Goal: Task Accomplishment & Management: Complete application form

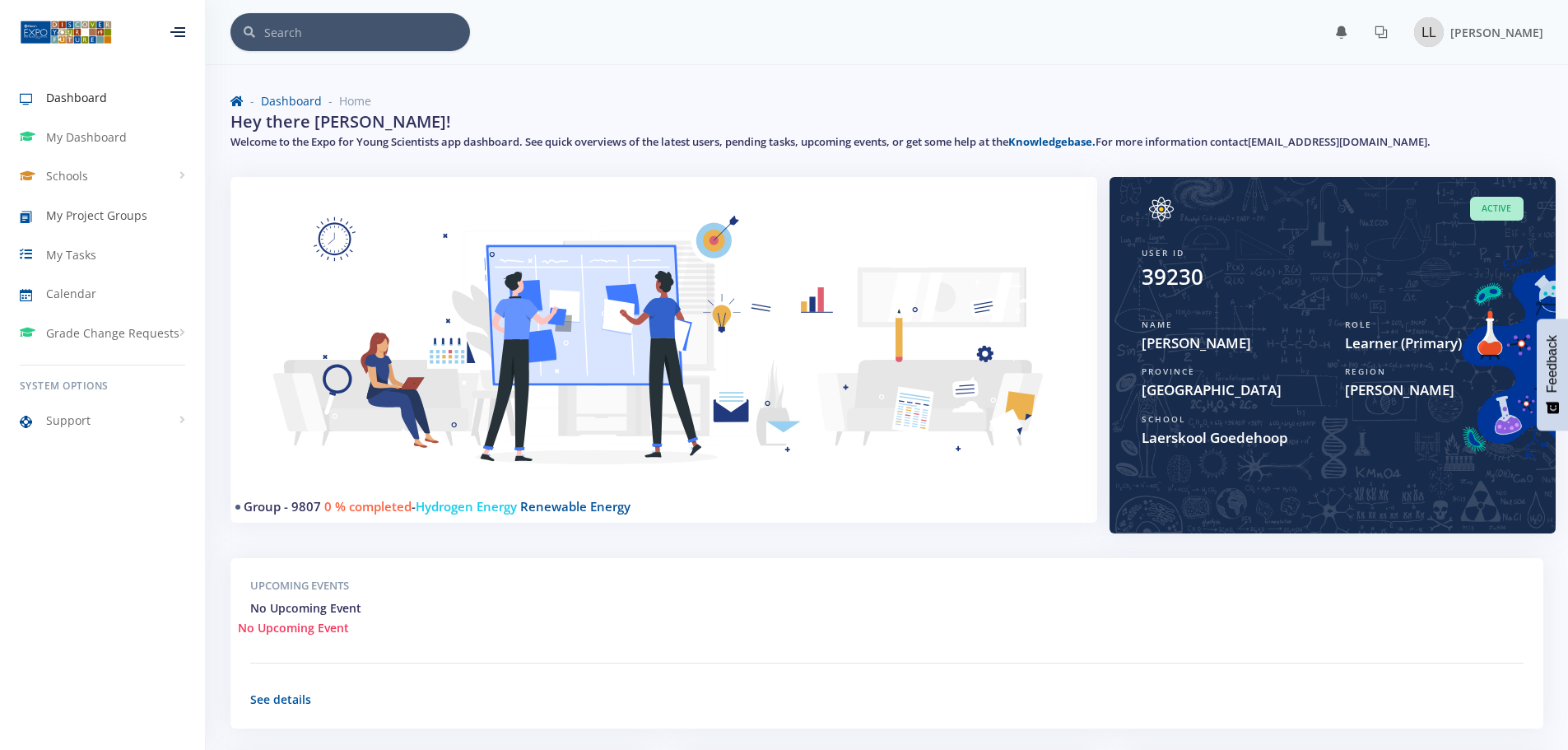
click at [66, 220] on span "My Project Groups" at bounding box center [97, 216] width 101 height 18
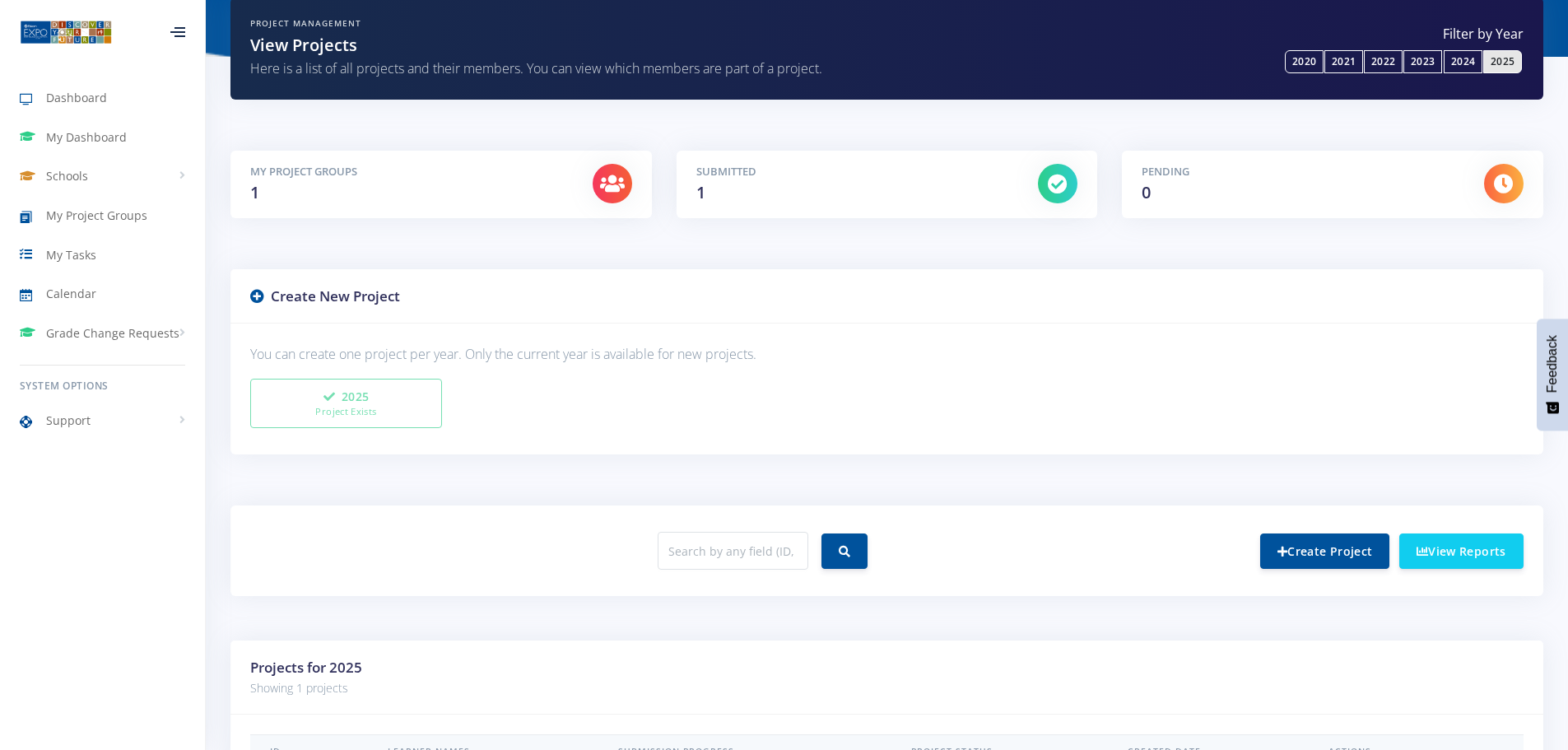
scroll to position [314, 0]
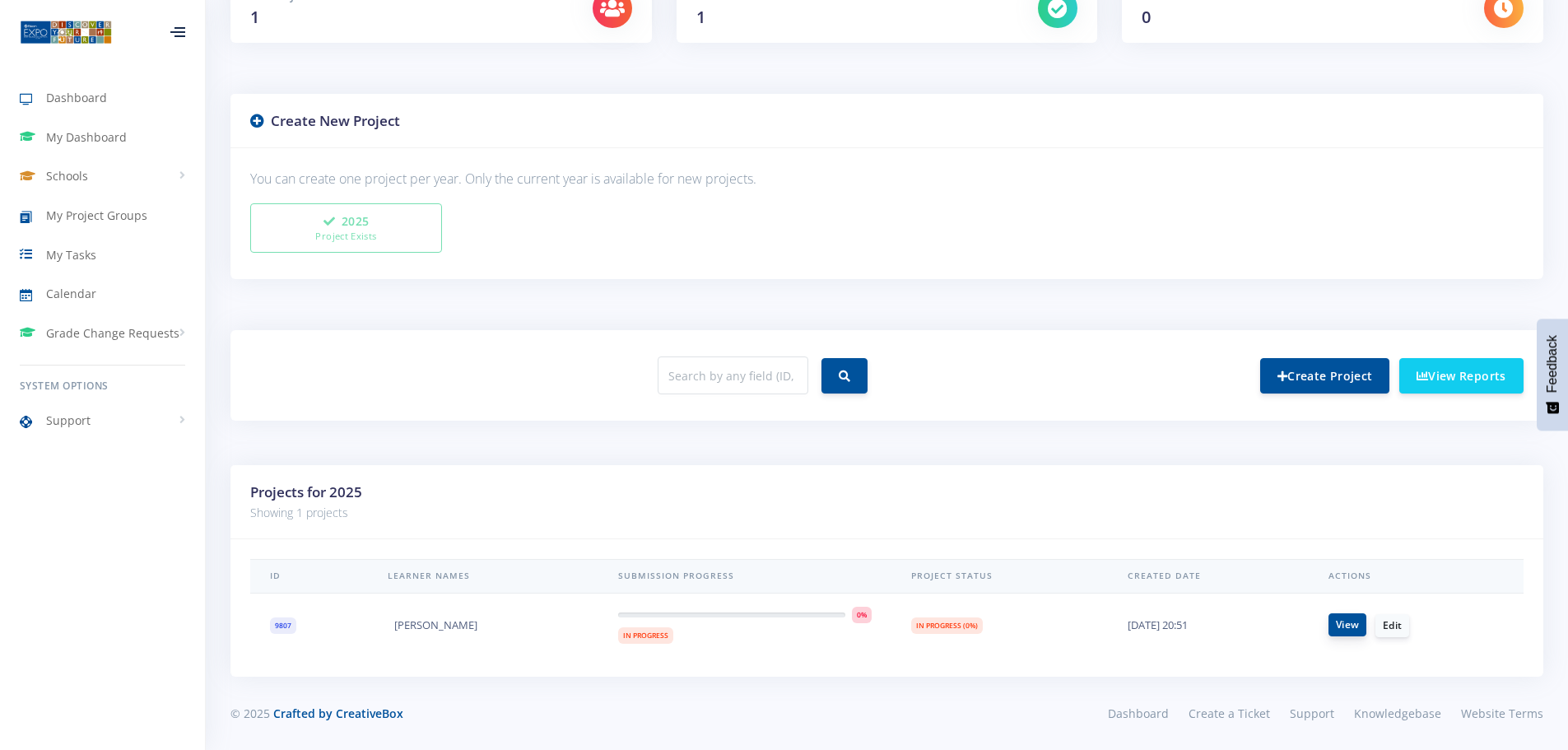
click at [1353, 627] on link "View" at bounding box center [1347, 625] width 38 height 23
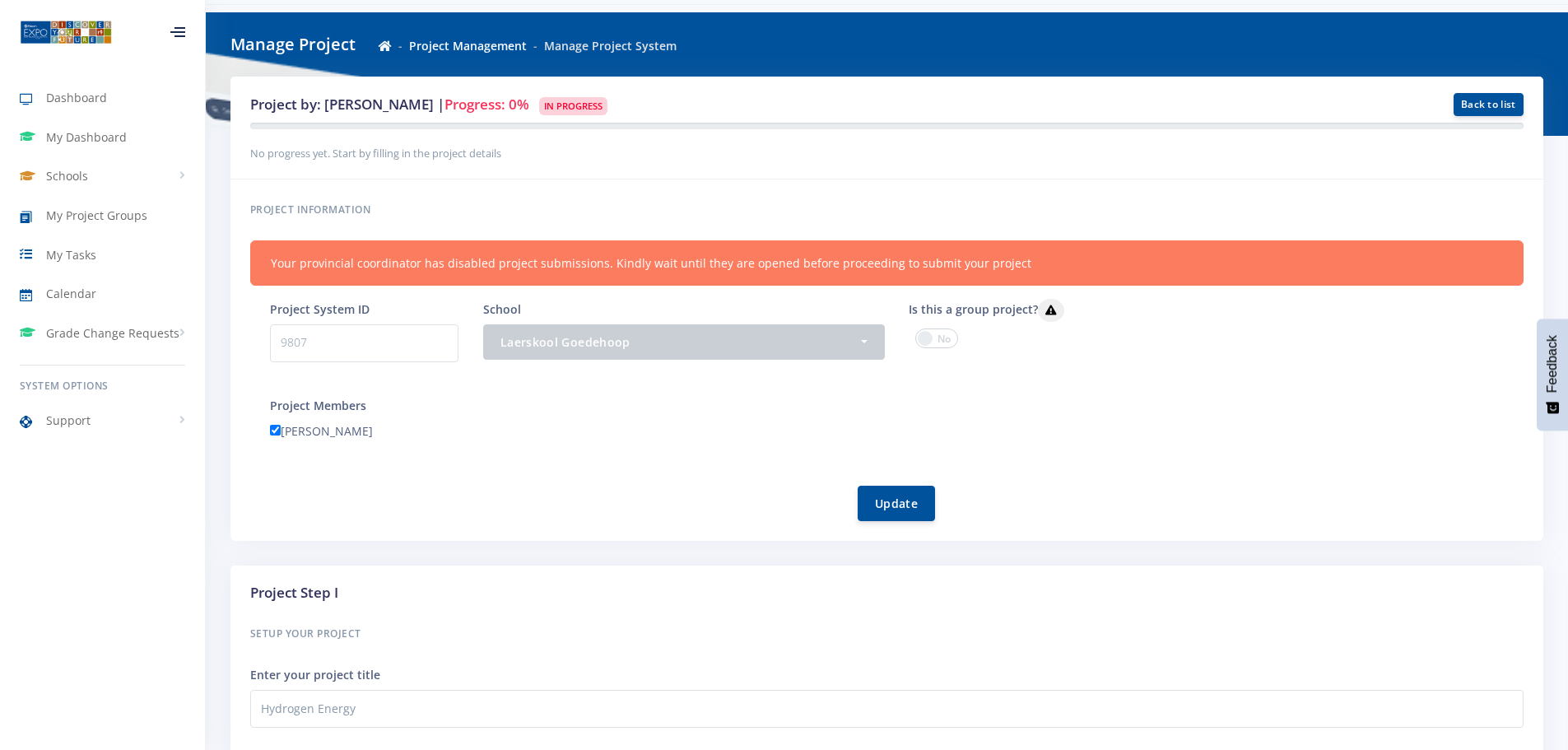
scroll to position [165, 0]
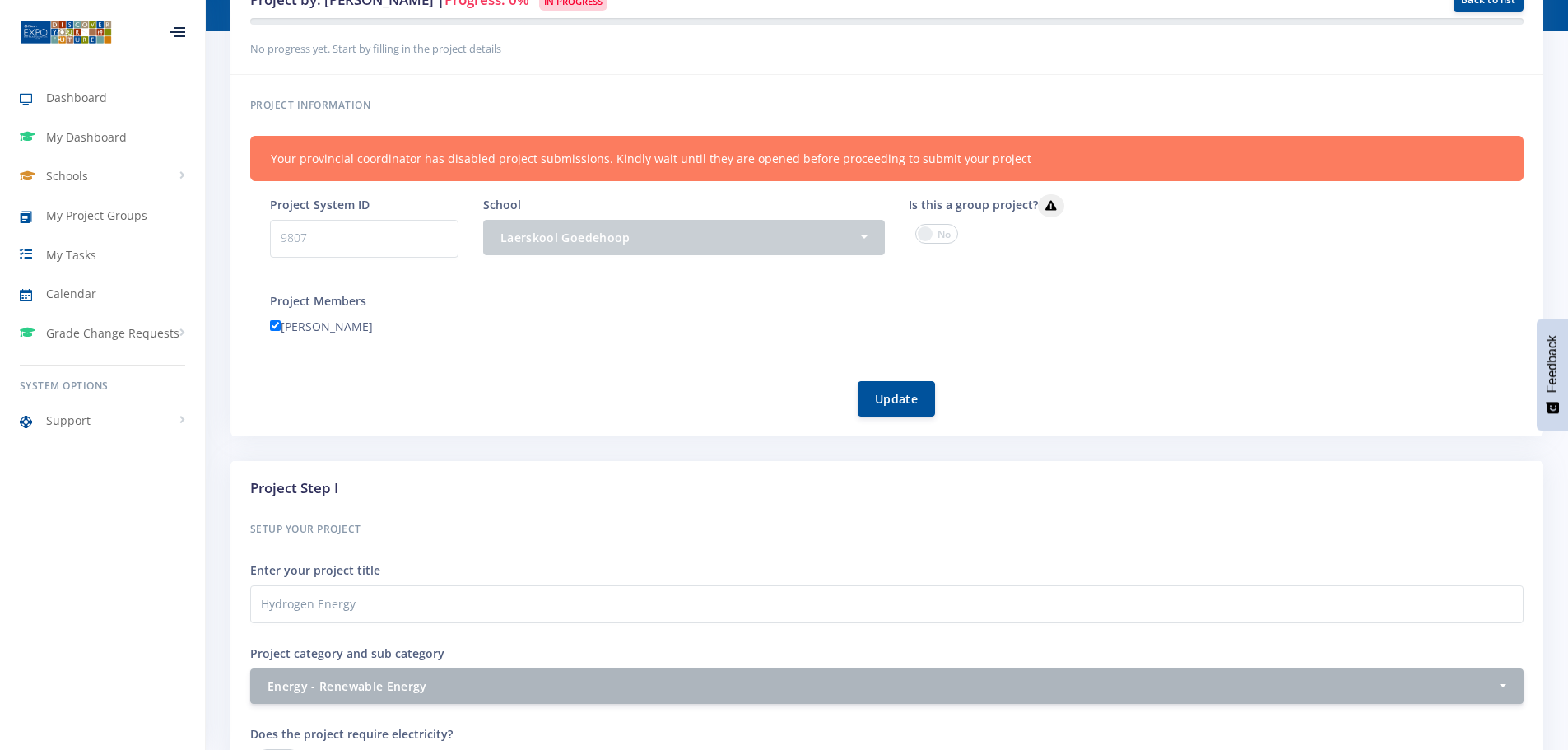
click at [945, 235] on span at bounding box center [937, 233] width 43 height 20
click at [0, 0] on input "checkbox" at bounding box center [0, 0] width 0 height 0
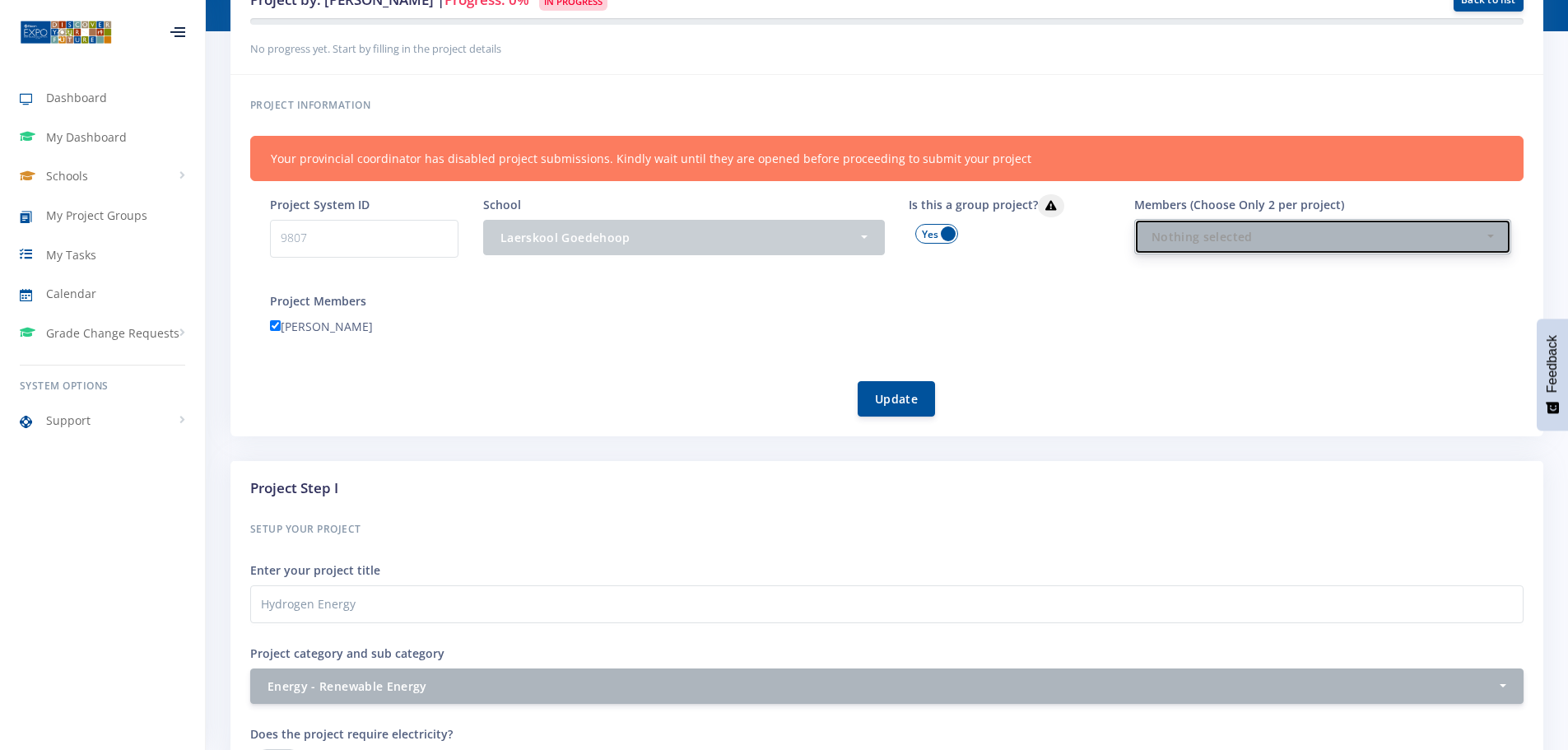
click at [1179, 223] on button "Nothing selected" at bounding box center [1323, 236] width 377 height 35
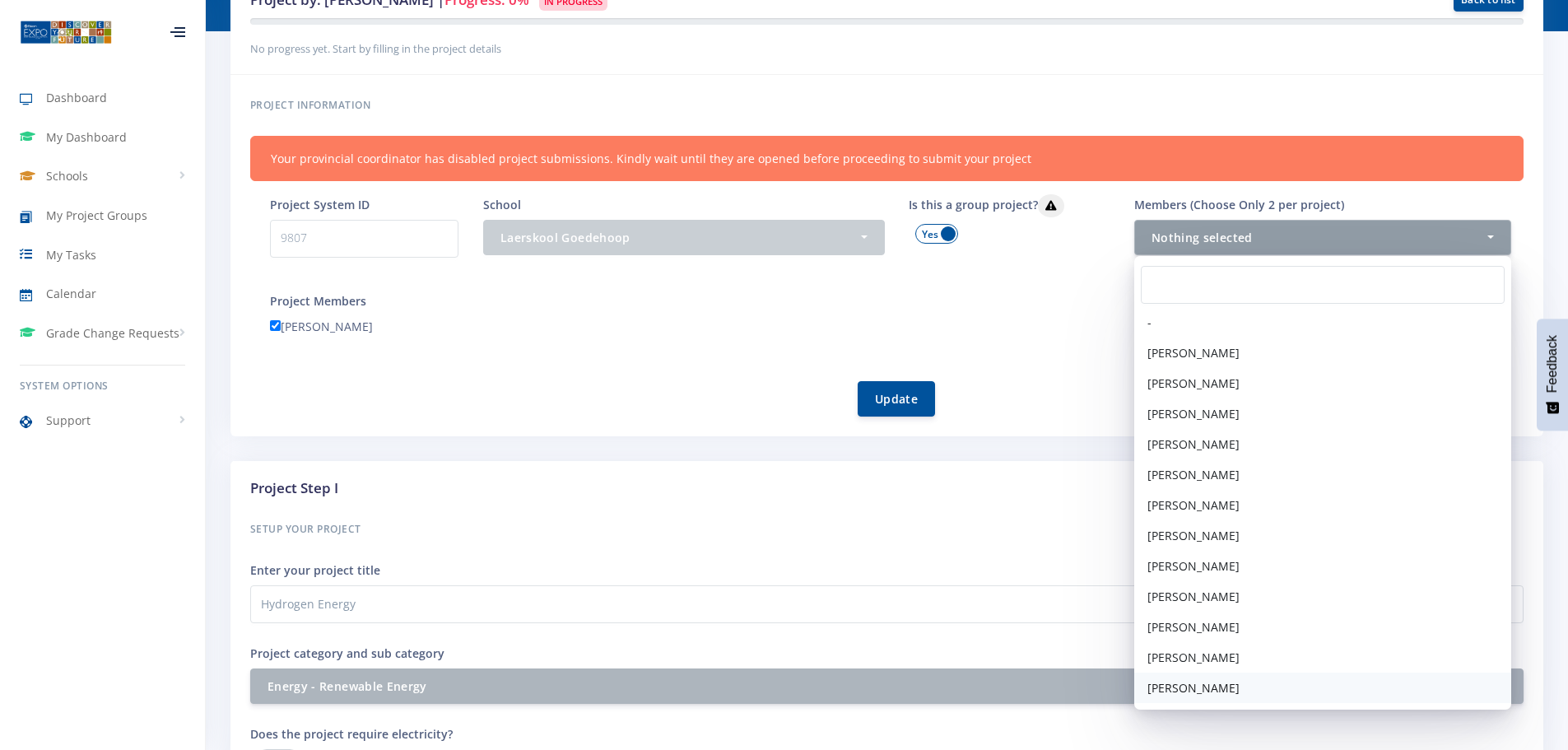
click at [1204, 688] on span "[PERSON_NAME]" at bounding box center [1193, 688] width 92 height 18
select select "39231"
click at [1061, 415] on div "Update" at bounding box center [897, 388] width 1254 height 56
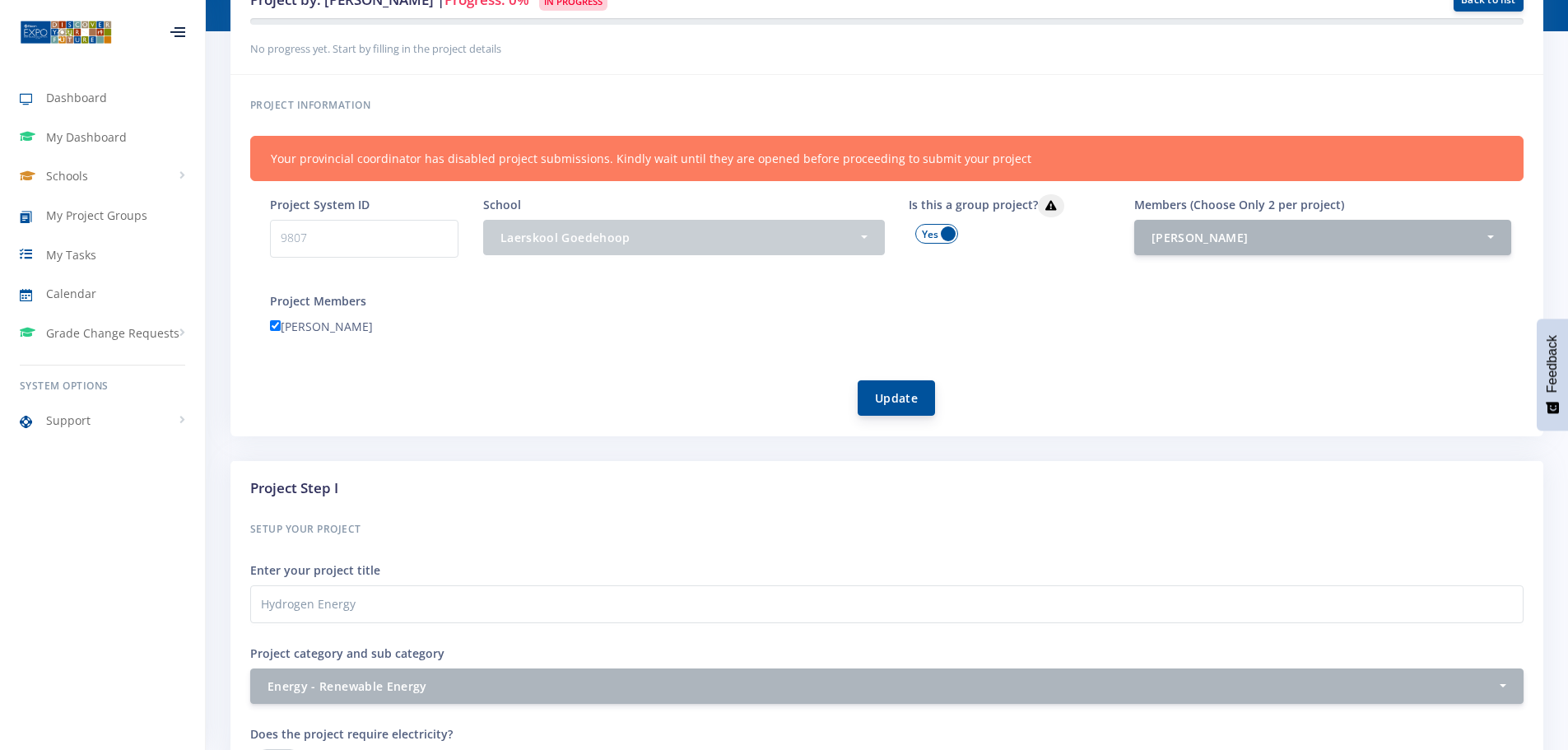
click at [902, 394] on button "Update" at bounding box center [896, 398] width 77 height 35
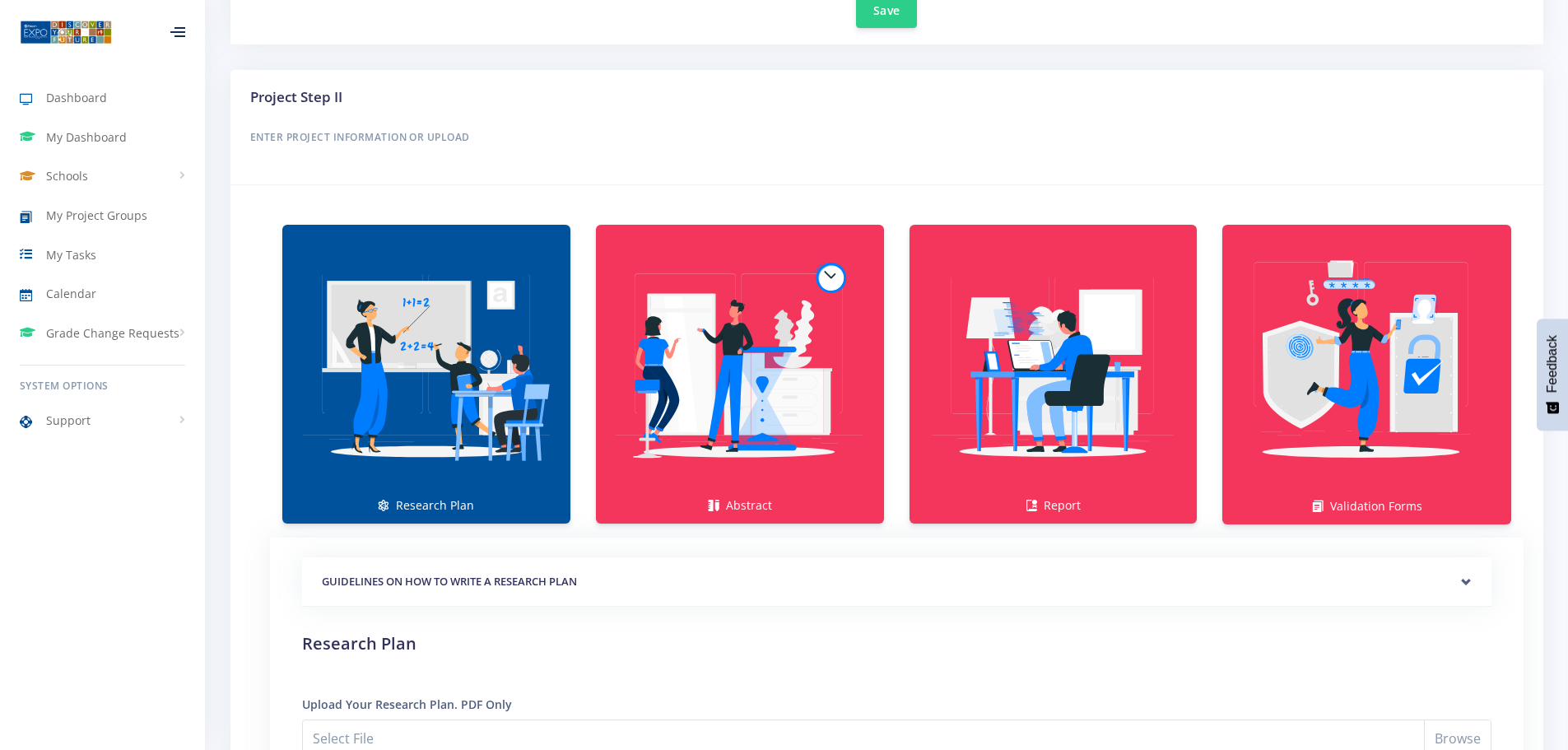
scroll to position [987, 0]
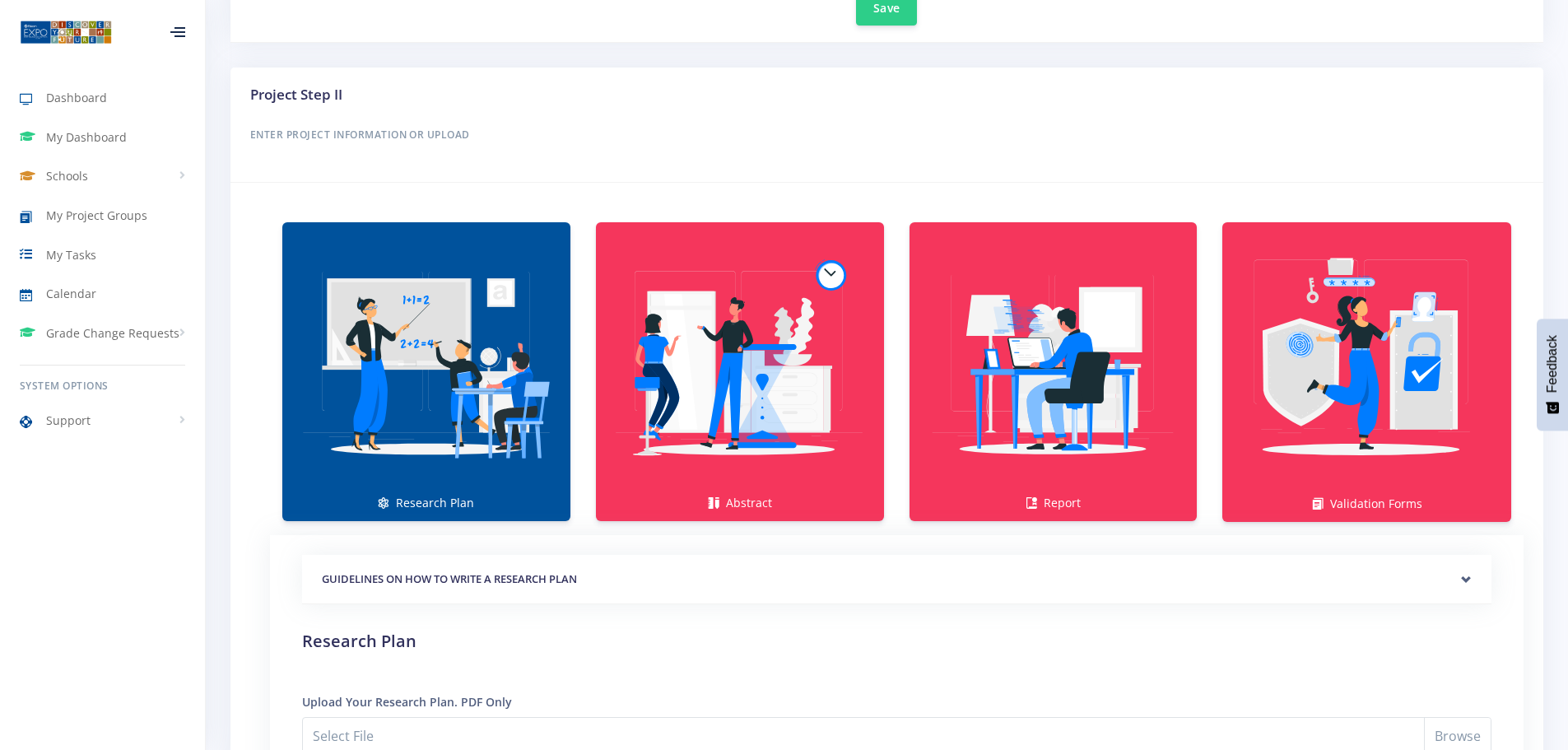
click at [471, 428] on img at bounding box center [426, 363] width 261 height 261
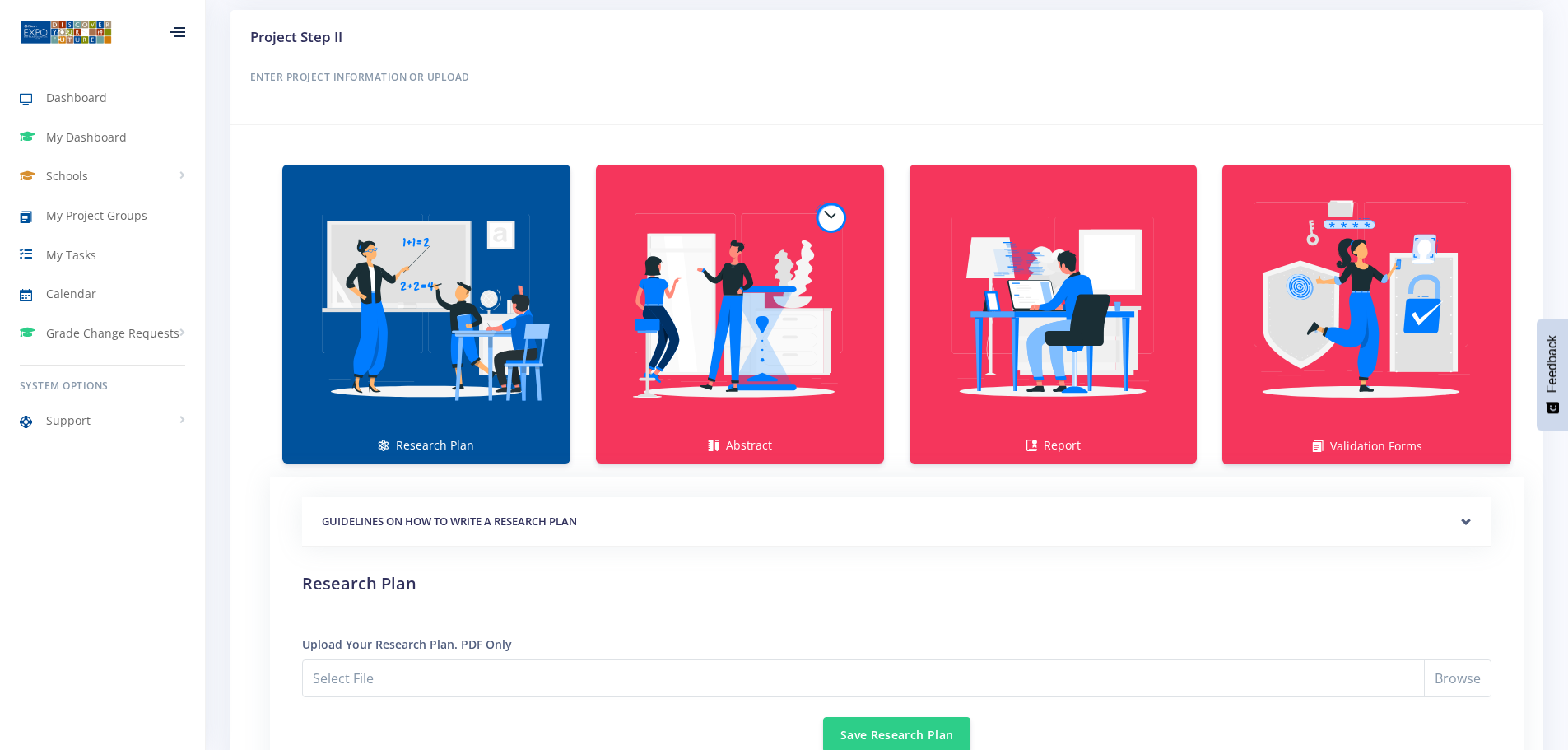
scroll to position [1152, 0]
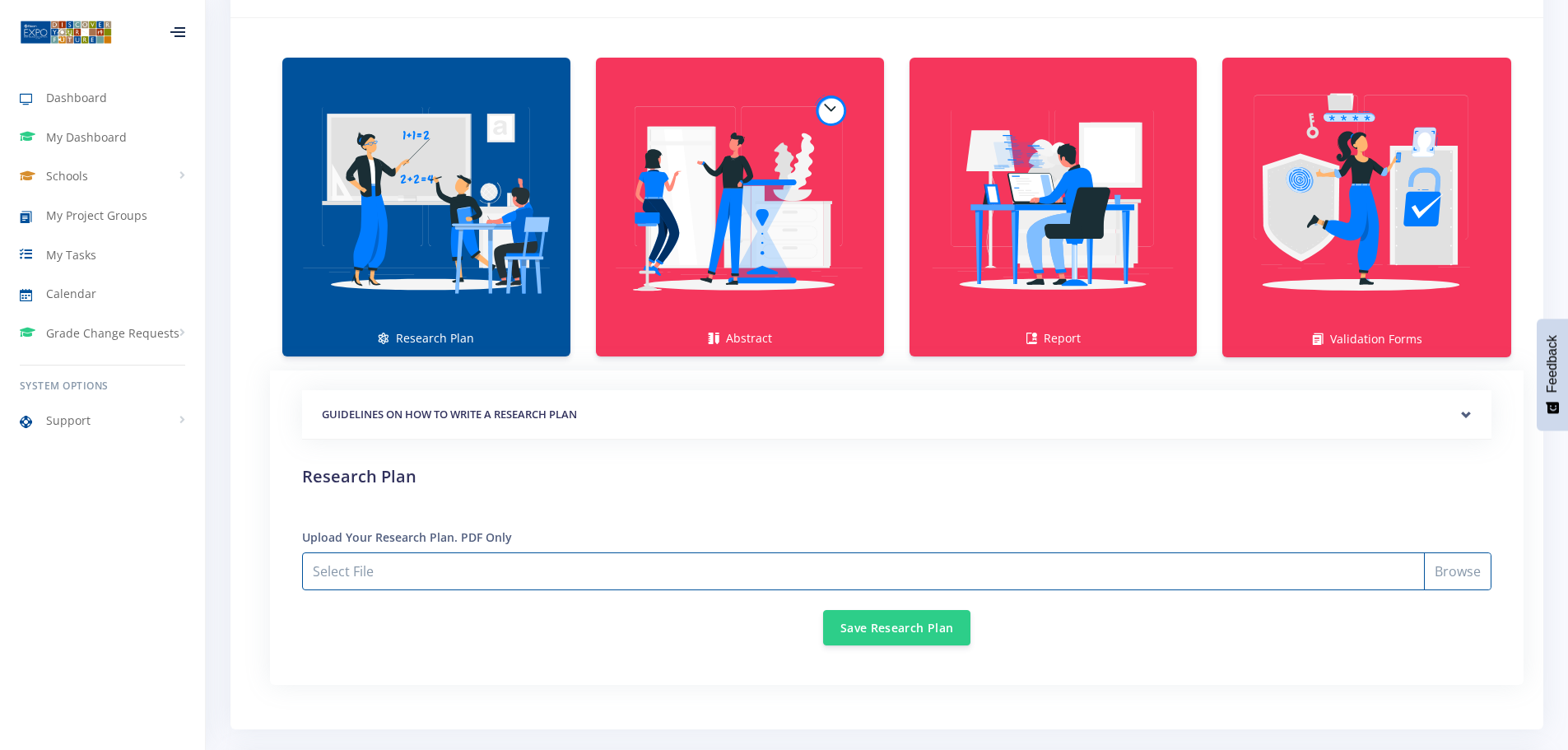
click at [1456, 571] on input "Select File" at bounding box center [897, 571] width 1189 height 38
type input "C:\fakepath\Research plan.pdf"
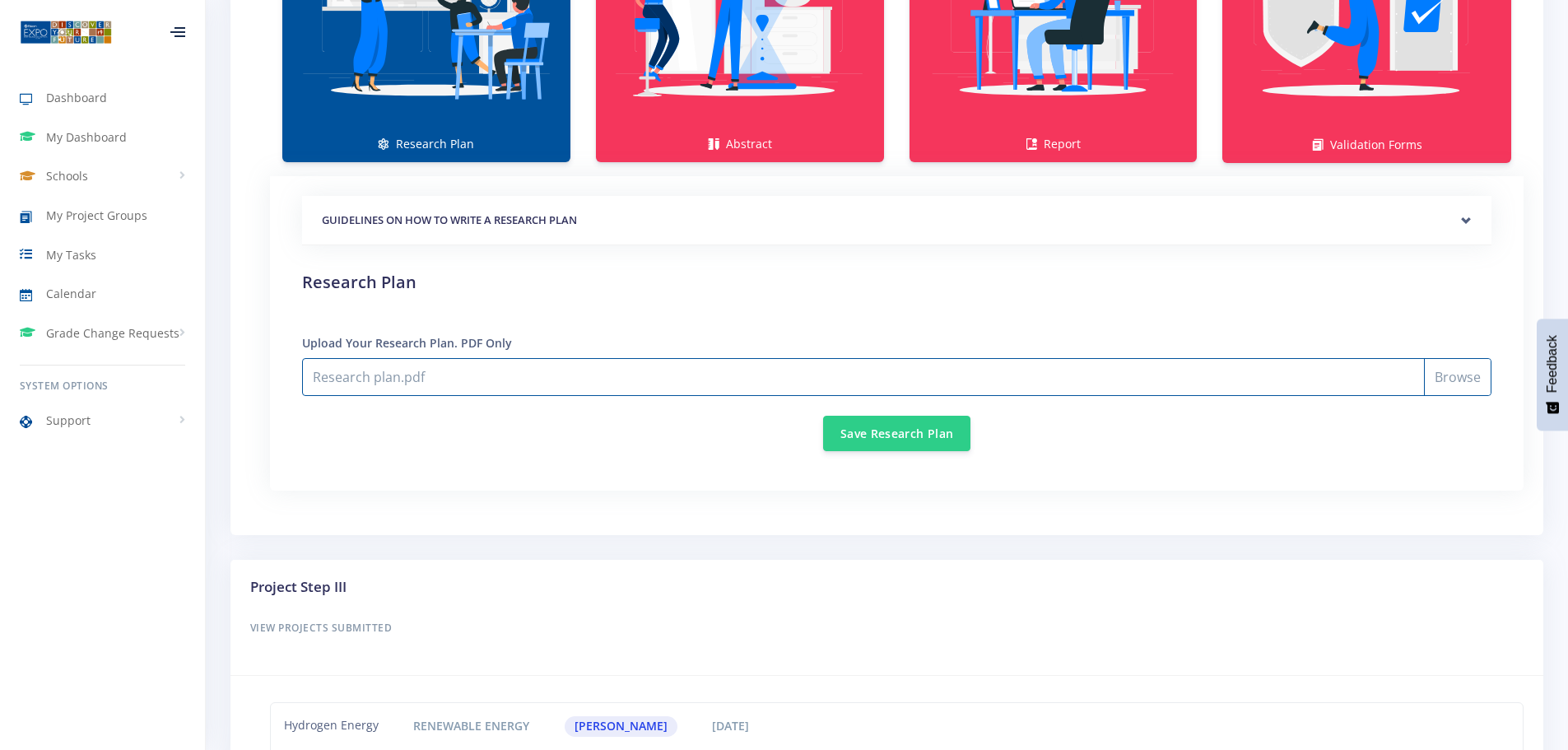
scroll to position [1317, 0]
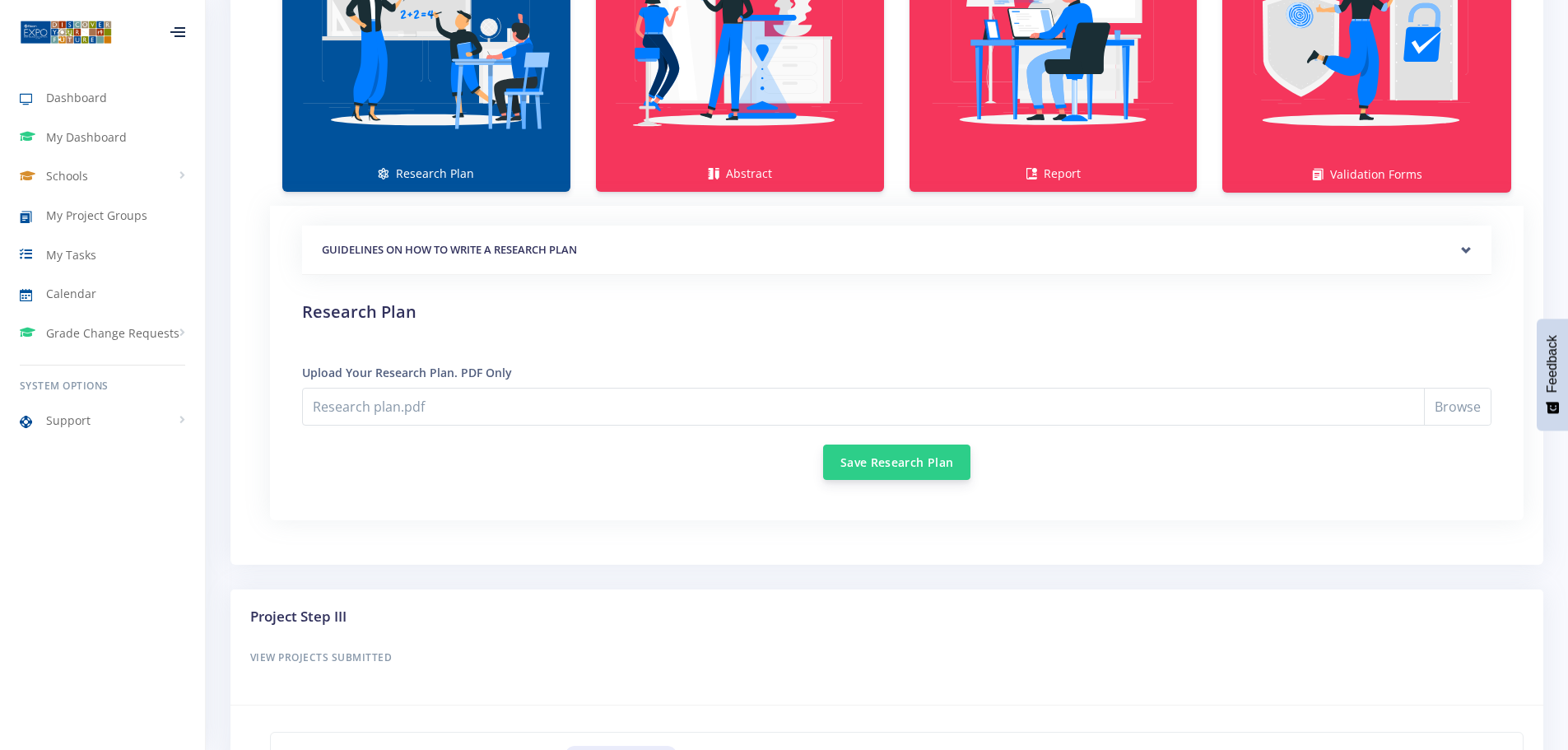
click at [914, 466] on button "Save Research Plan" at bounding box center [897, 462] width 147 height 35
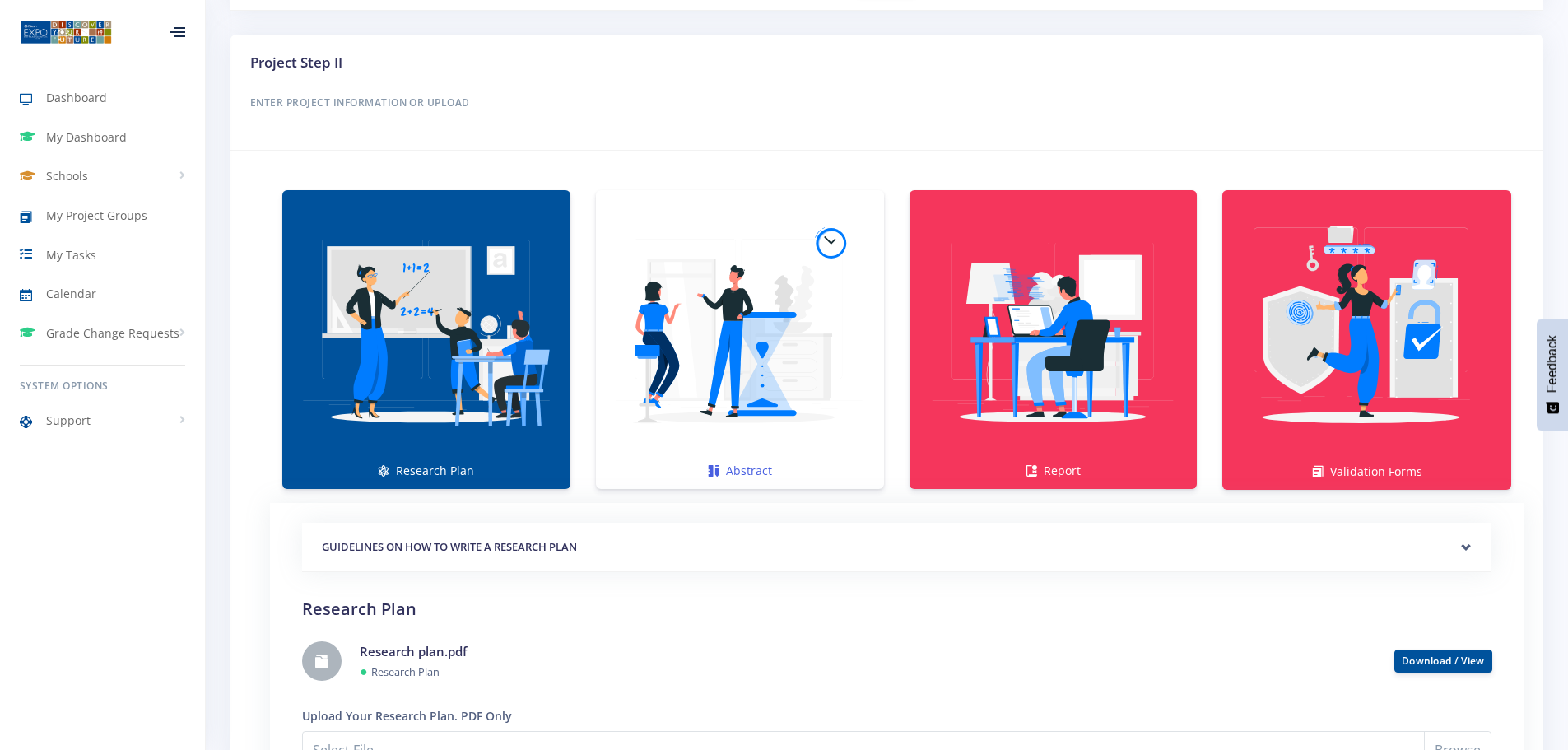
scroll to position [1070, 0]
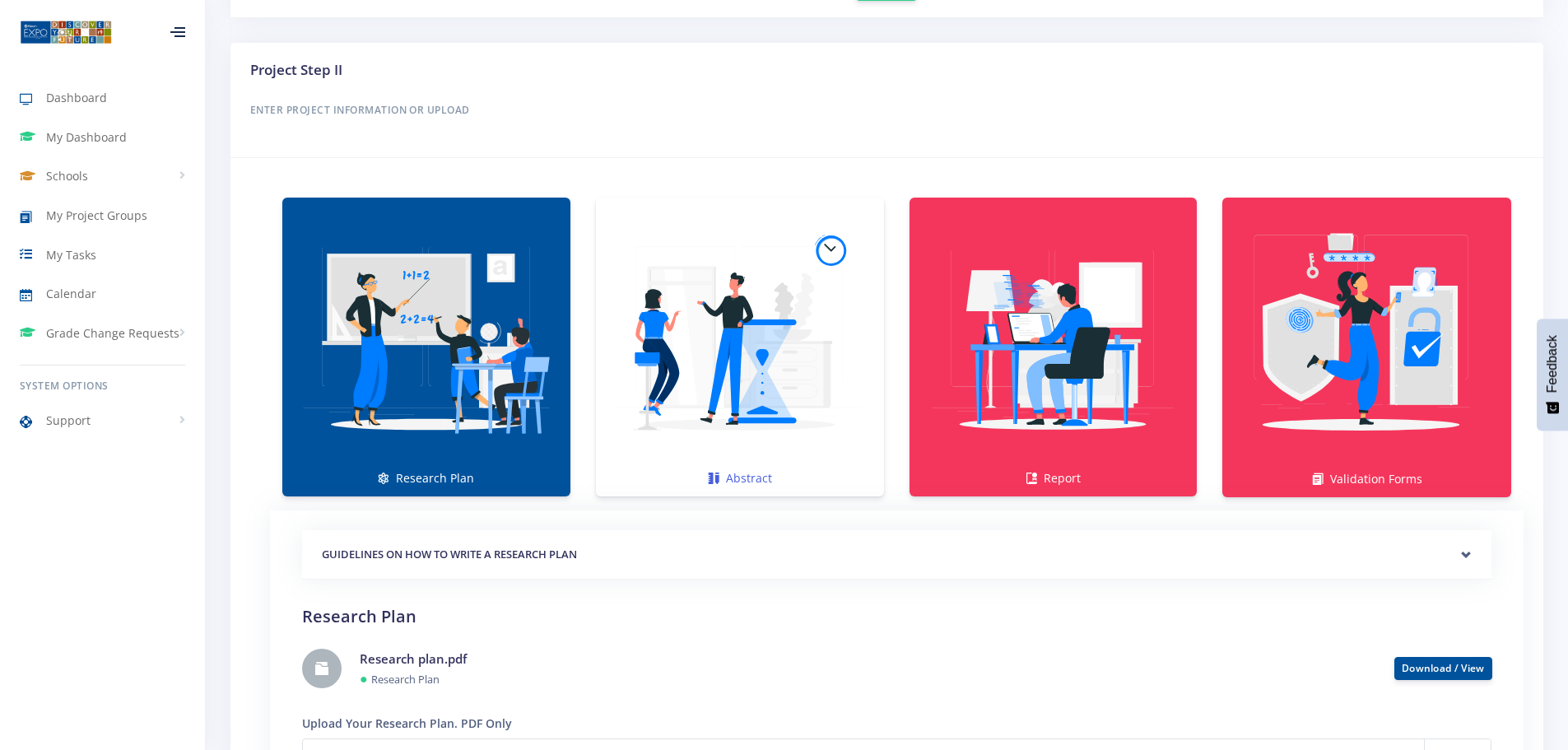
click at [736, 343] on img at bounding box center [740, 338] width 261 height 261
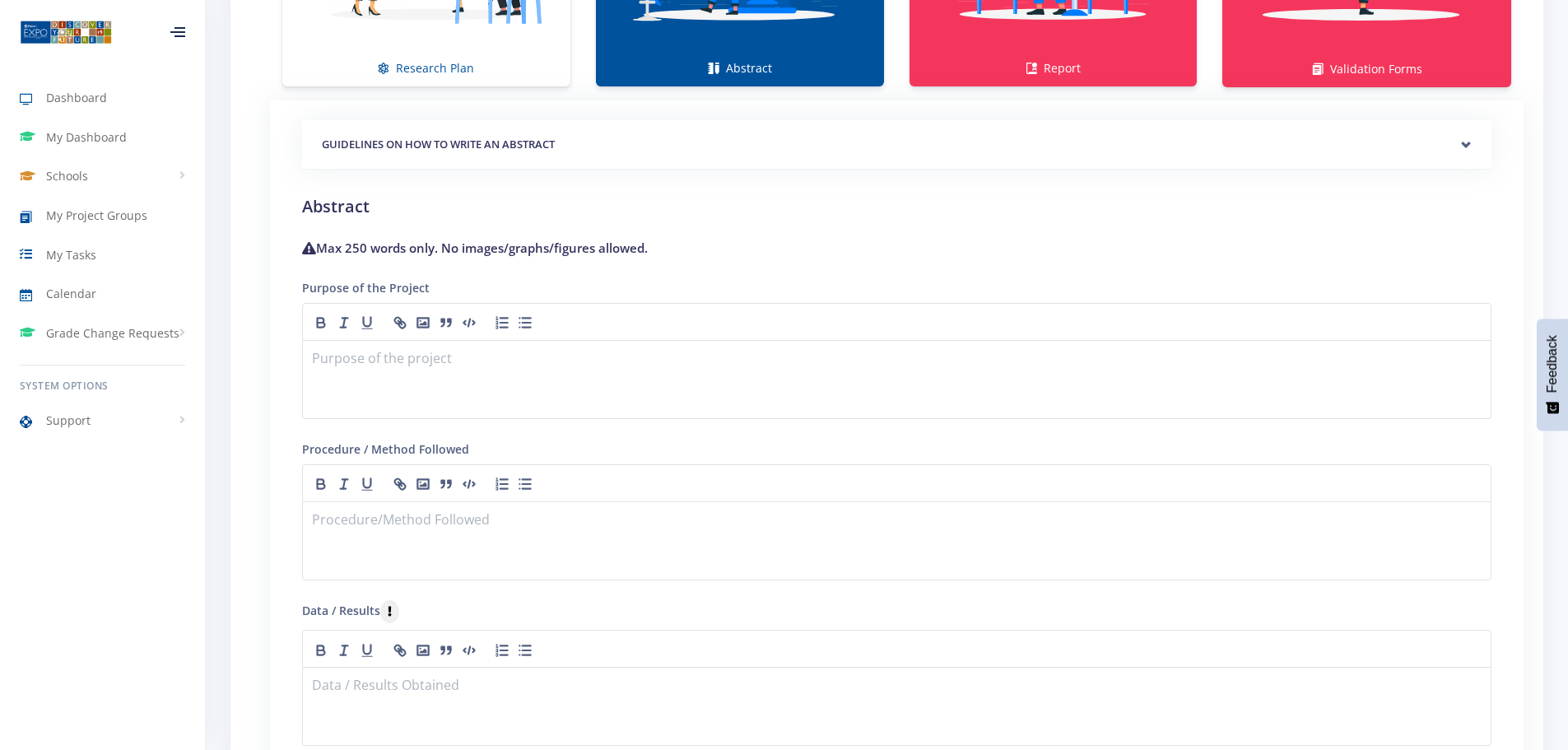
scroll to position [1399, 0]
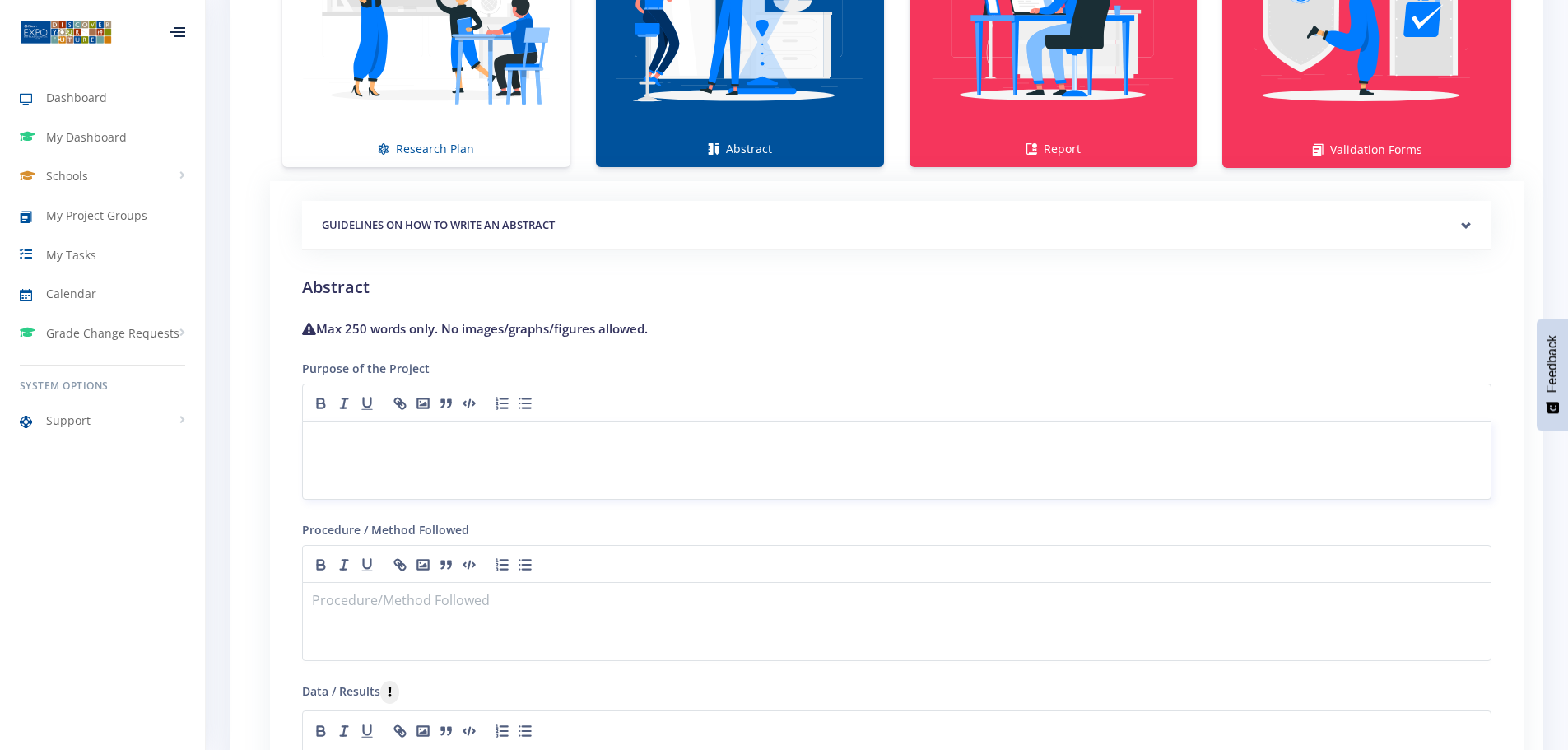
click at [350, 436] on p at bounding box center [897, 440] width 1168 height 22
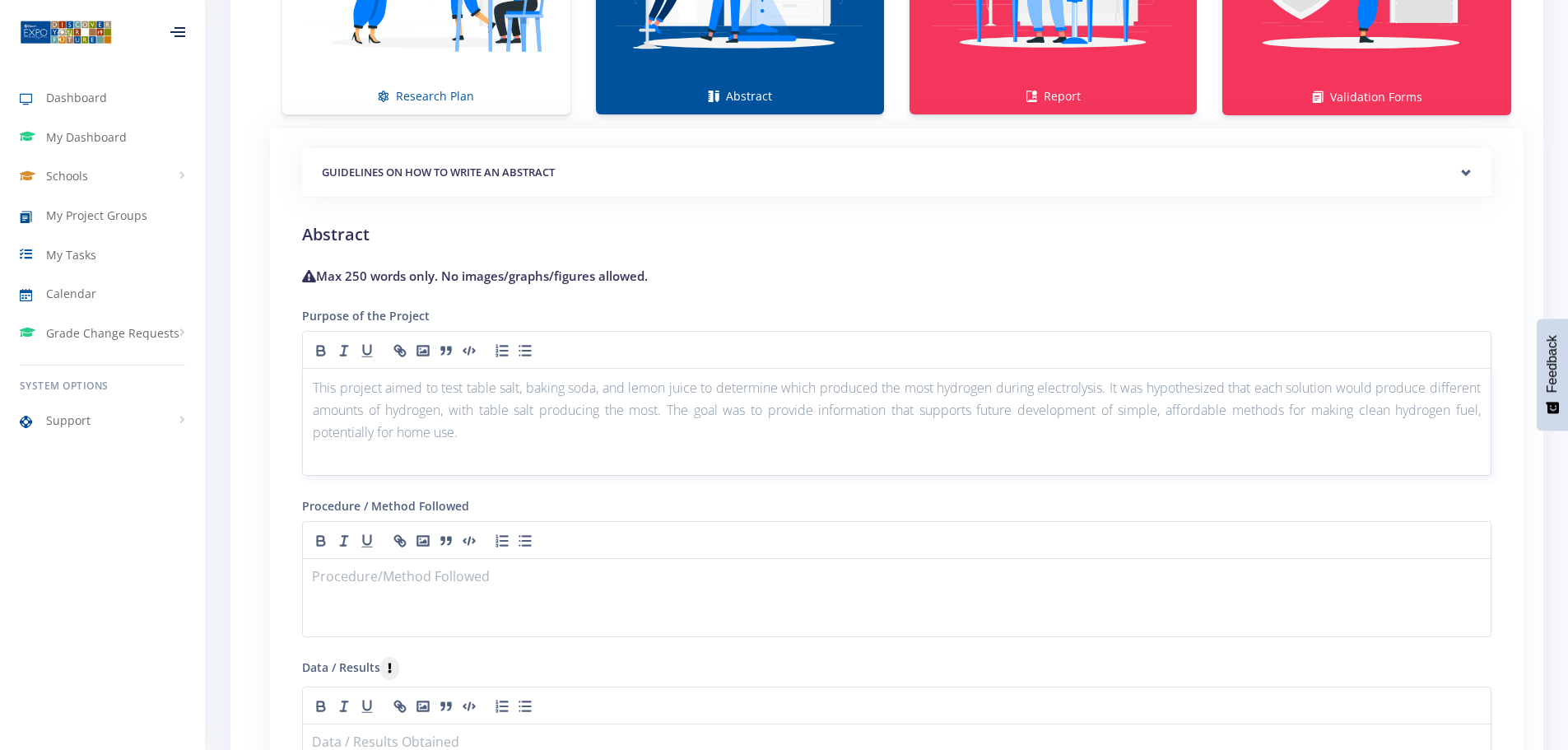
scroll to position [1481, 0]
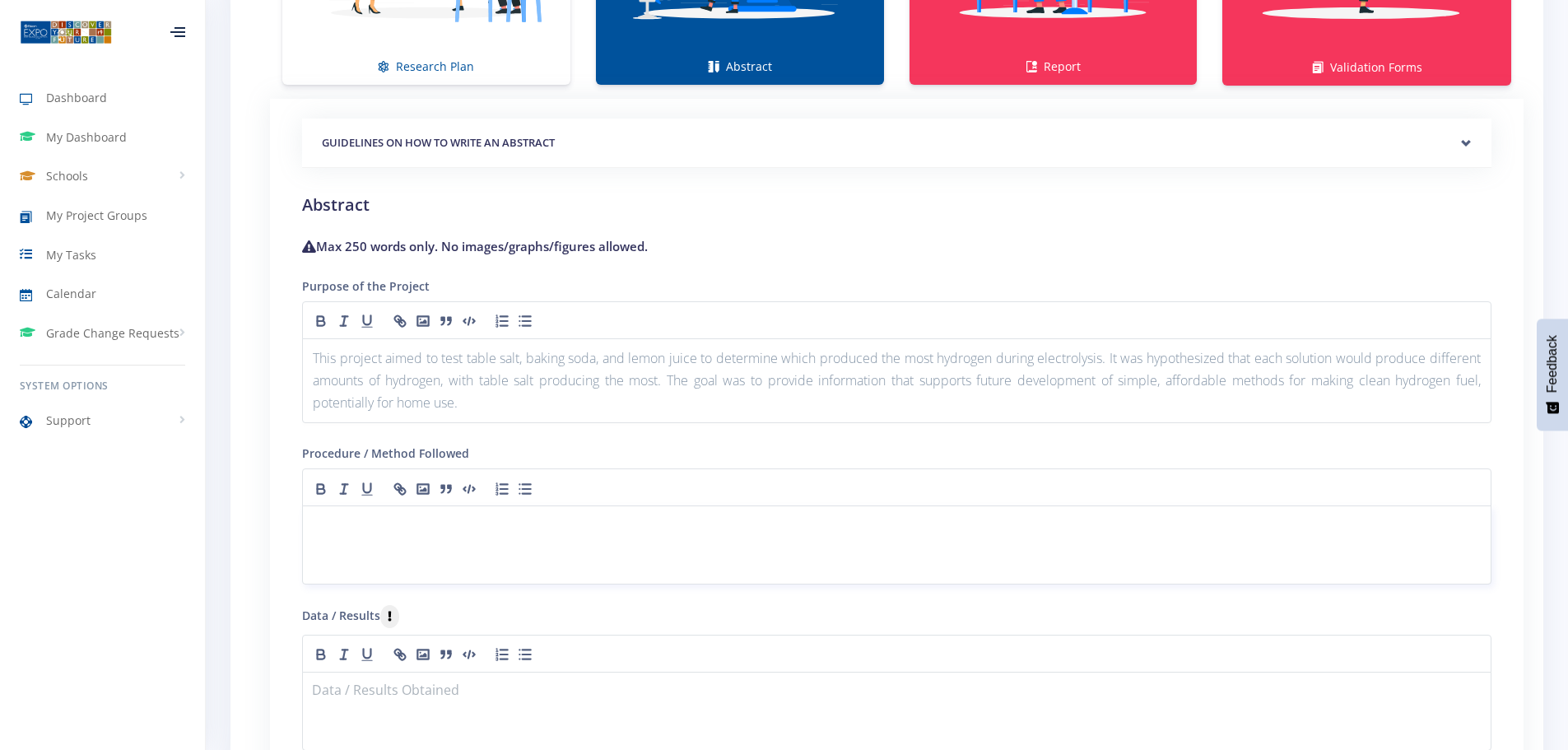
click at [337, 530] on p at bounding box center [897, 525] width 1168 height 22
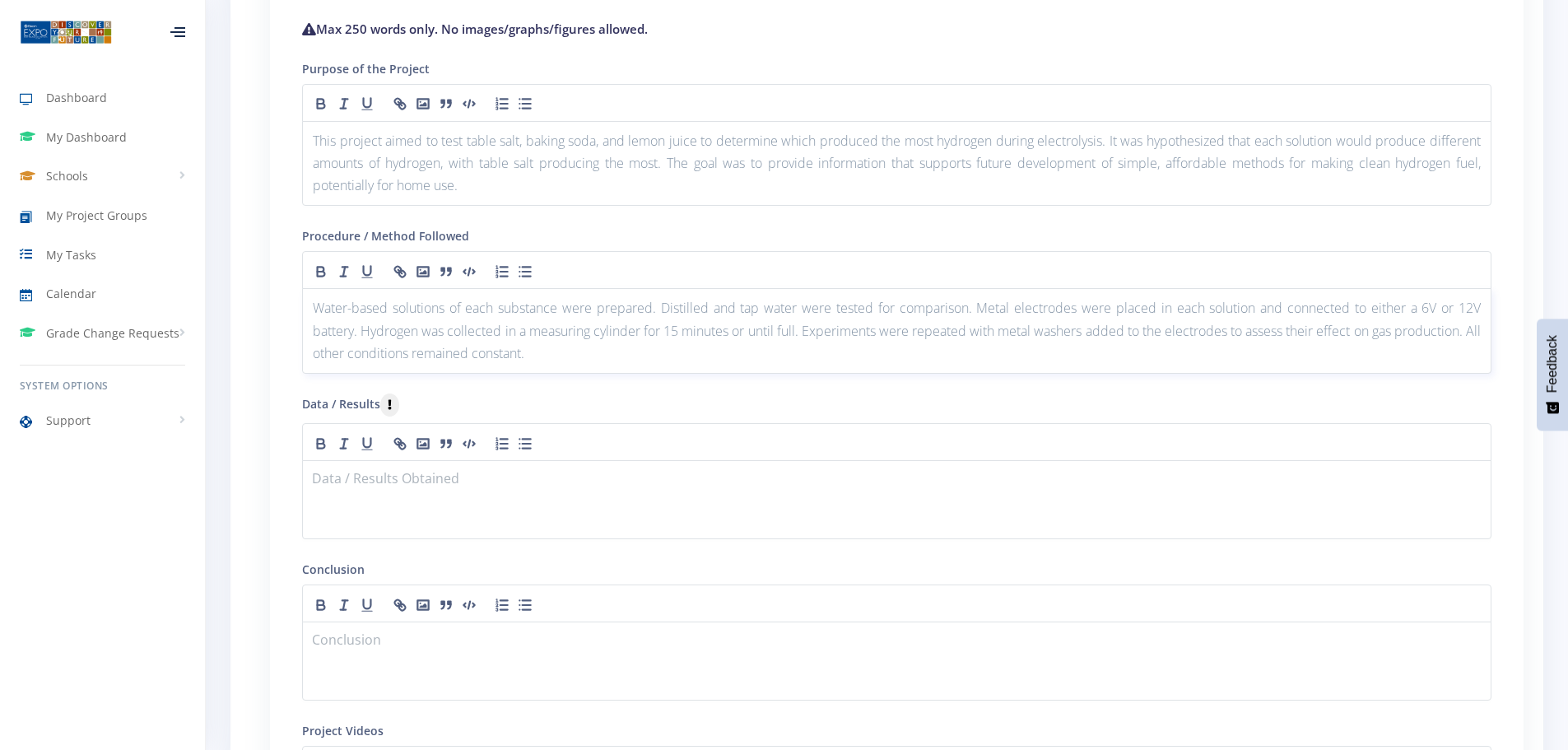
scroll to position [1728, 0]
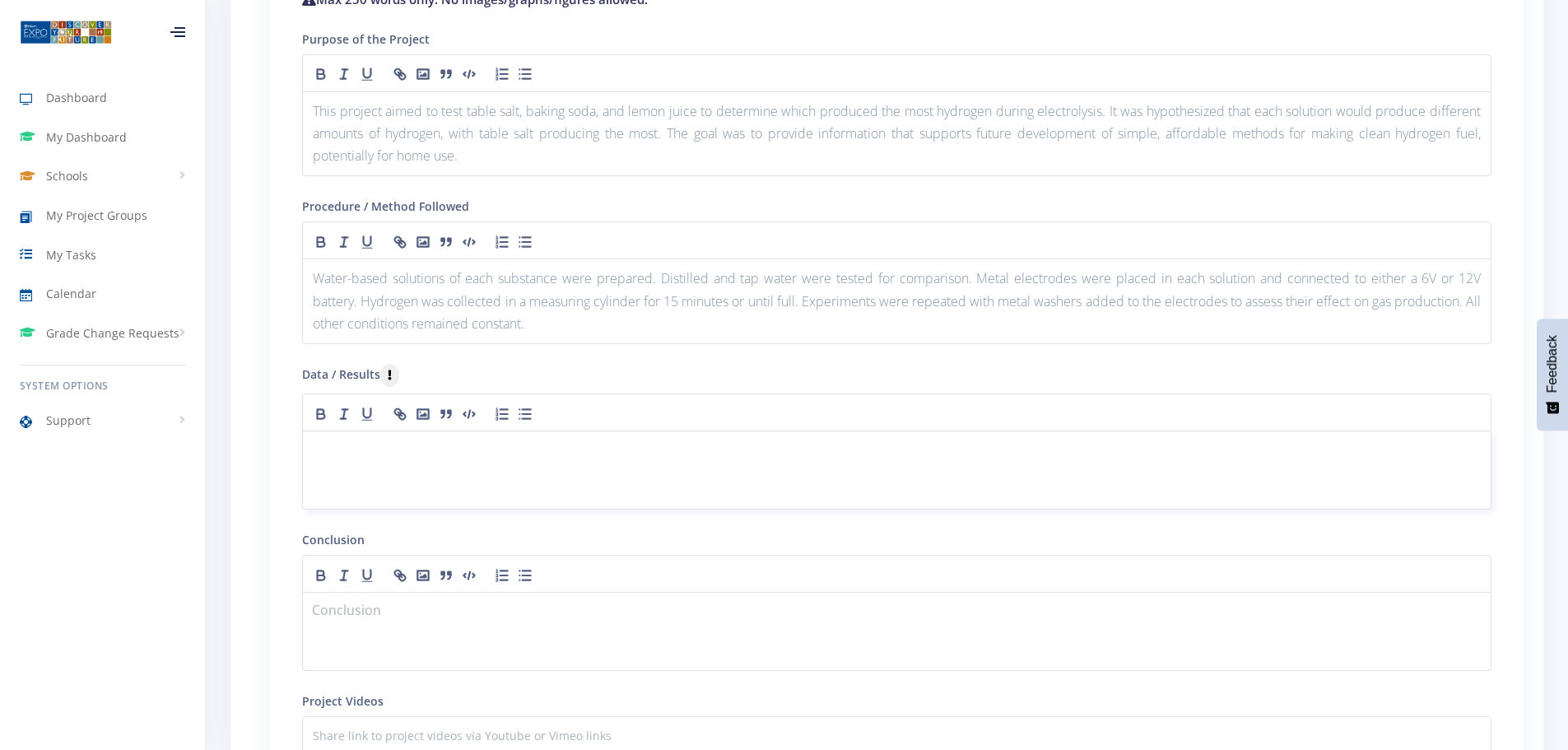
click at [342, 447] on p at bounding box center [897, 451] width 1168 height 22
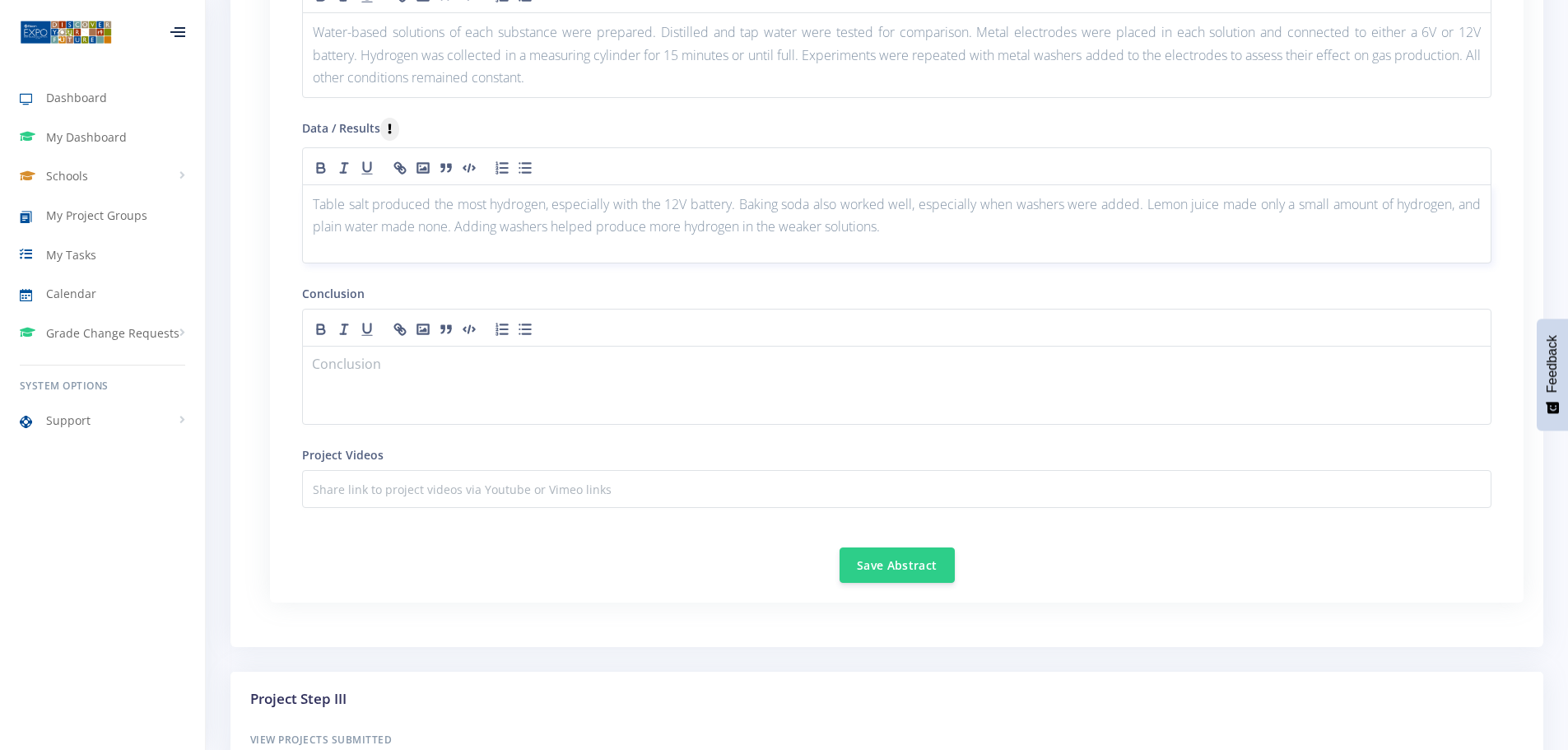
scroll to position [1975, 0]
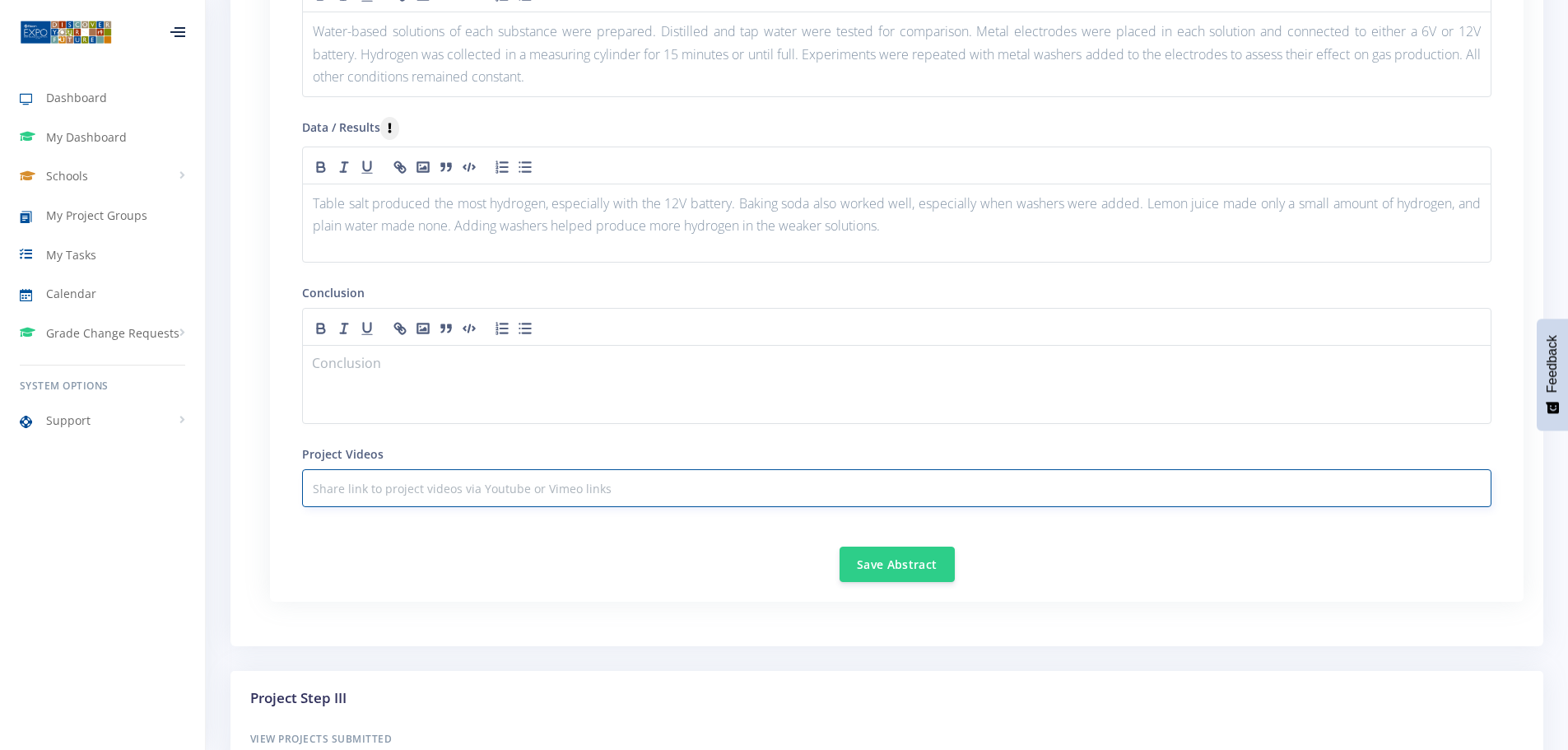
click at [378, 487] on input "text" at bounding box center [897, 488] width 1189 height 38
paste input "The results confirmed the hypothesis. Different substances made different amoun…"
type input "The results confirmed the hypothesis. Different substances made different amoun…"
drag, startPoint x: 1483, startPoint y: 487, endPoint x: 207, endPoint y: 484, distance: 1276.0
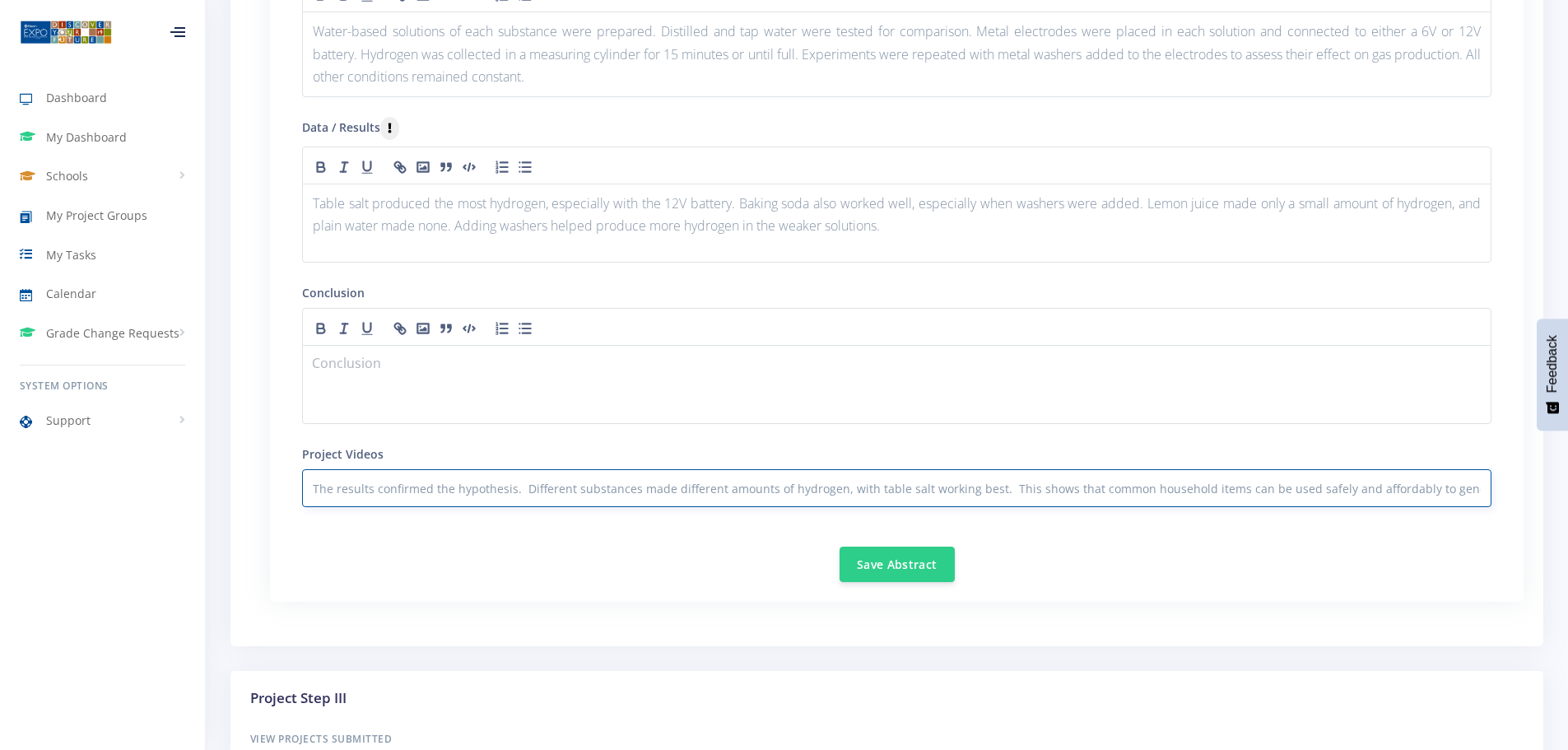
click at [345, 359] on p at bounding box center [897, 365] width 1168 height 22
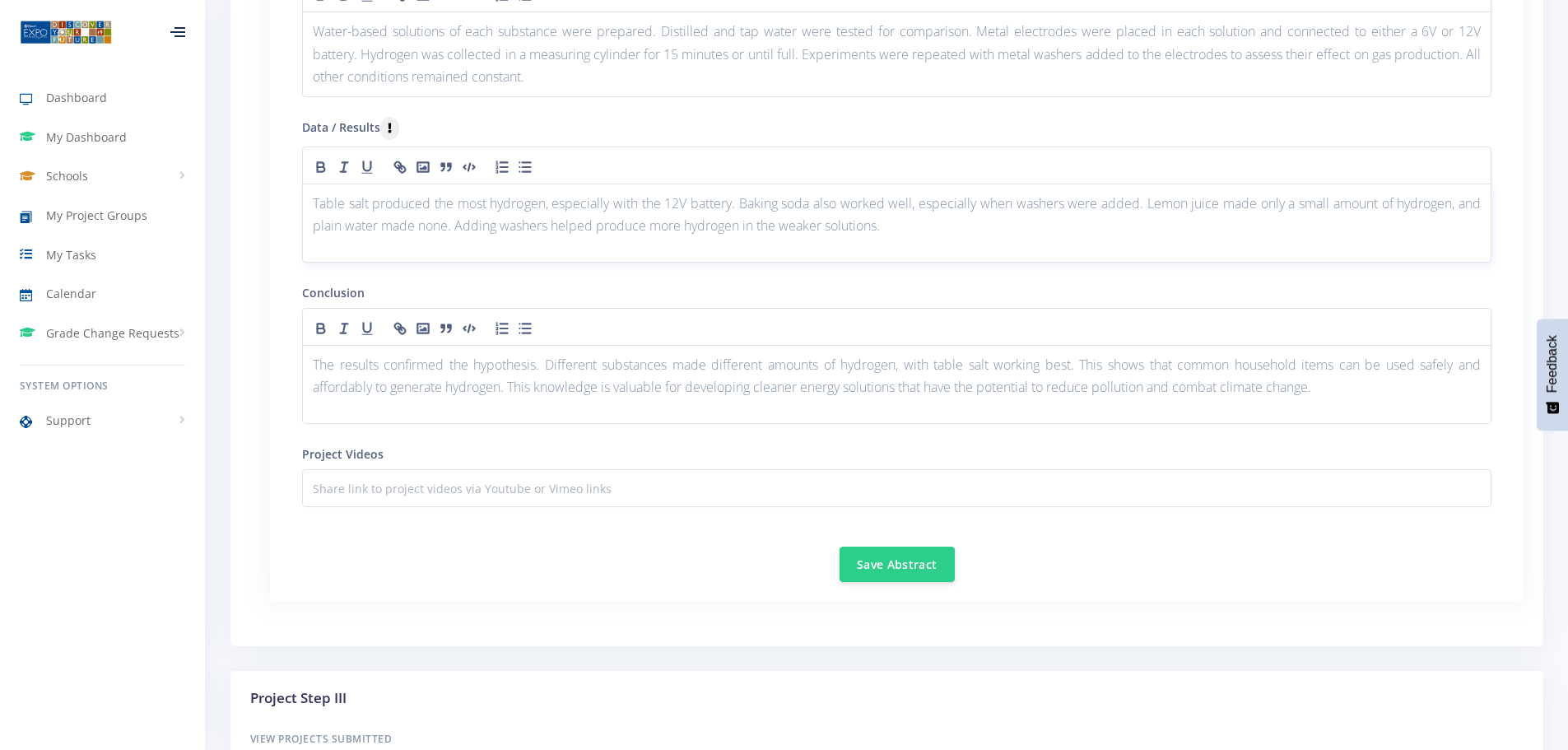
click at [393, 244] on div "Table salt produced the most hydrogen, especially with the 12V battery. Baking …" at bounding box center [897, 222] width 1189 height 79
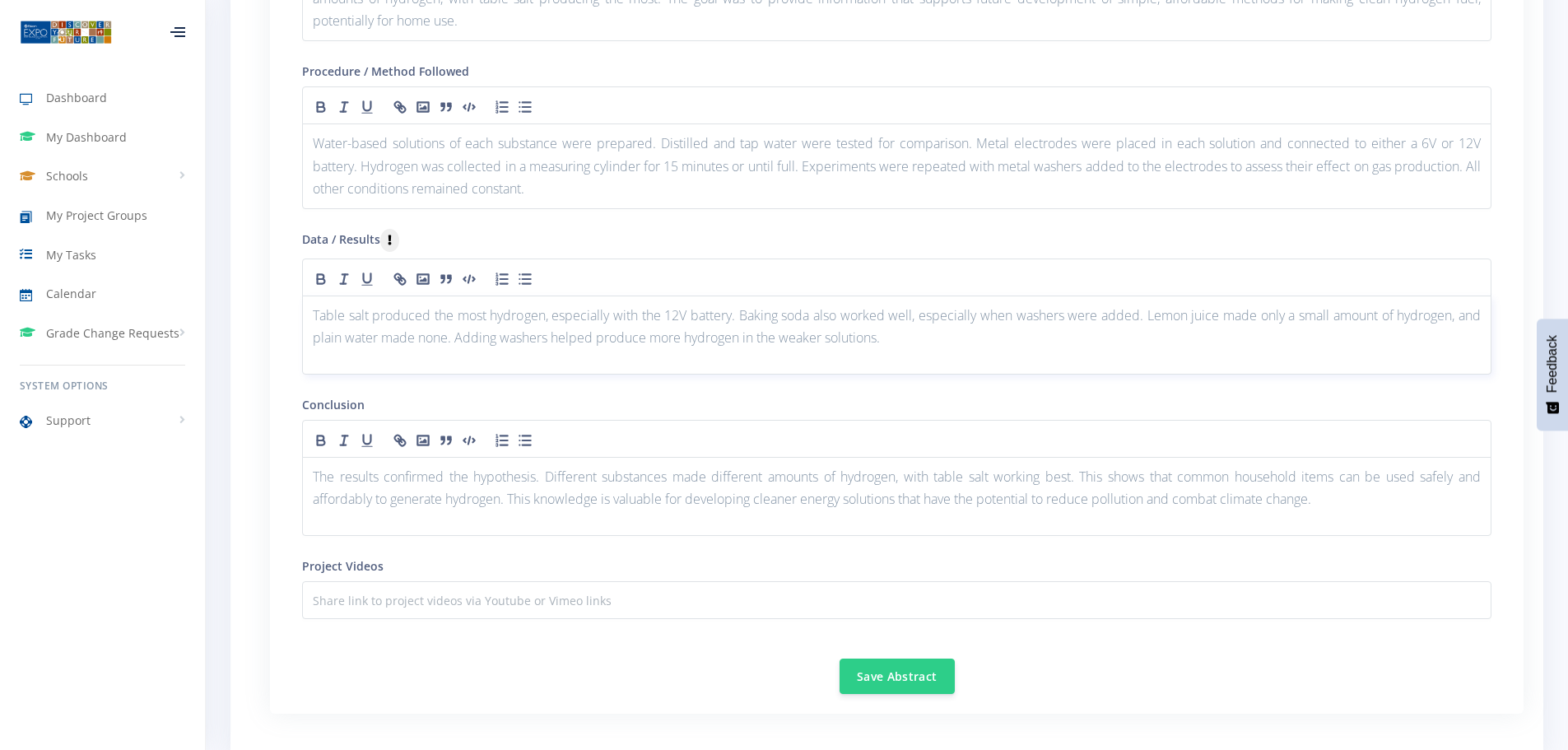
scroll to position [1893, 0]
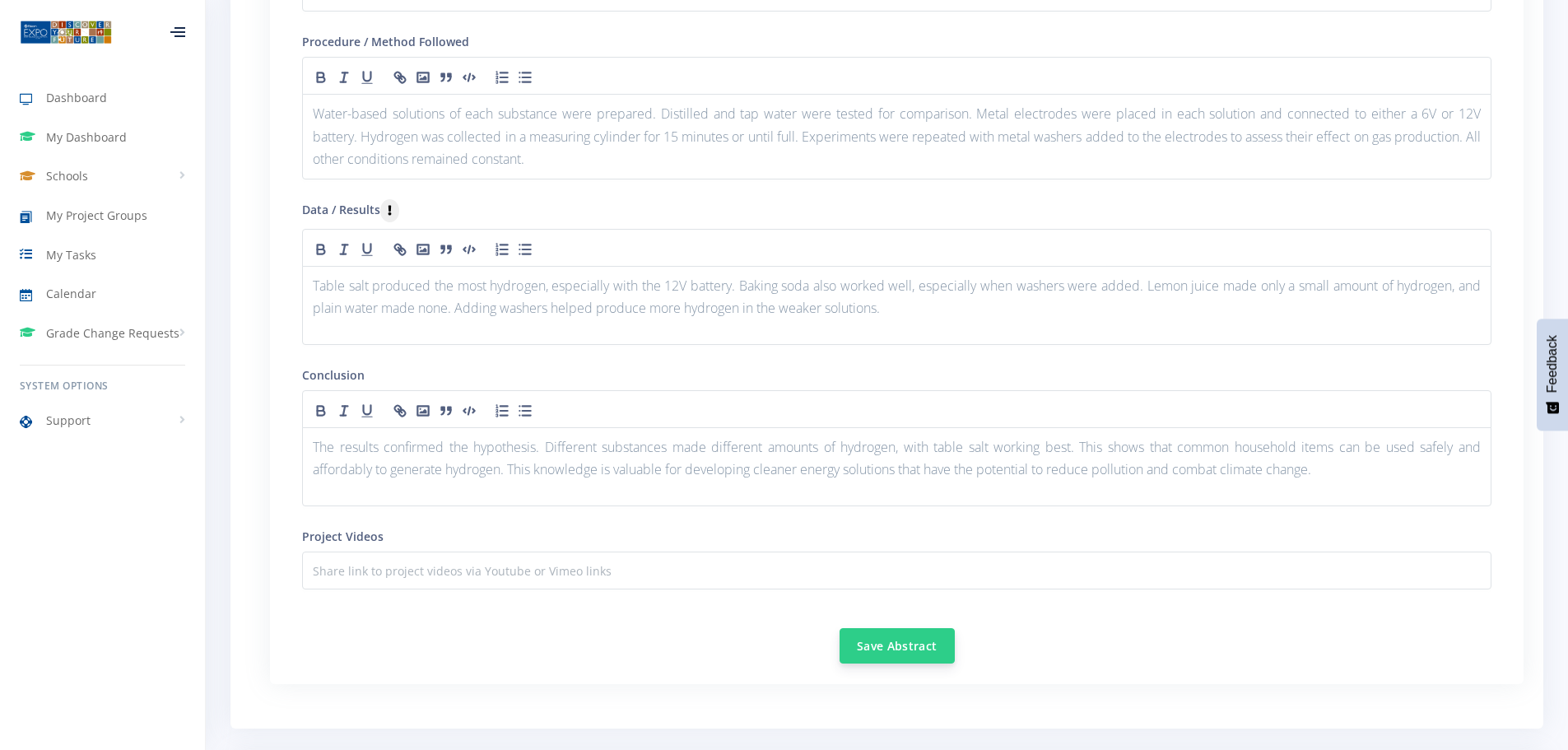
click at [888, 647] on button "Save Abstract" at bounding box center [898, 646] width 115 height 35
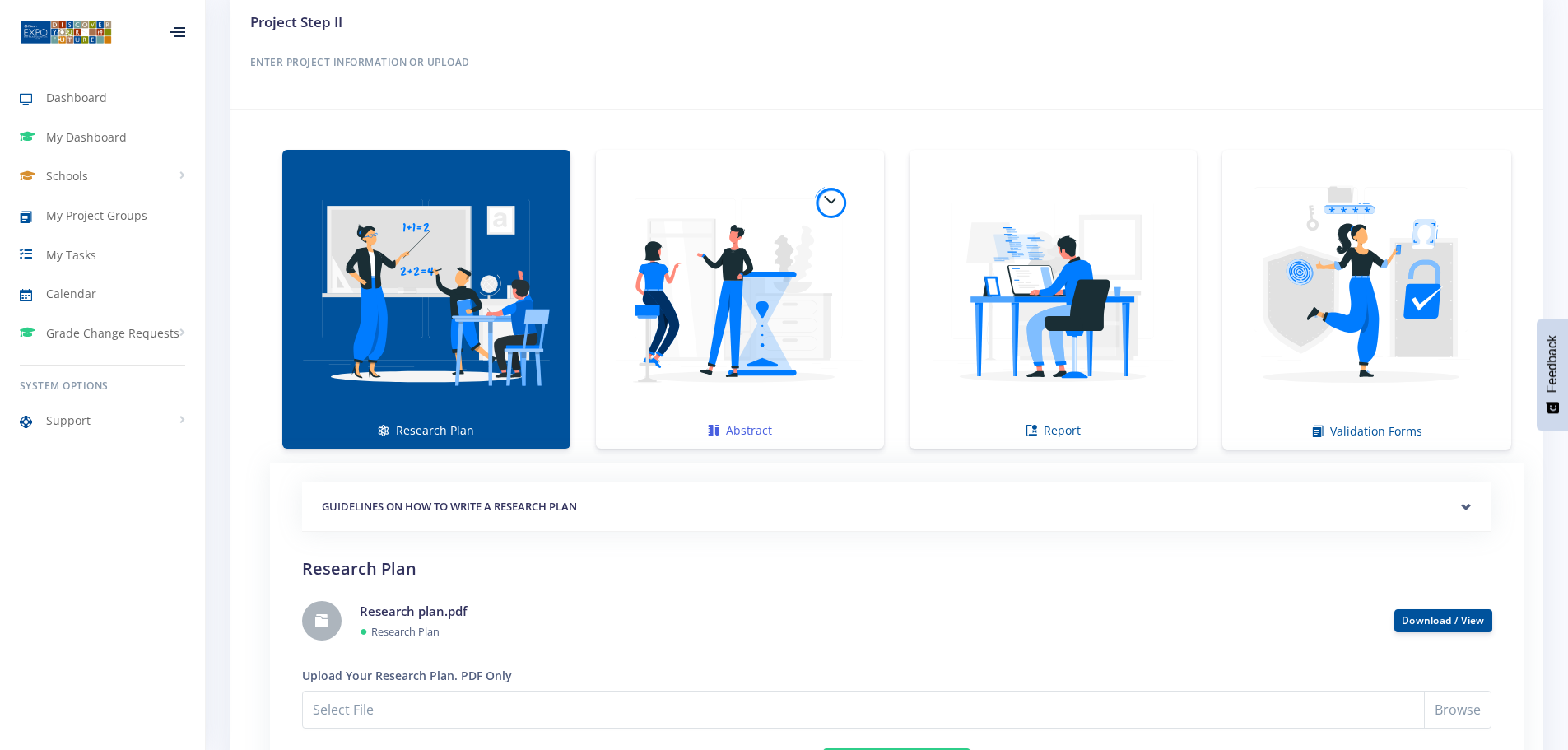
scroll to position [1107, 0]
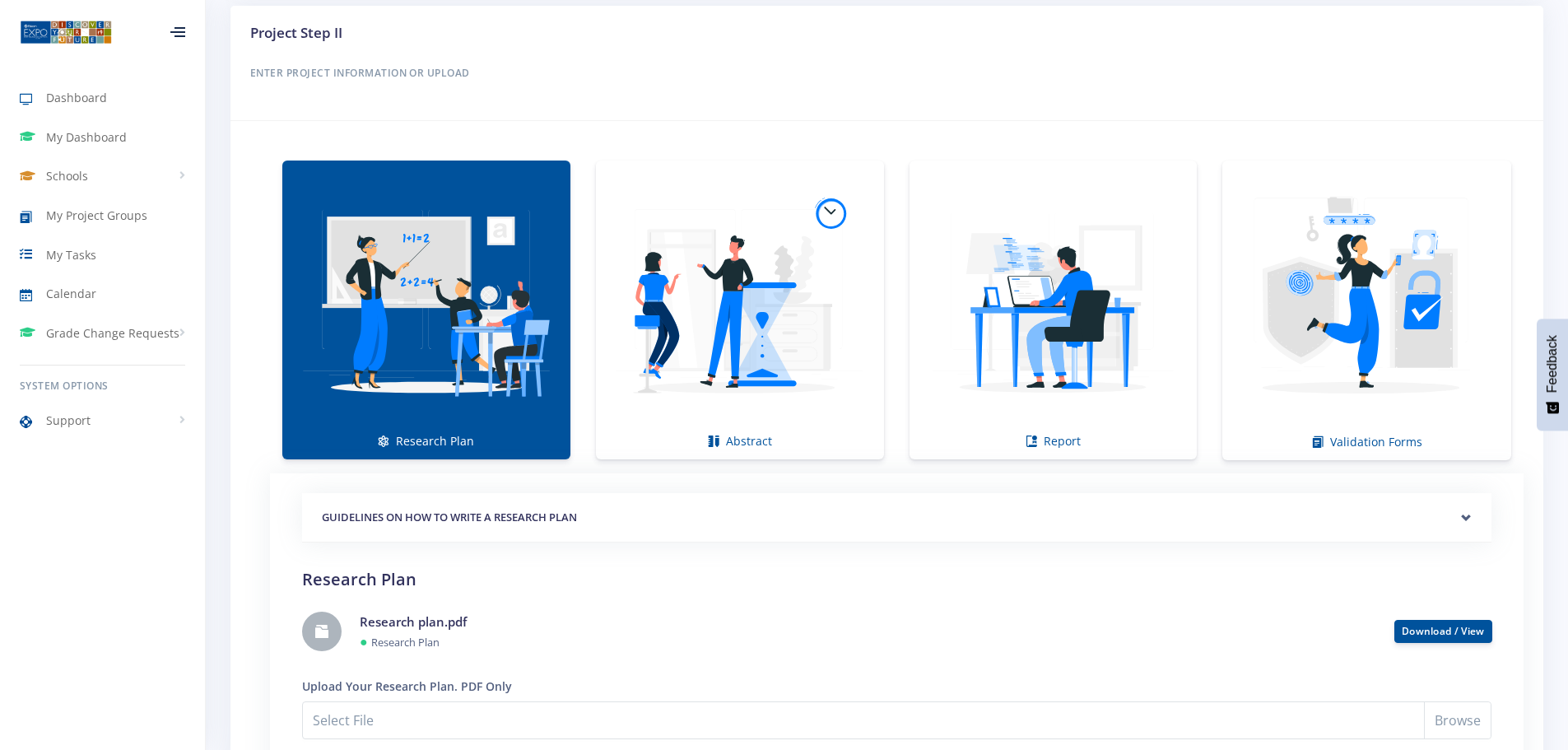
click at [501, 339] on img at bounding box center [426, 301] width 261 height 261
click at [758, 330] on img at bounding box center [740, 301] width 261 height 261
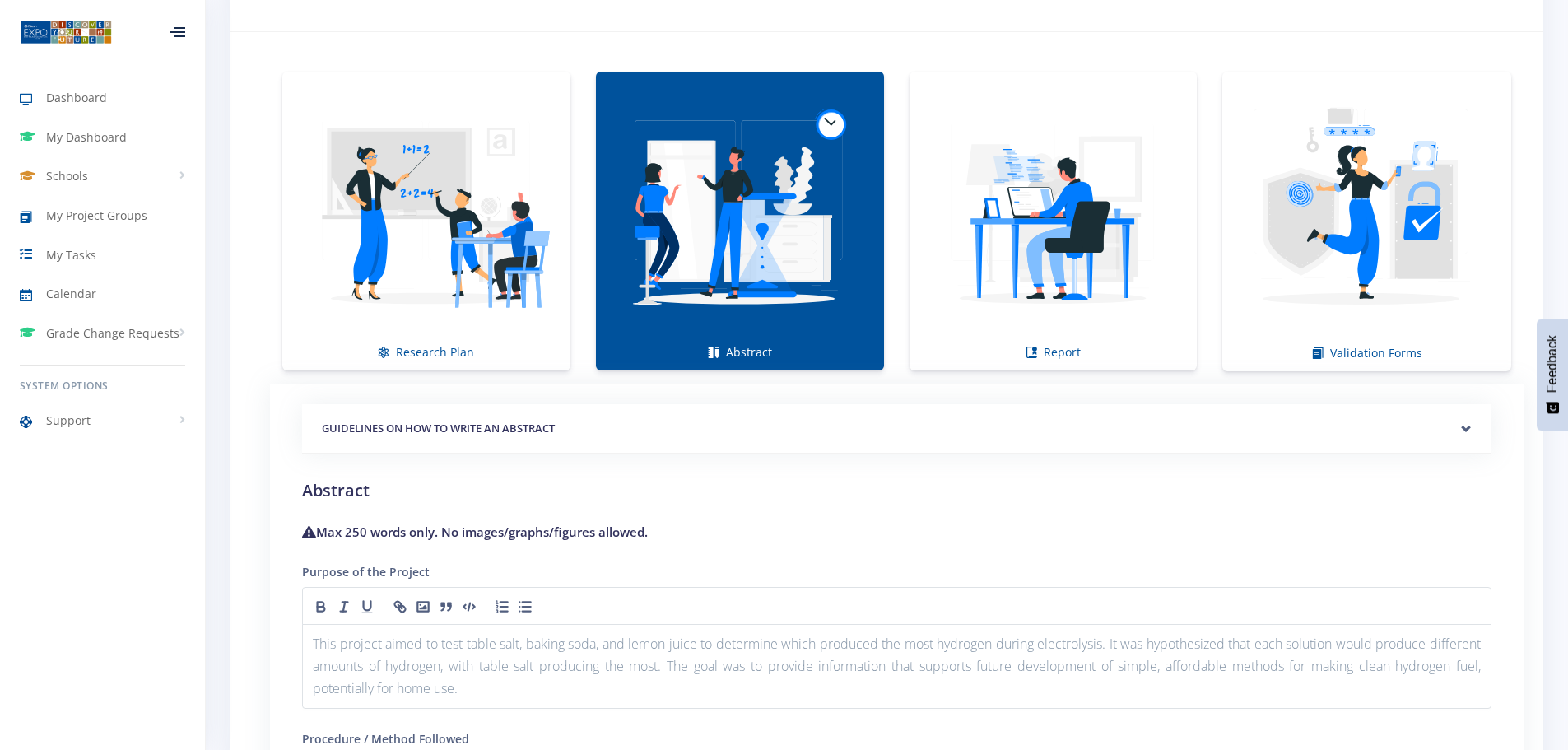
scroll to position [1354, 0]
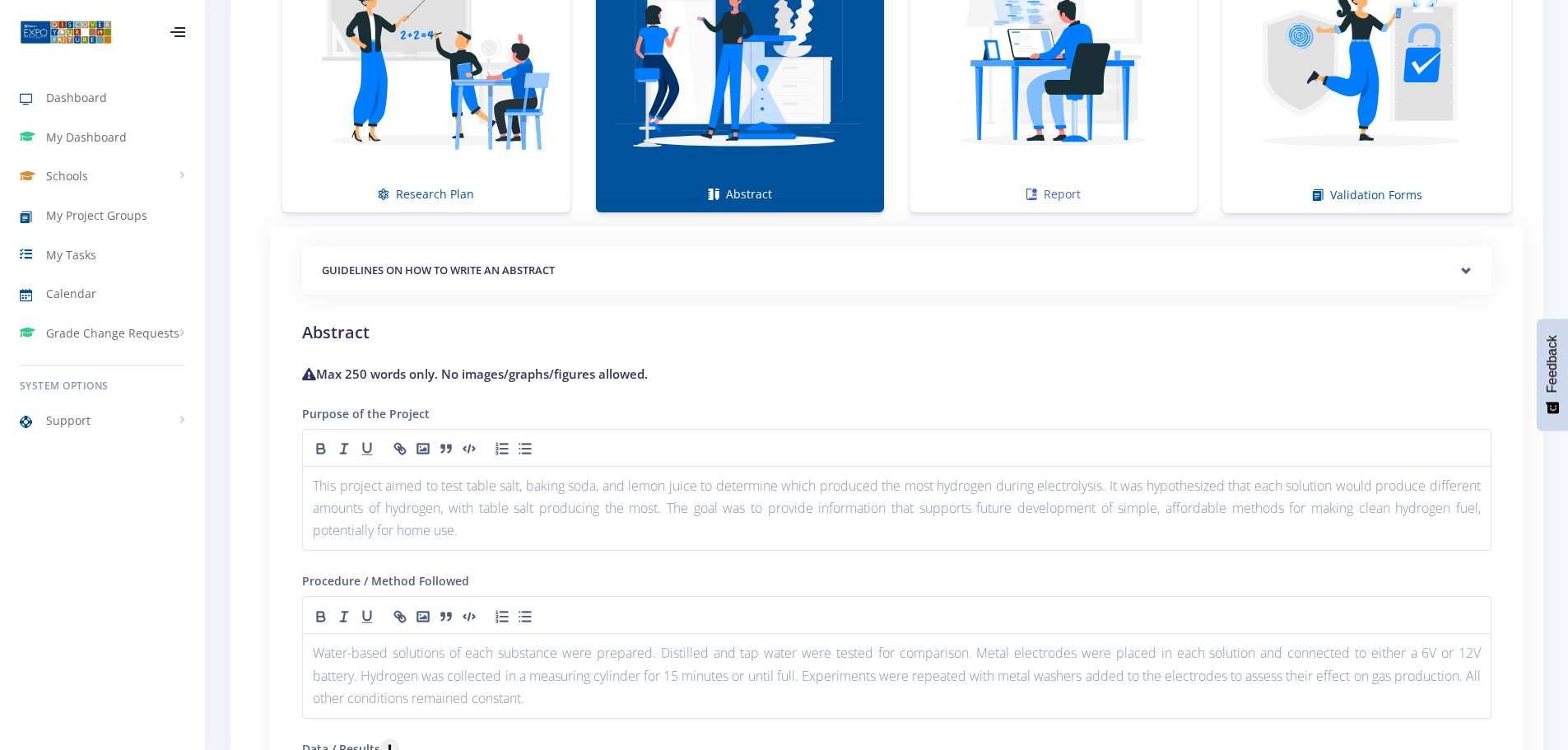
click at [1039, 108] on img at bounding box center [1054, 55] width 261 height 261
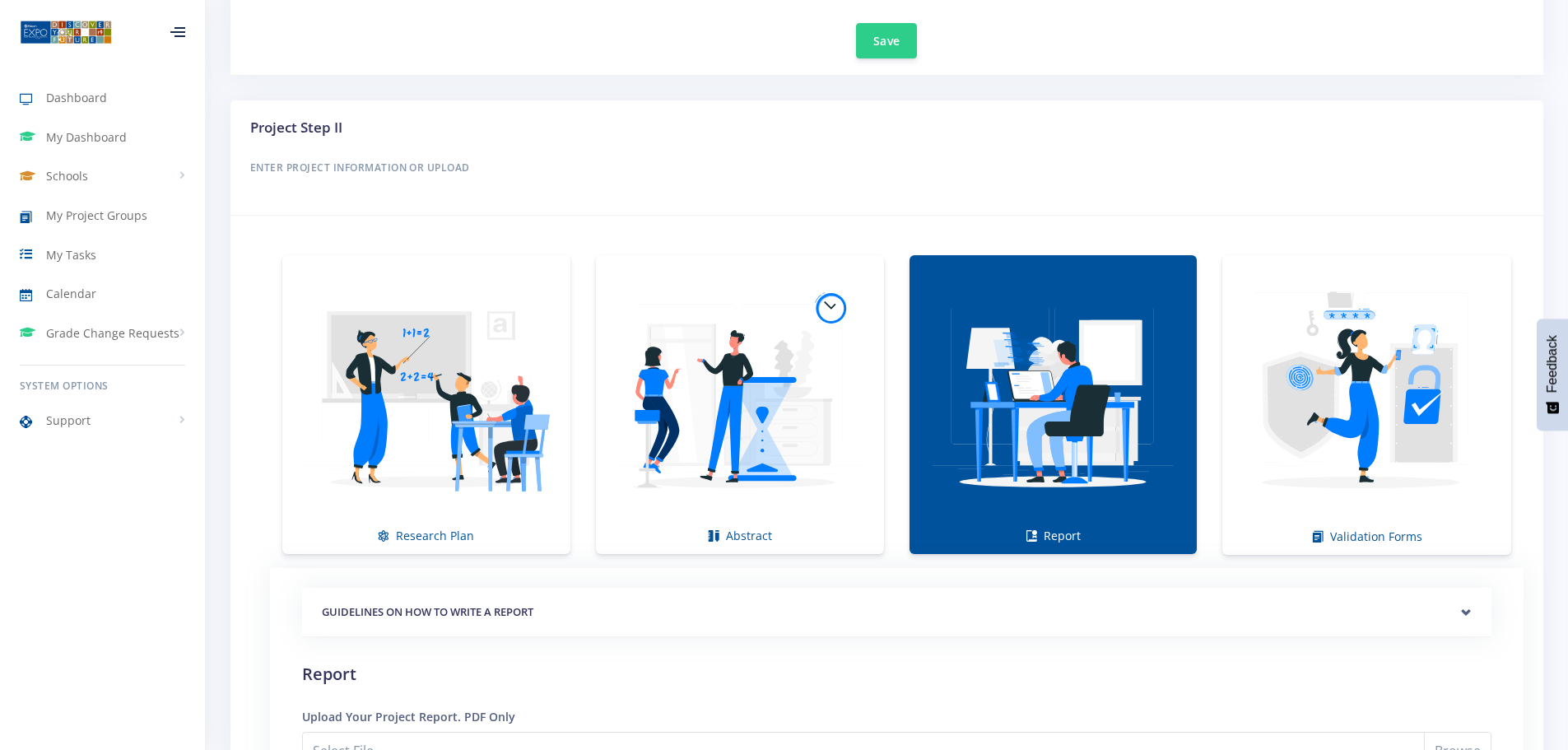
scroll to position [972, 0]
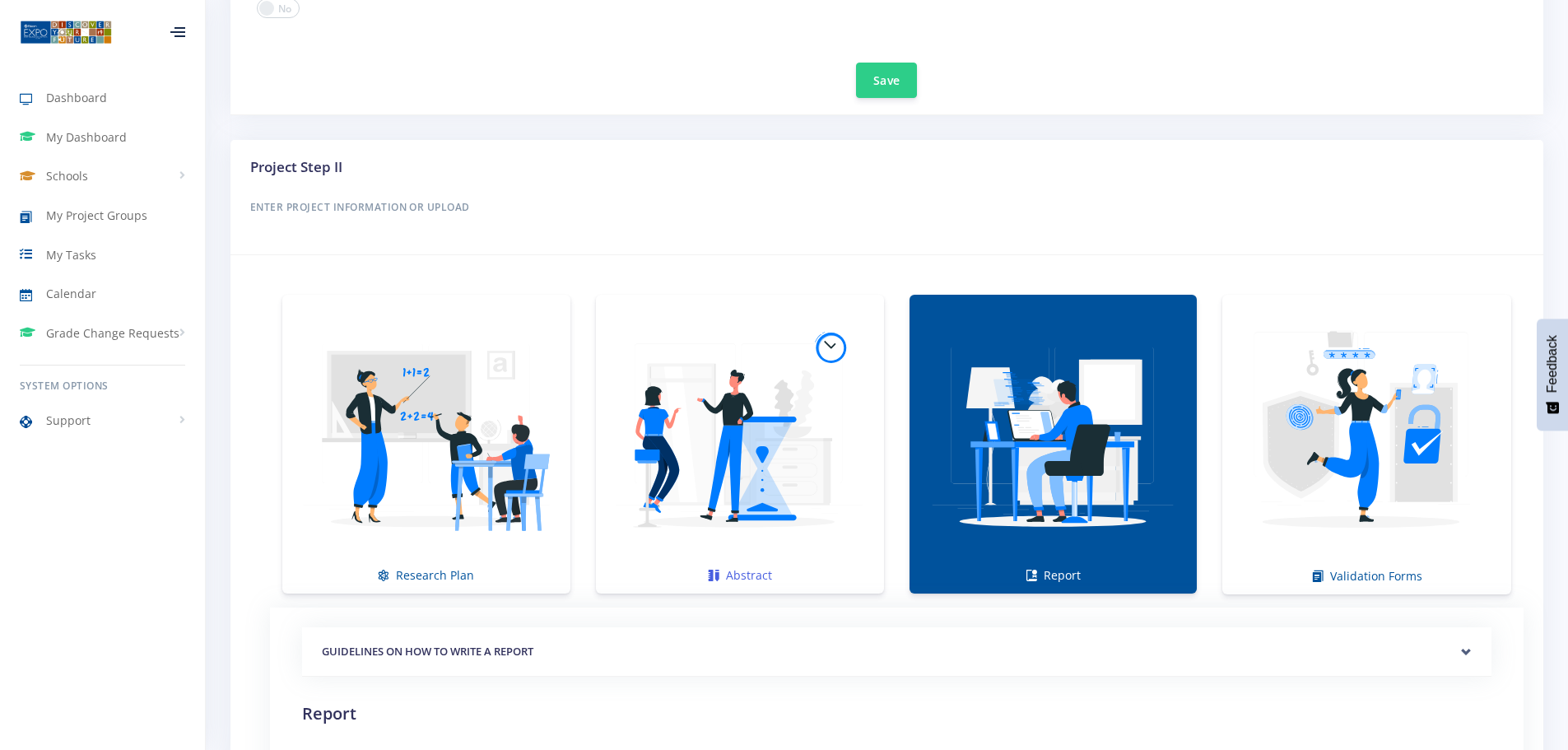
click at [666, 470] on img at bounding box center [740, 435] width 261 height 261
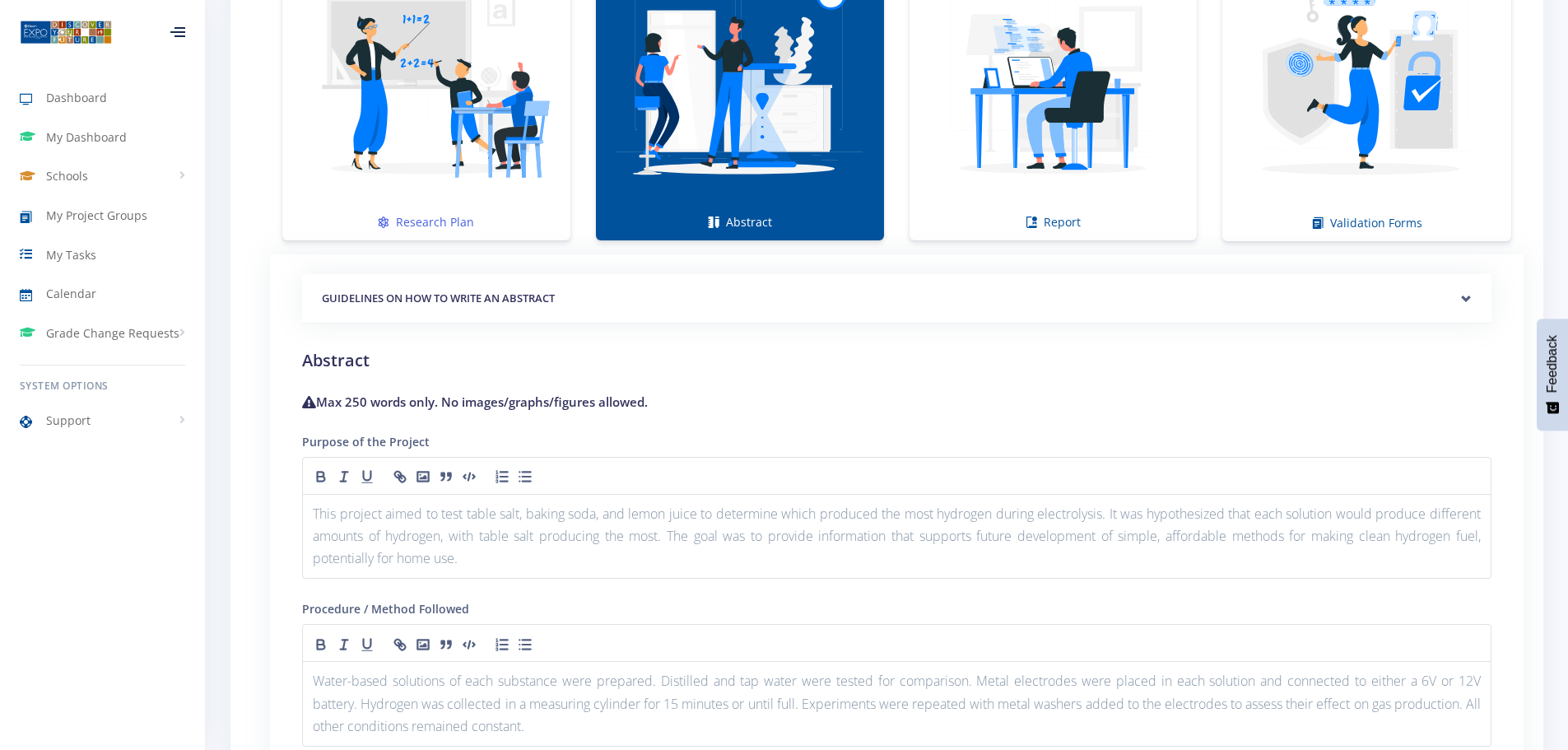
scroll to position [1219, 0]
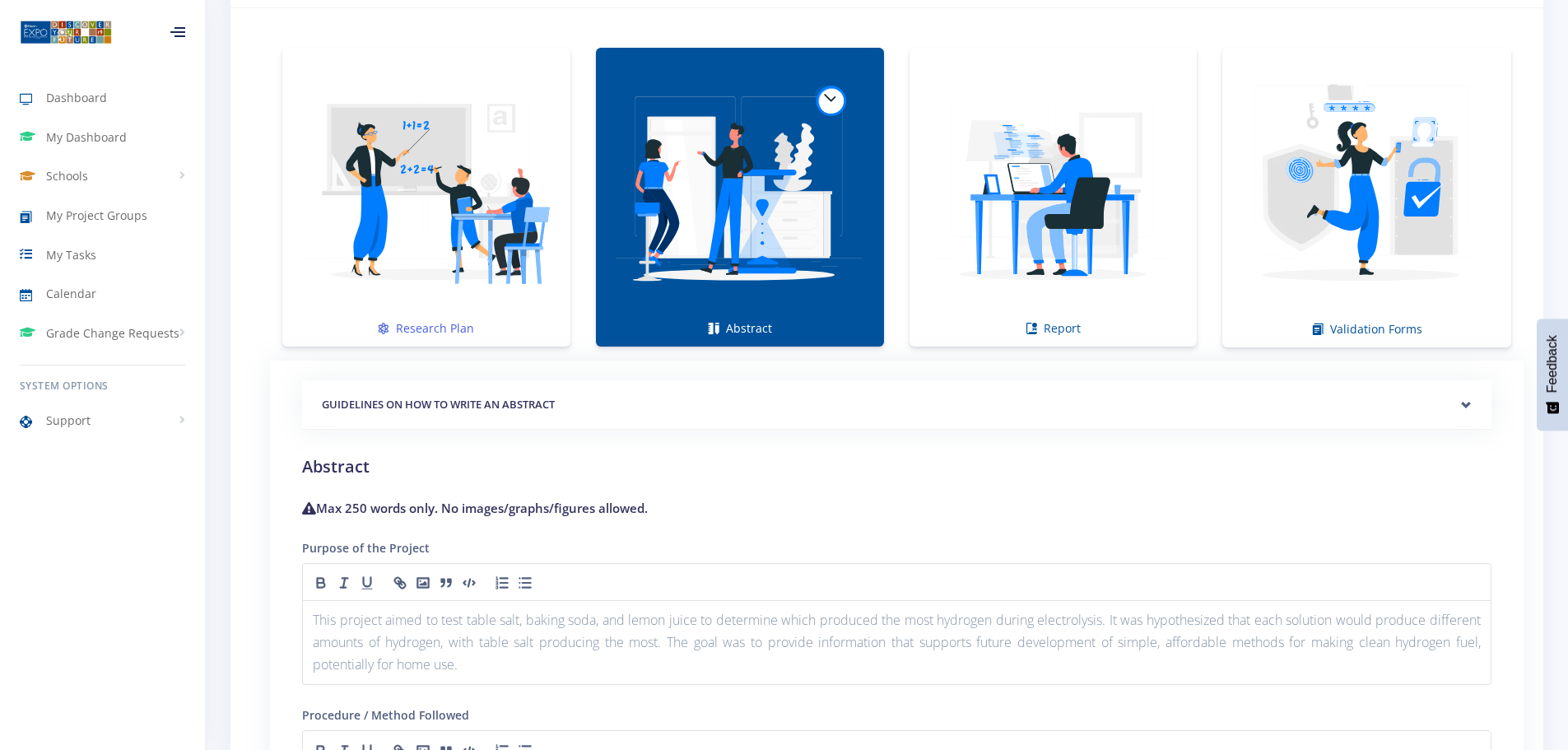
click at [402, 191] on img at bounding box center [426, 188] width 261 height 261
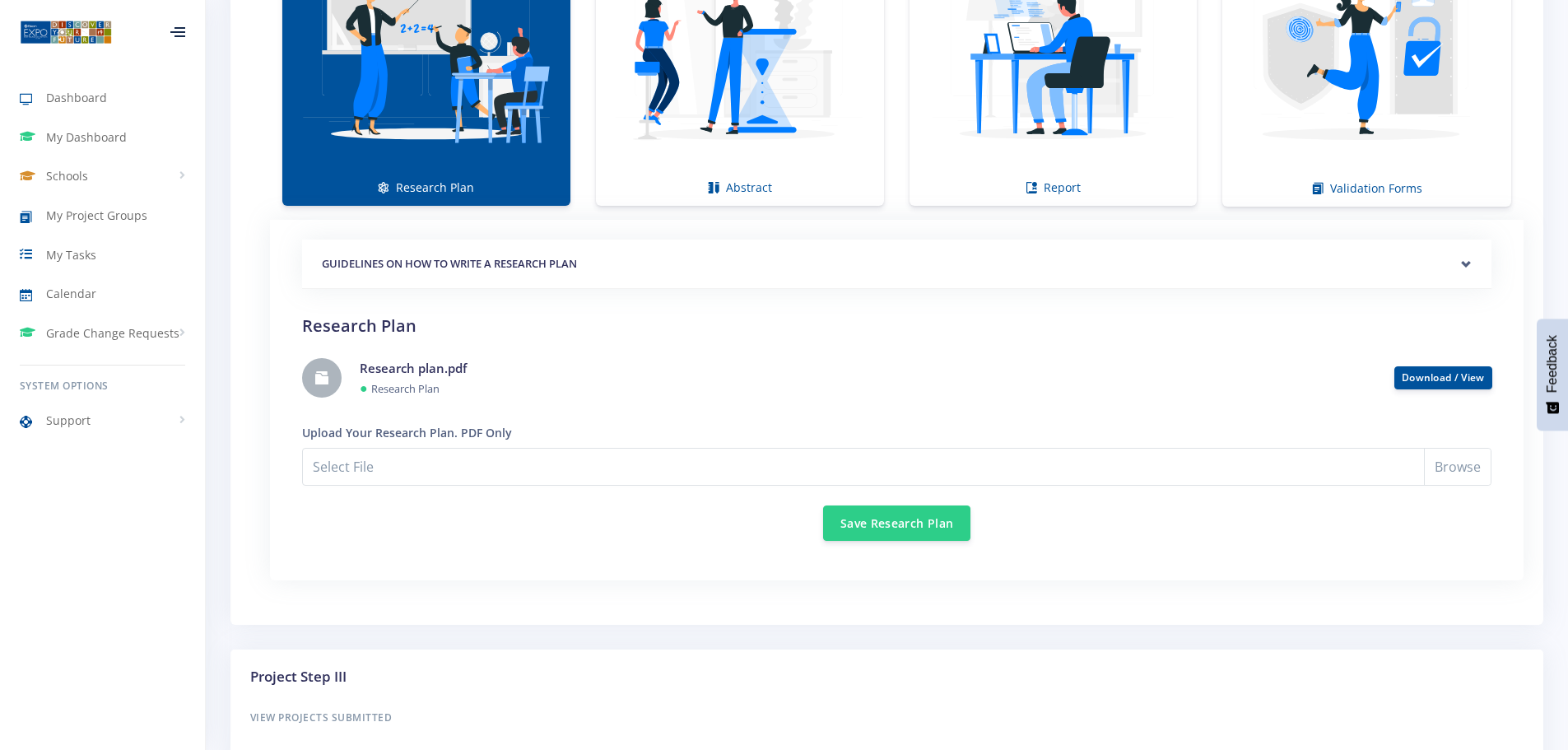
scroll to position [1384, 0]
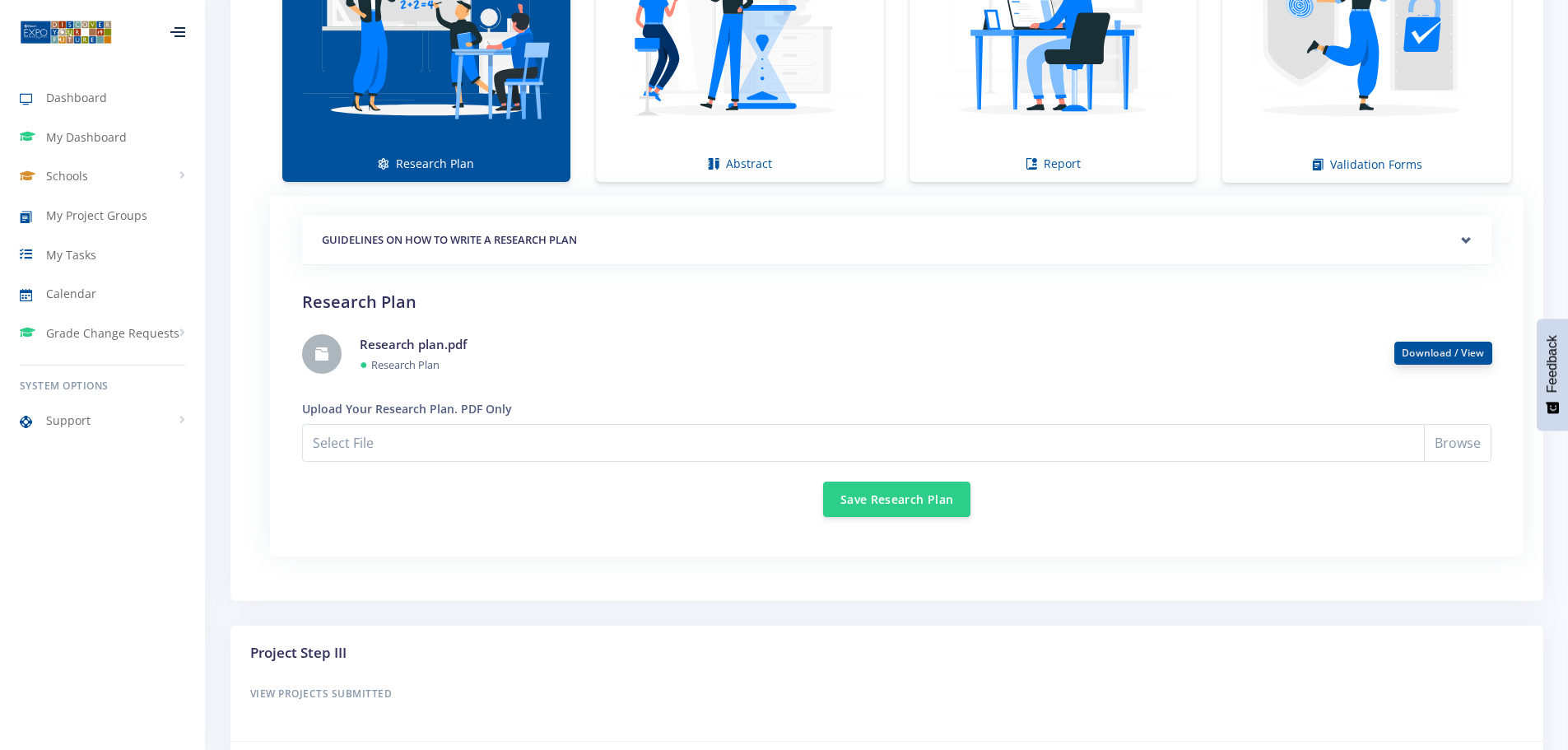
click at [1441, 352] on link "Download / View" at bounding box center [1443, 352] width 83 height 14
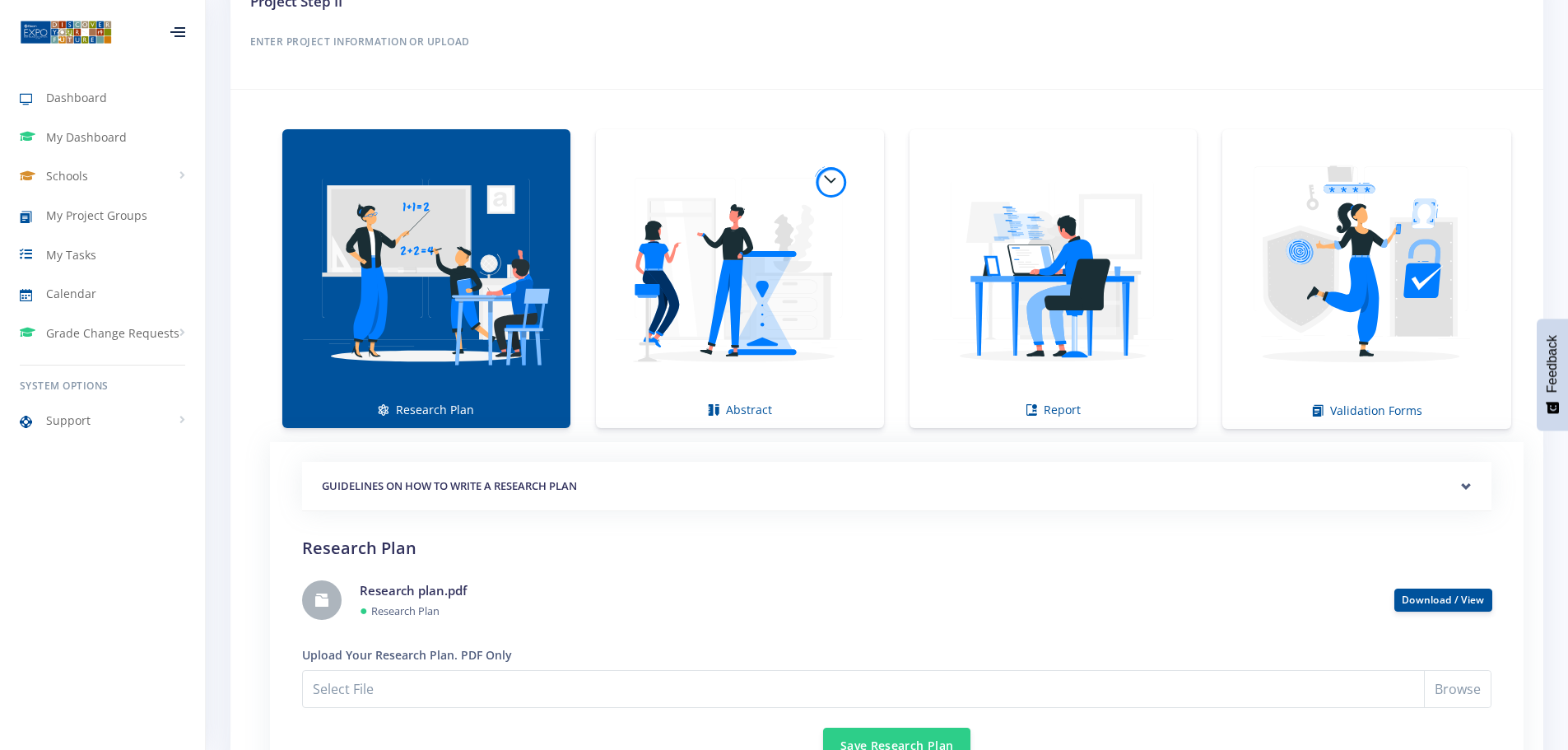
scroll to position [1137, 0]
click at [725, 339] on img at bounding box center [740, 270] width 261 height 261
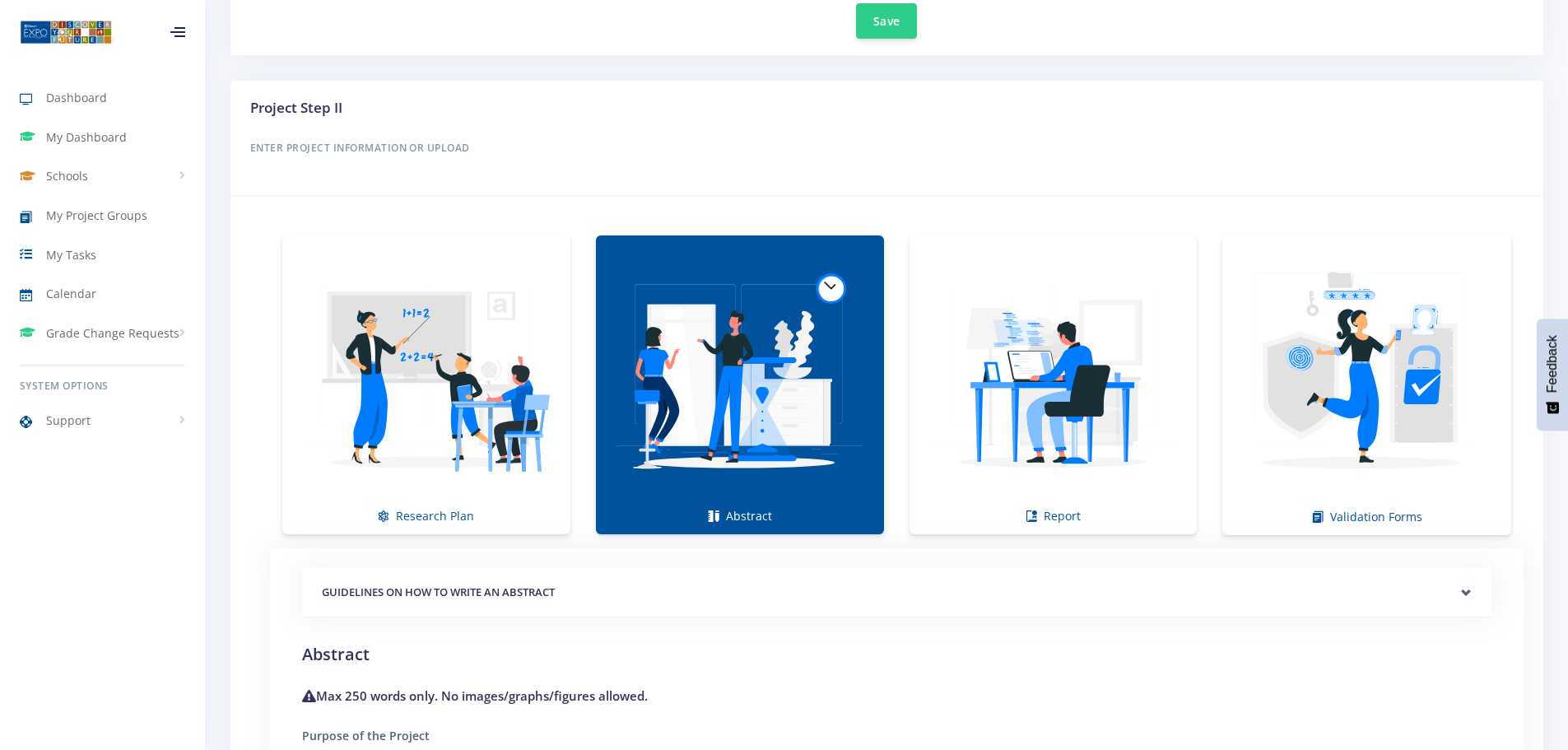
scroll to position [1003, 0]
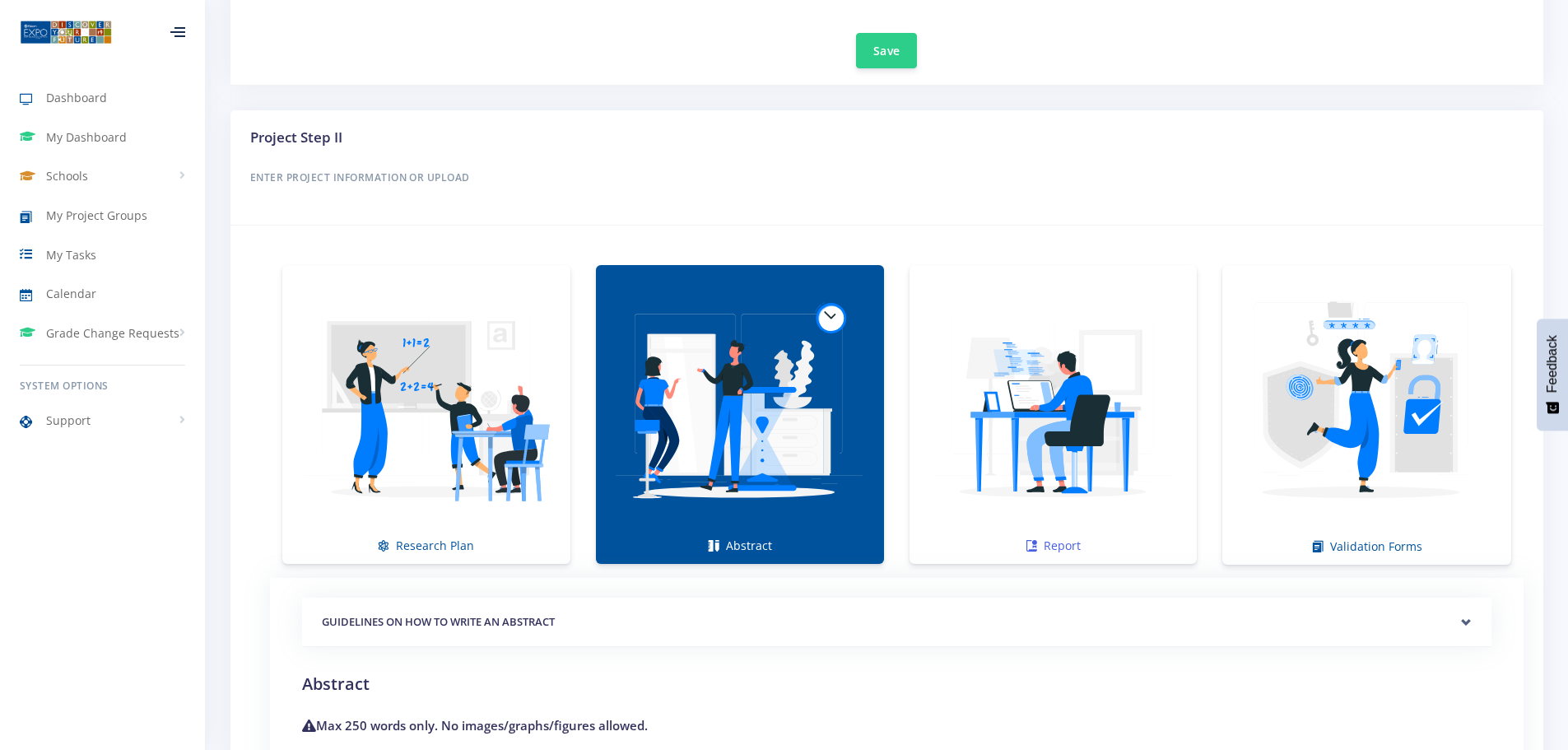
click at [1046, 406] on img at bounding box center [1054, 406] width 261 height 261
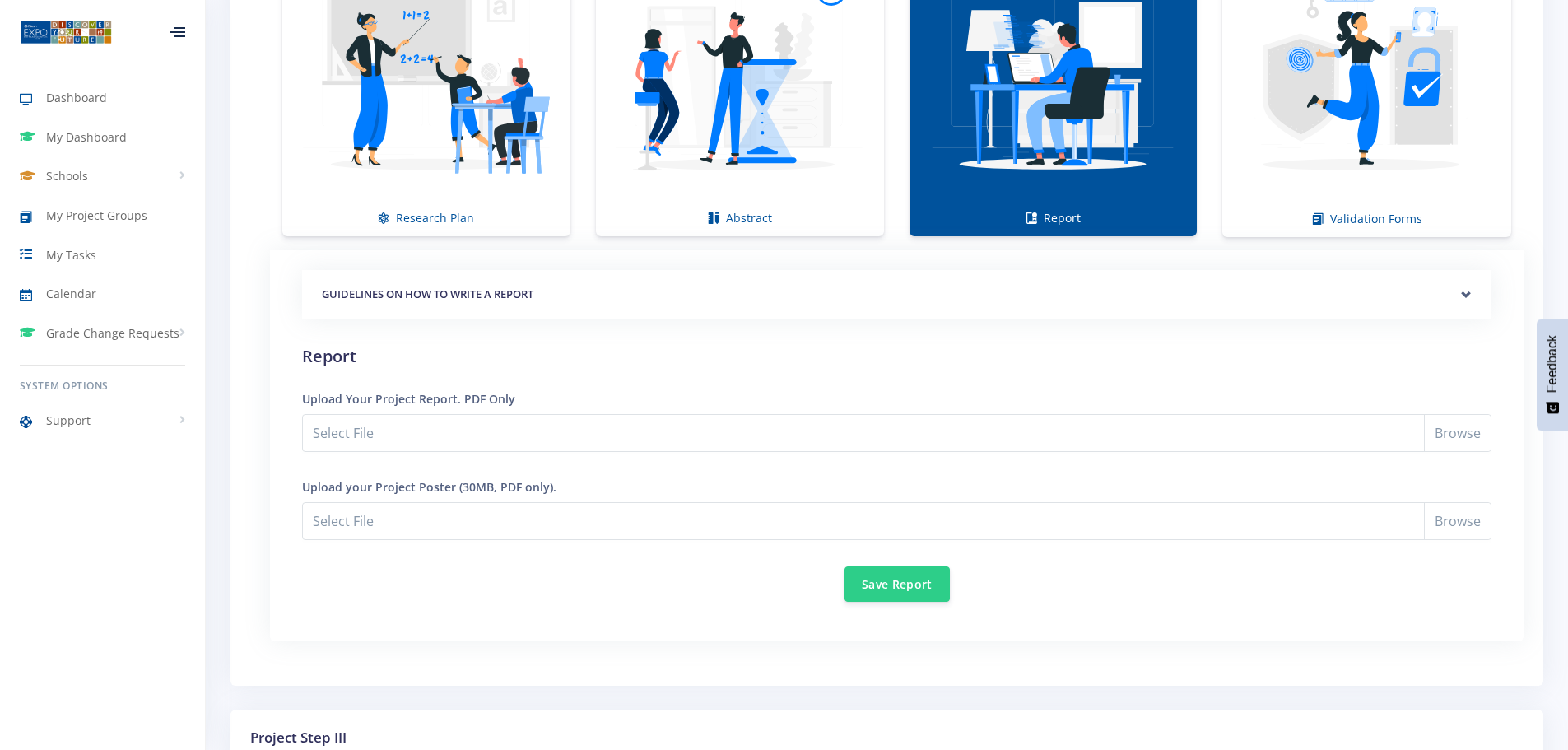
scroll to position [1331, 0]
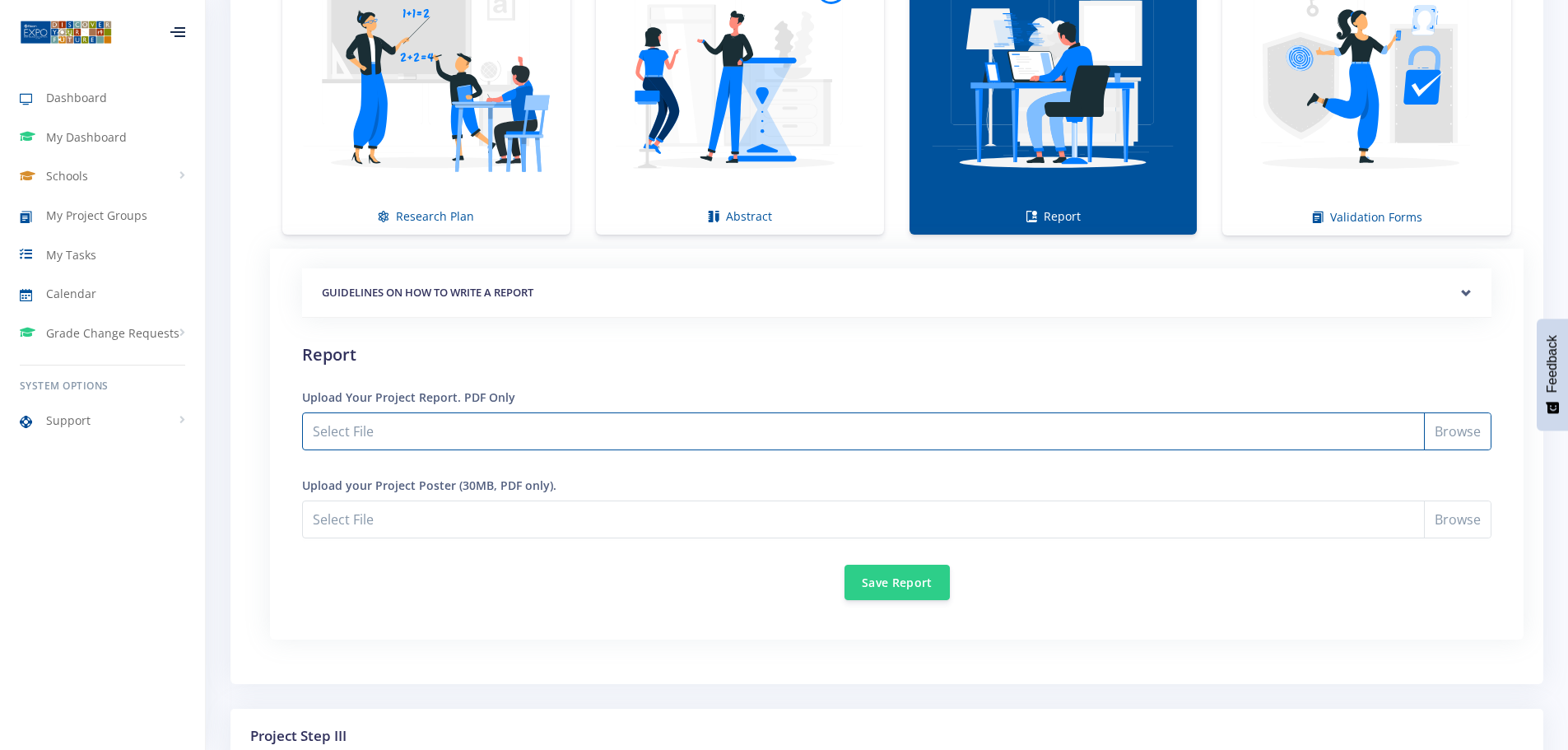
click at [1453, 431] on input "Select File" at bounding box center [897, 431] width 1189 height 38
type input "C:\fakepath\Project Report.pdf"
click at [1452, 434] on input "Project Report.pdf" at bounding box center [897, 431] width 1189 height 38
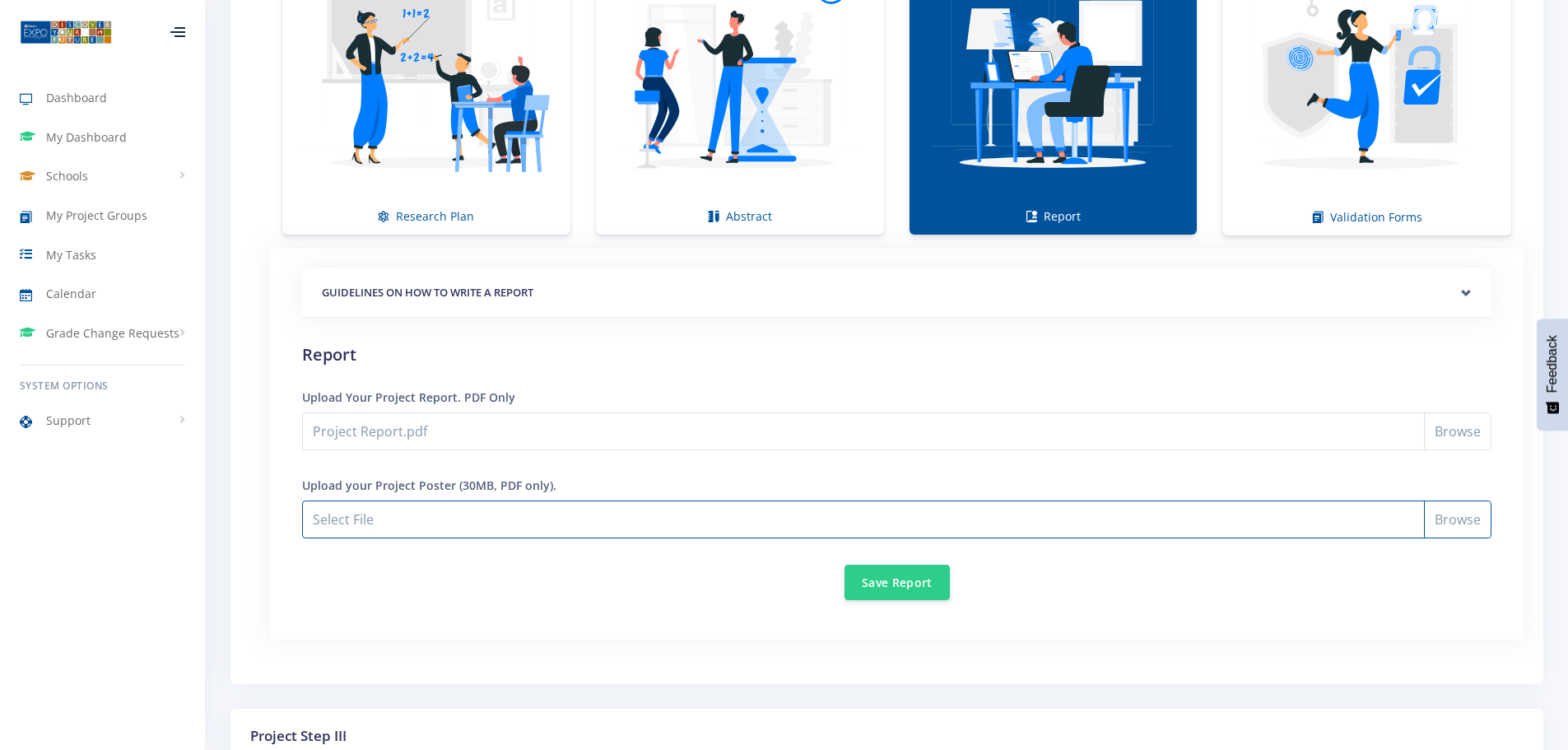
click at [406, 519] on input "Project Report.pdf" at bounding box center [897, 519] width 1189 height 38
type input "C:\fakepath\Poster.pdf"
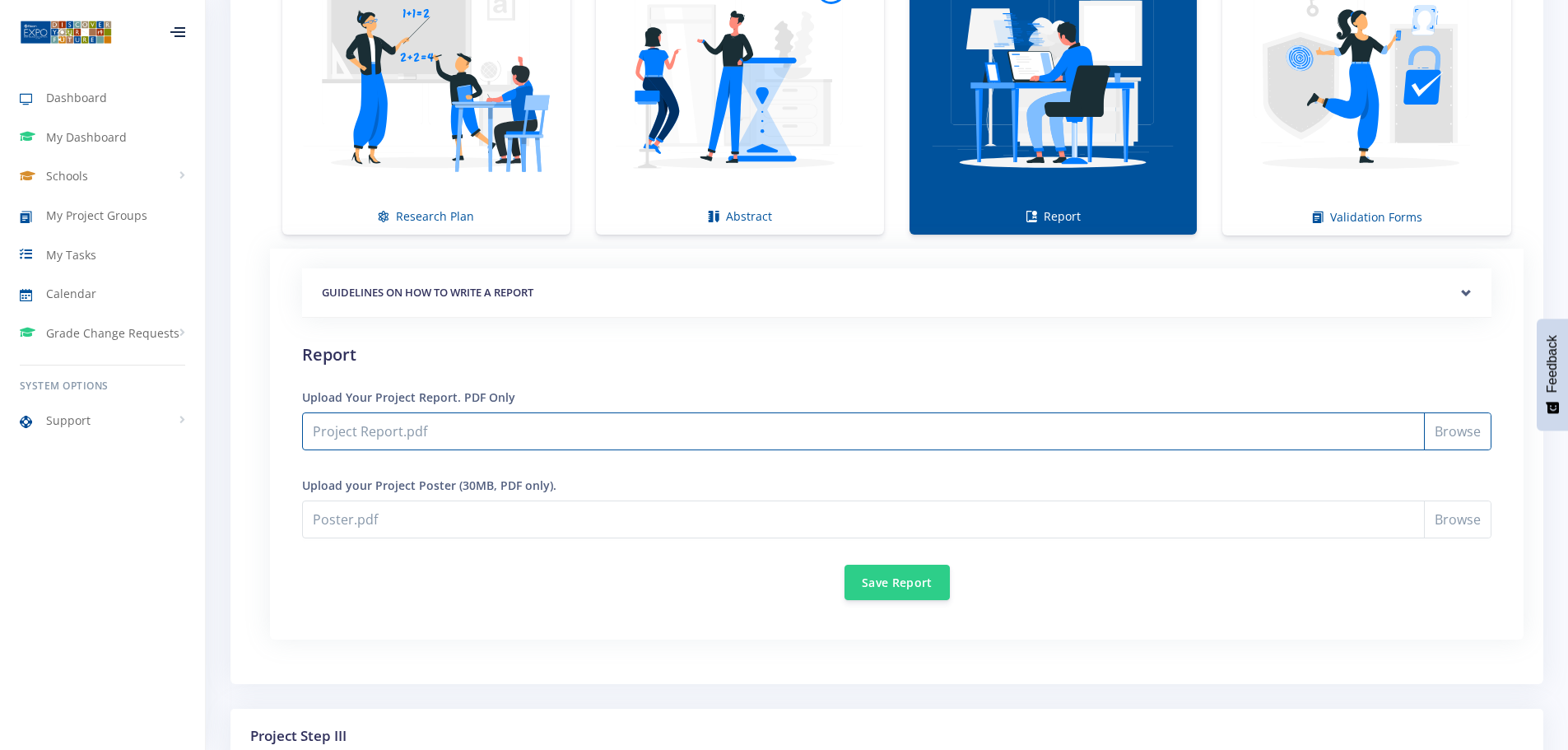
click at [417, 429] on input "Project Report.pdf" at bounding box center [897, 431] width 1189 height 38
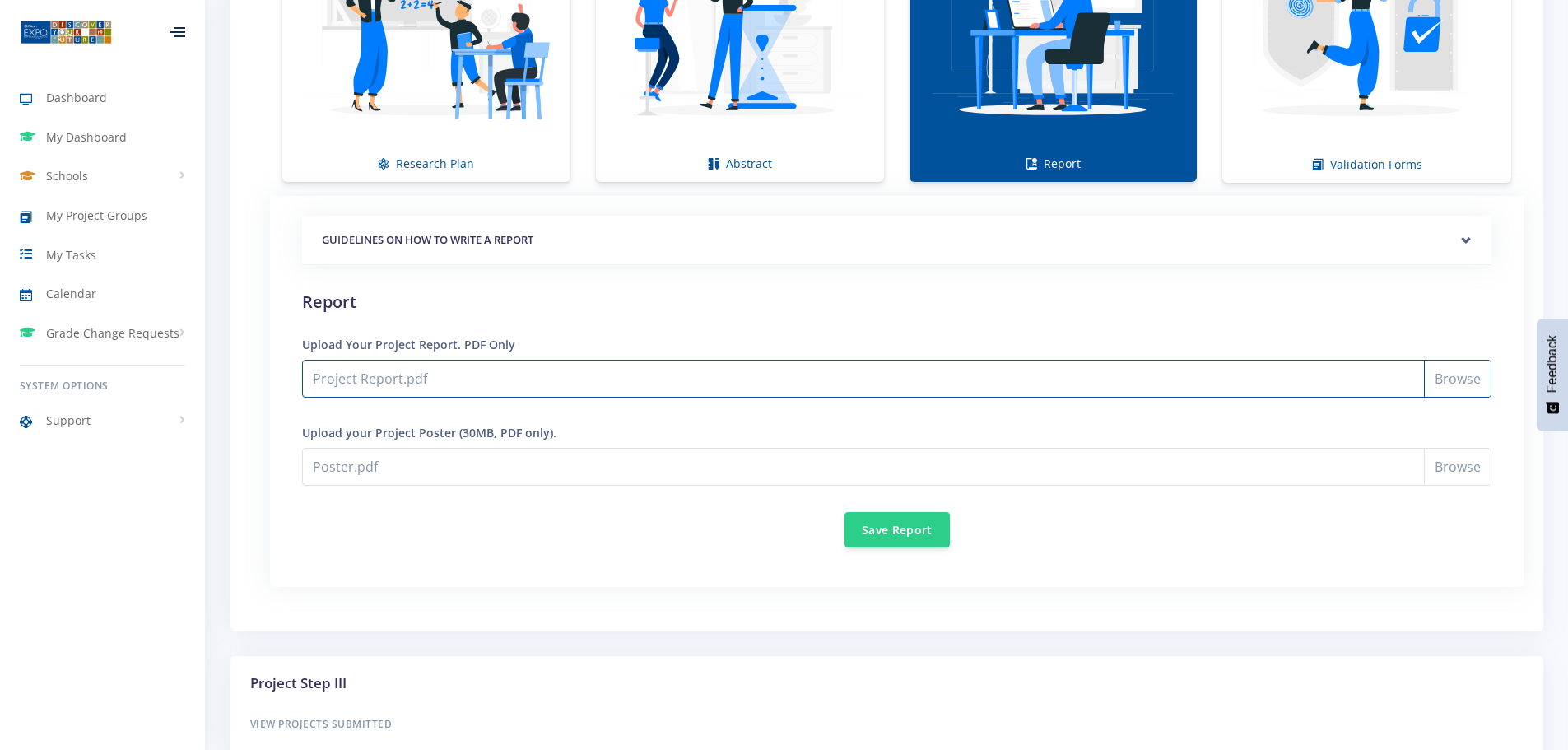
scroll to position [1414, 0]
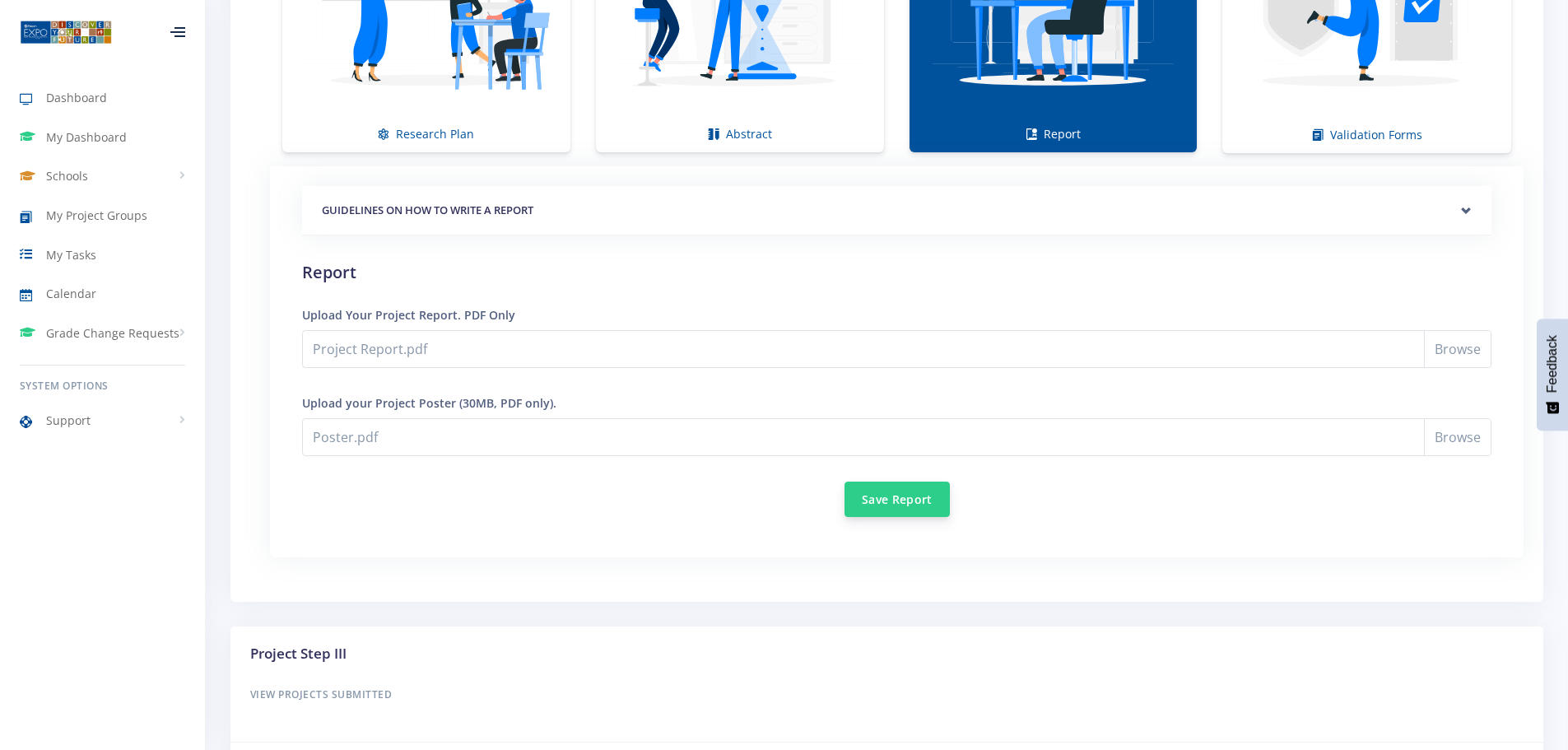
click at [903, 501] on button "Save Report" at bounding box center [898, 499] width 105 height 35
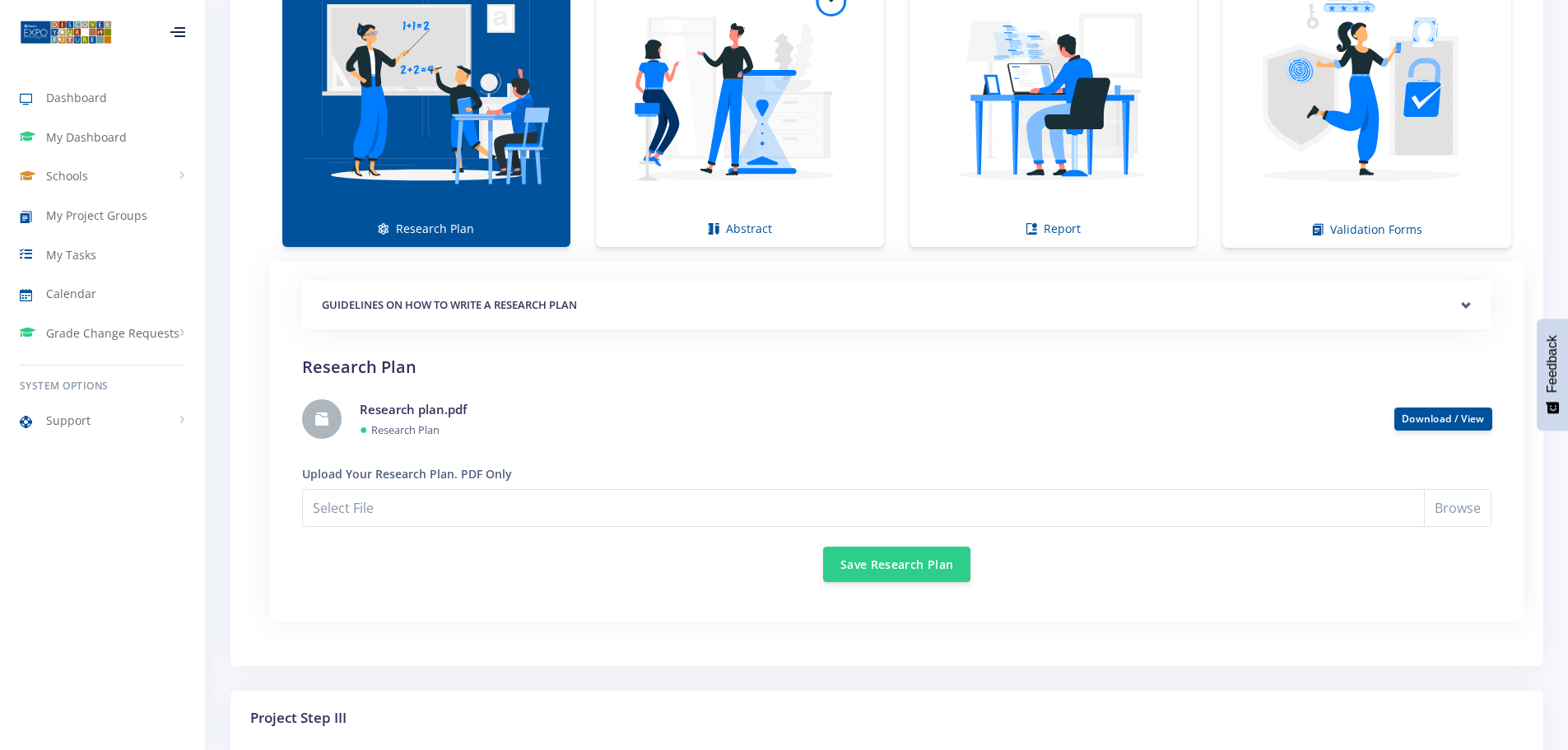
scroll to position [1317, 0]
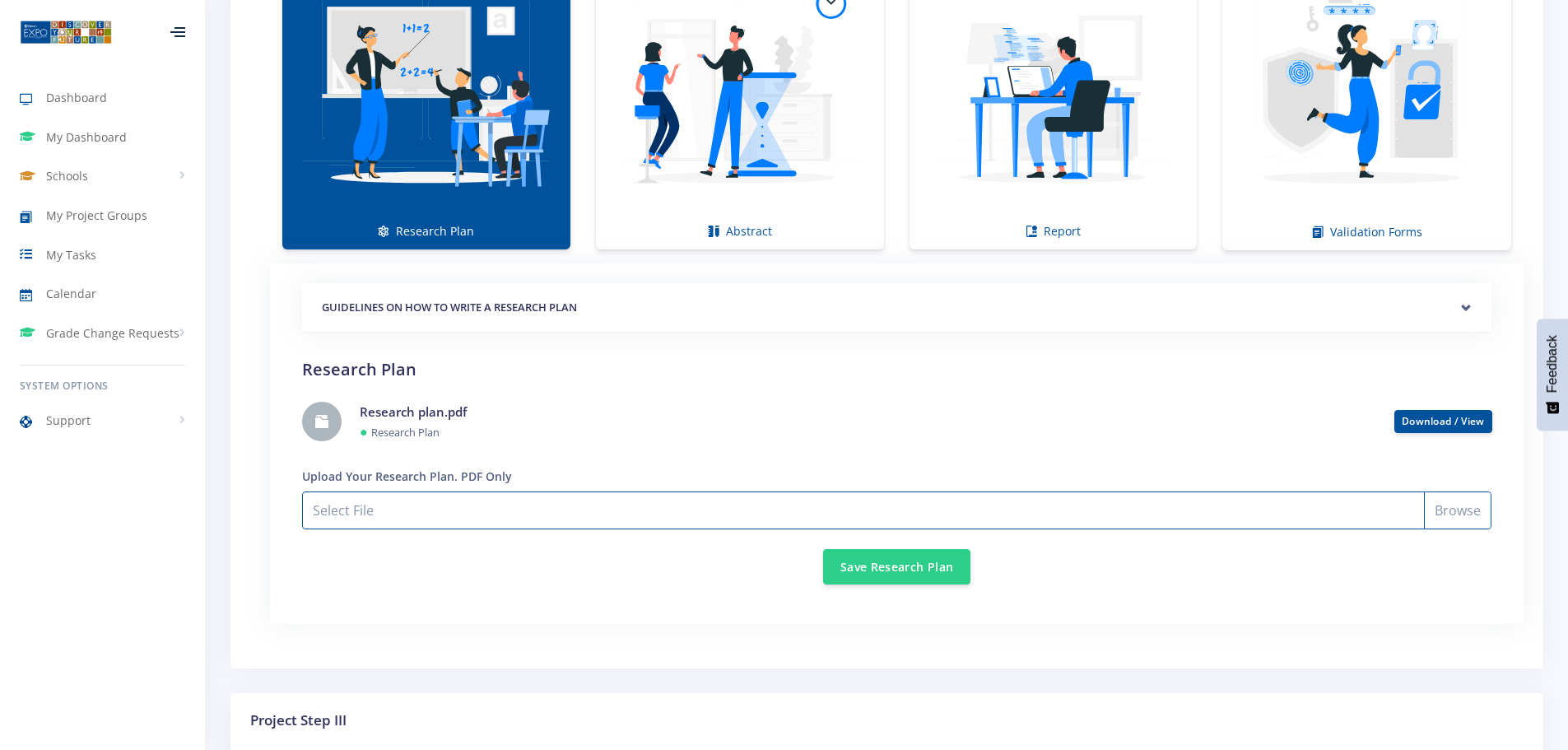
click at [513, 497] on input "Select File" at bounding box center [897, 510] width 1189 height 38
type input "C:\fakepath\Research plan.pdf"
click at [545, 506] on input "Research plan.pdf" at bounding box center [897, 510] width 1189 height 38
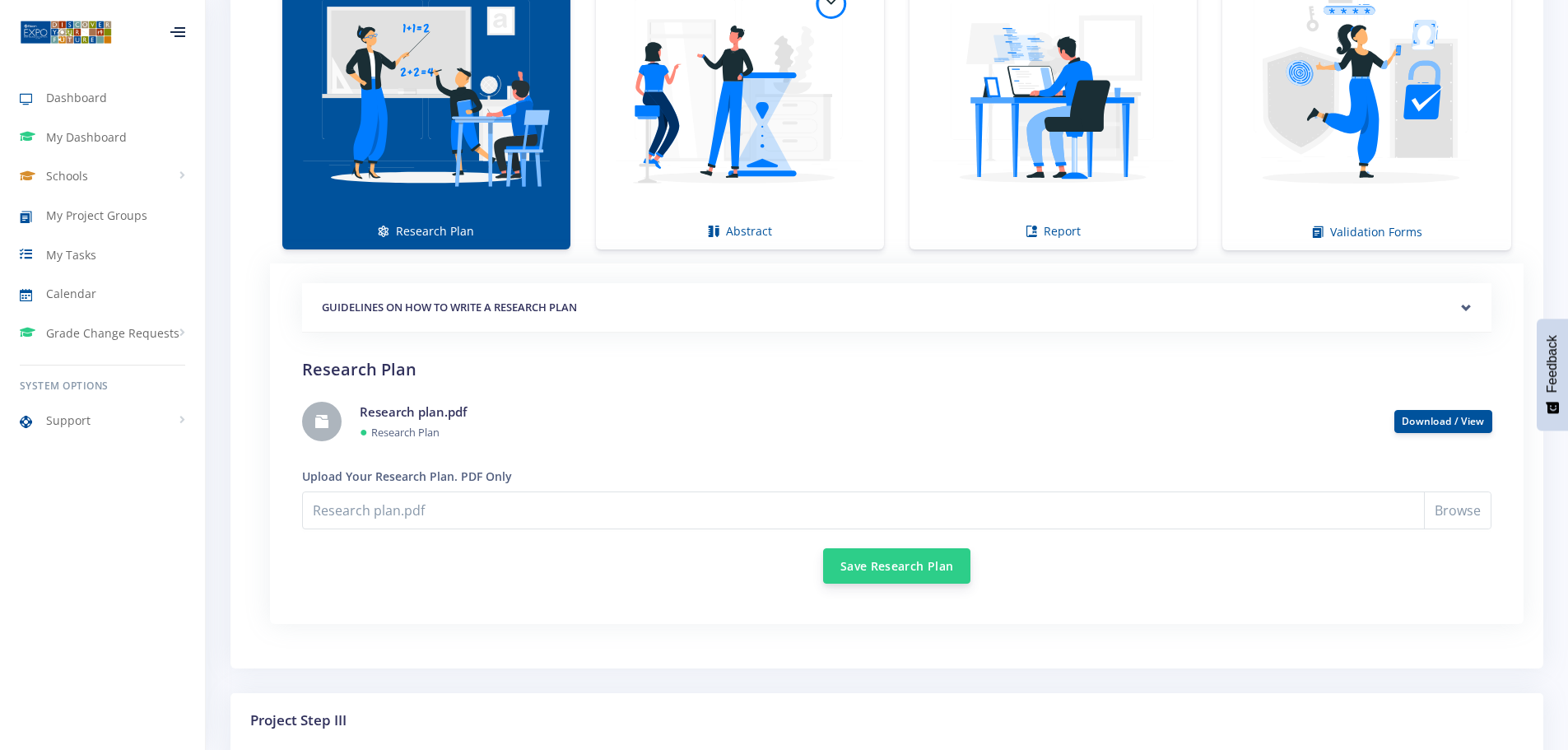
click at [893, 564] on button "Save Research Plan" at bounding box center [897, 566] width 147 height 35
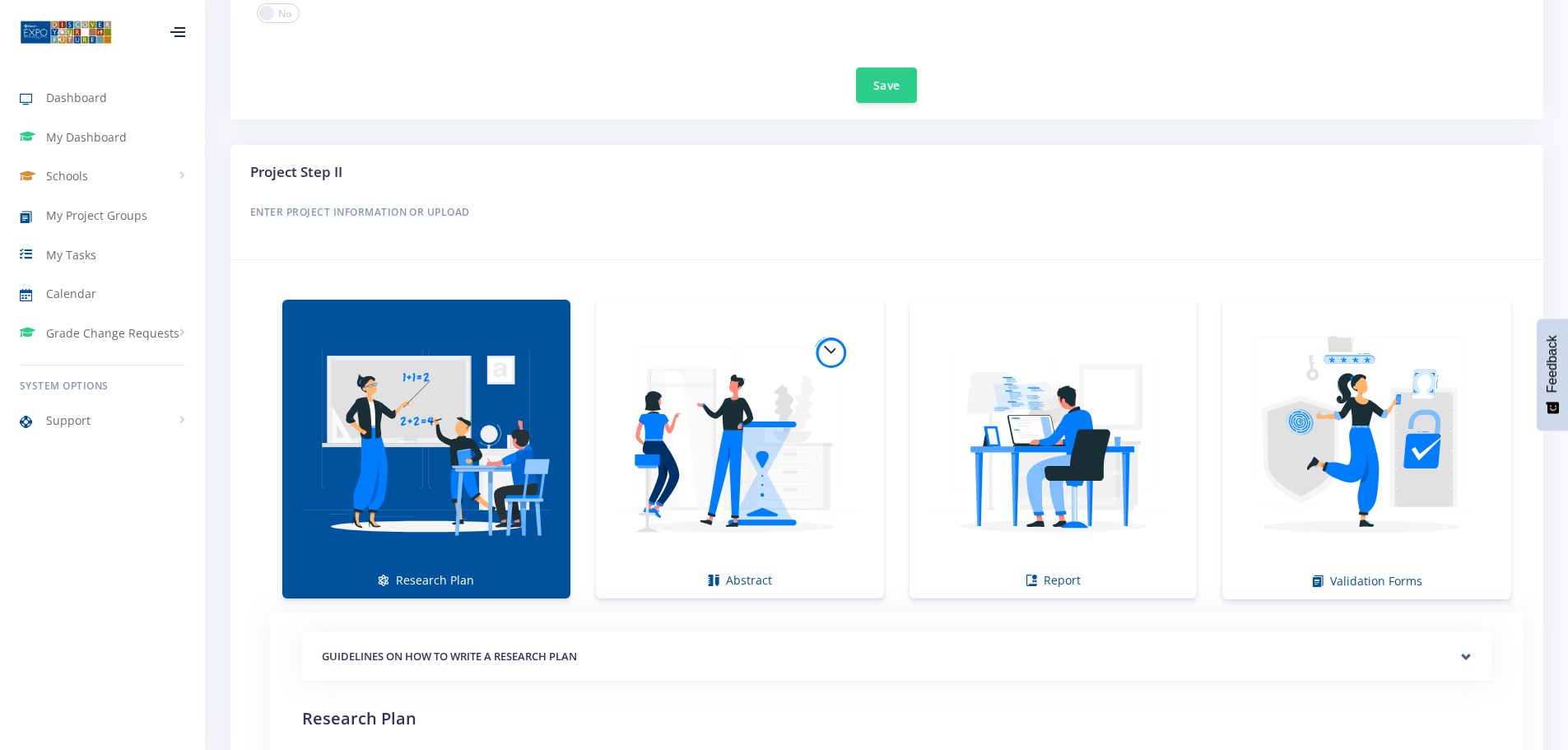
scroll to position [942, 0]
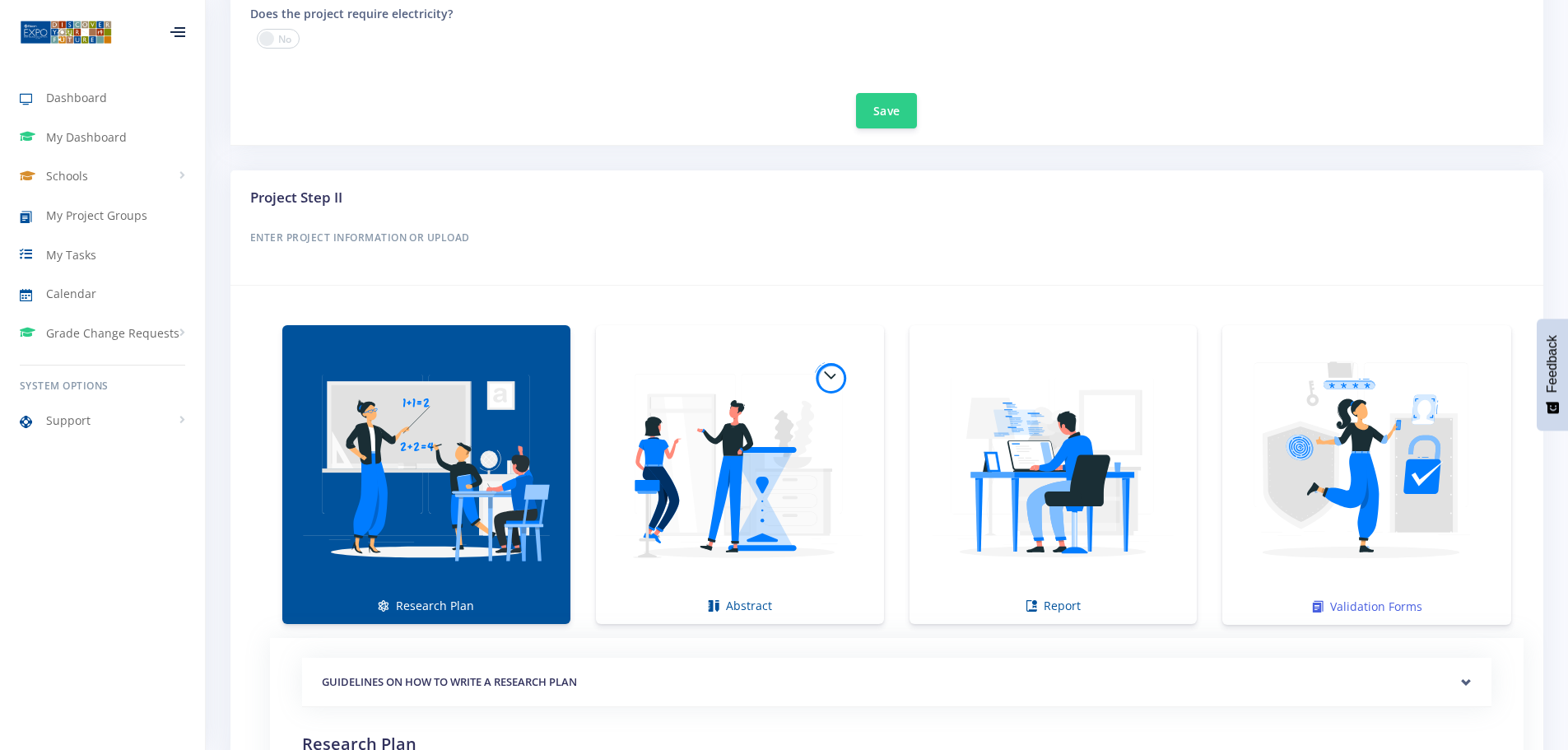
click at [1381, 536] on img at bounding box center [1366, 465] width 262 height 262
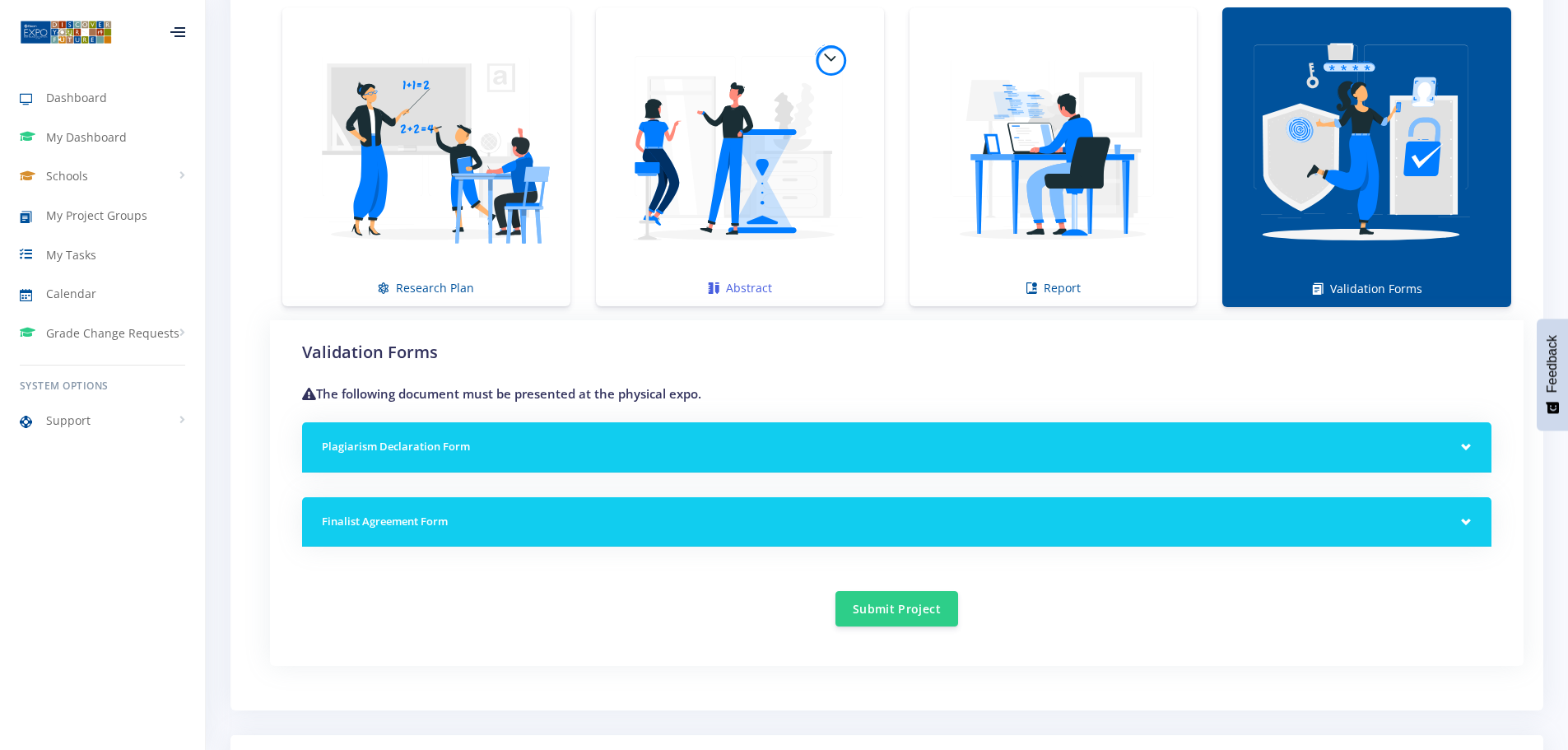
scroll to position [1272, 0]
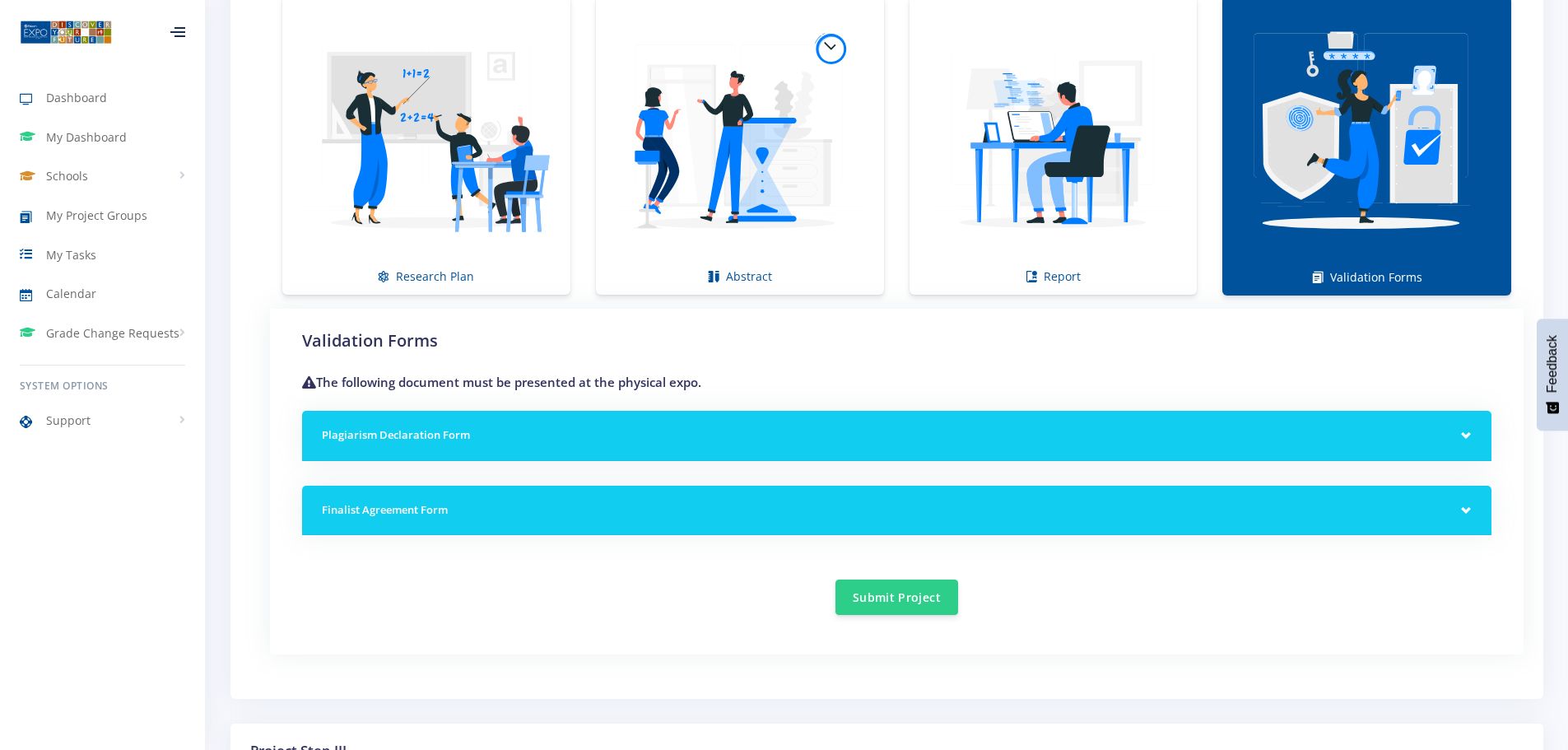
click at [1467, 434] on div "Plagiarism Declaration Form" at bounding box center [897, 435] width 1189 height 50
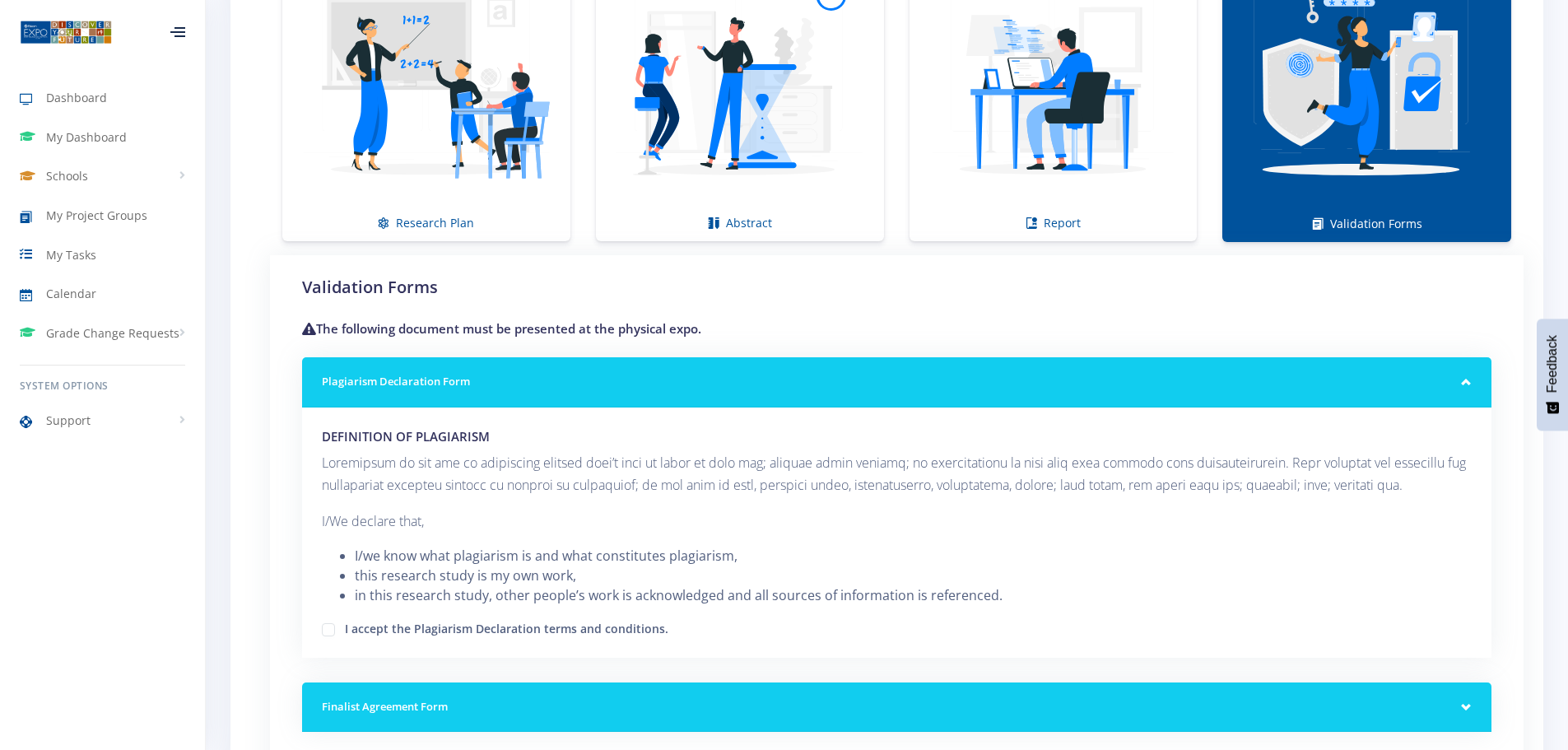
scroll to position [1354, 0]
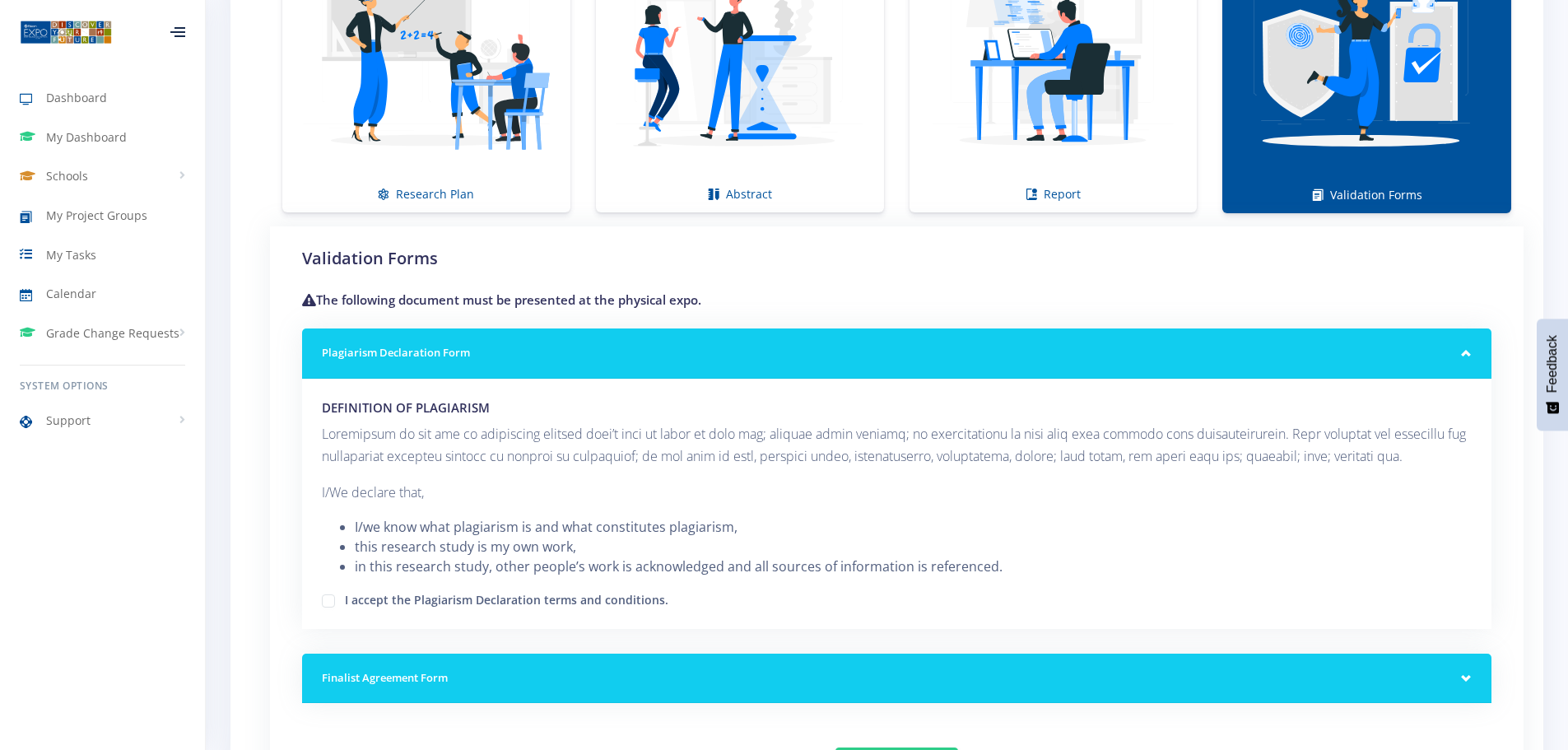
click at [345, 603] on label "I accept the Plagiarism Declaration terms and conditions." at bounding box center [507, 597] width 324 height 13
click at [345, 600] on input "I accept the Plagiarism Declaration terms and conditions." at bounding box center [350, 594] width 11 height 11
checkbox input "true"
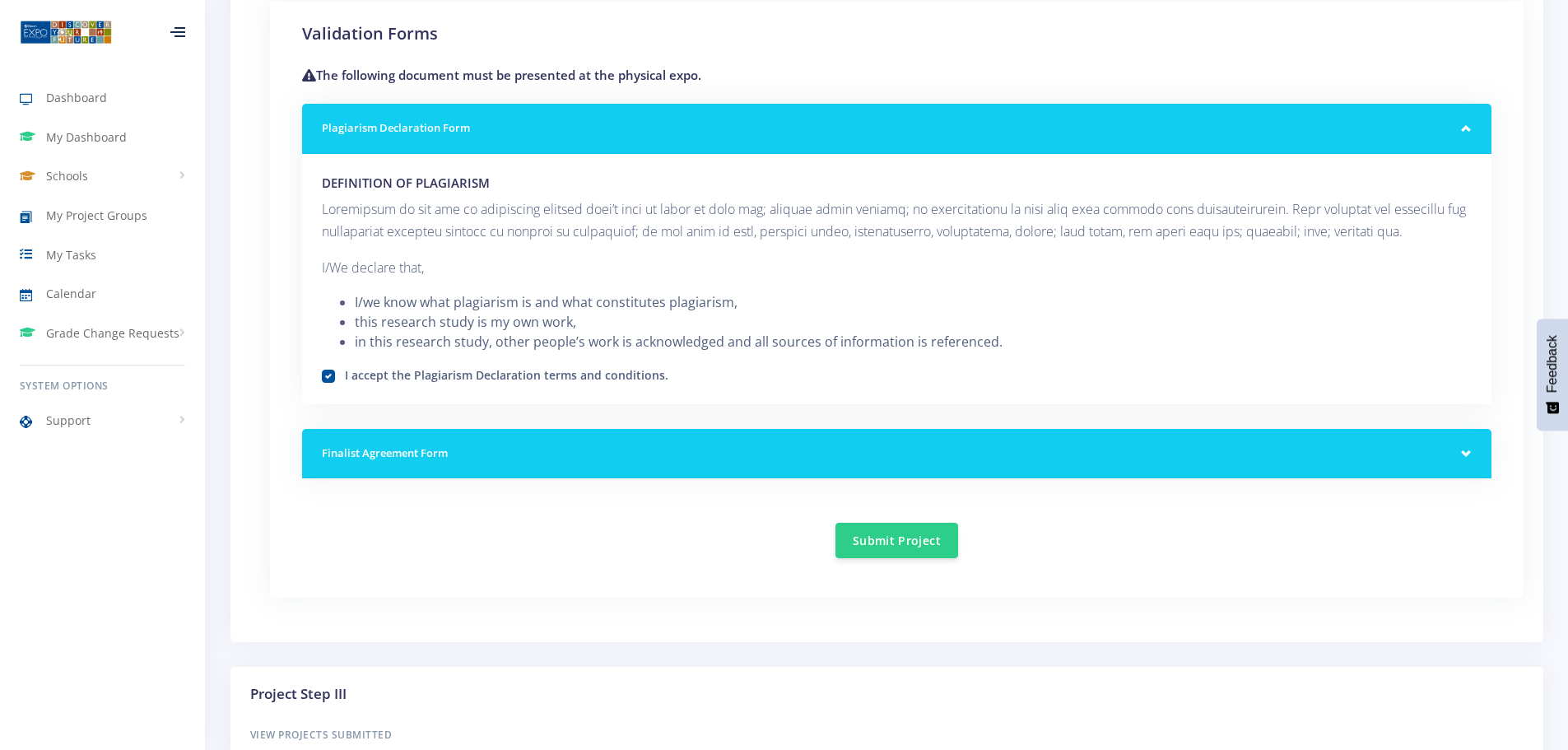
scroll to position [1600, 0]
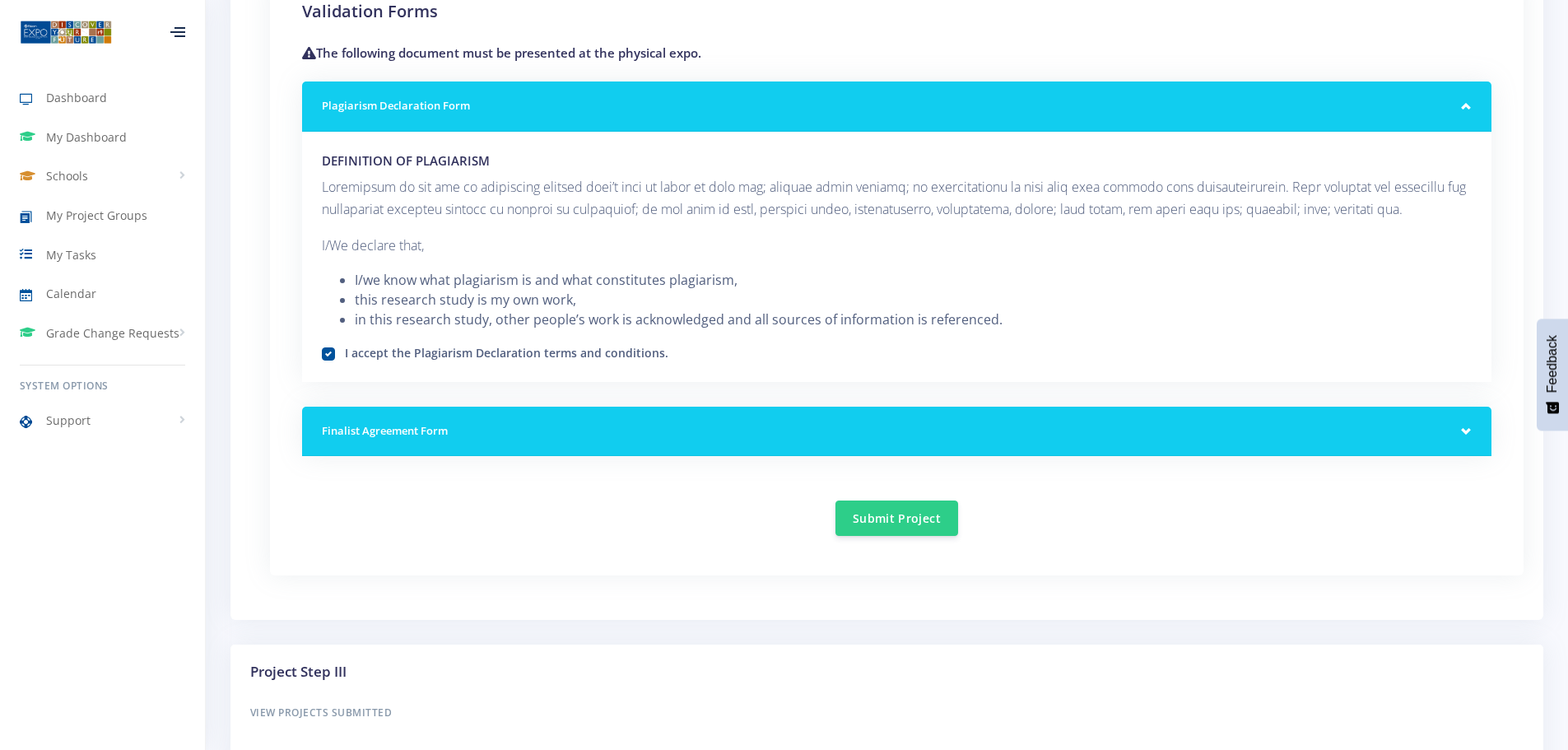
click at [560, 441] on div "Finalist Agreement Form" at bounding box center [897, 431] width 1189 height 50
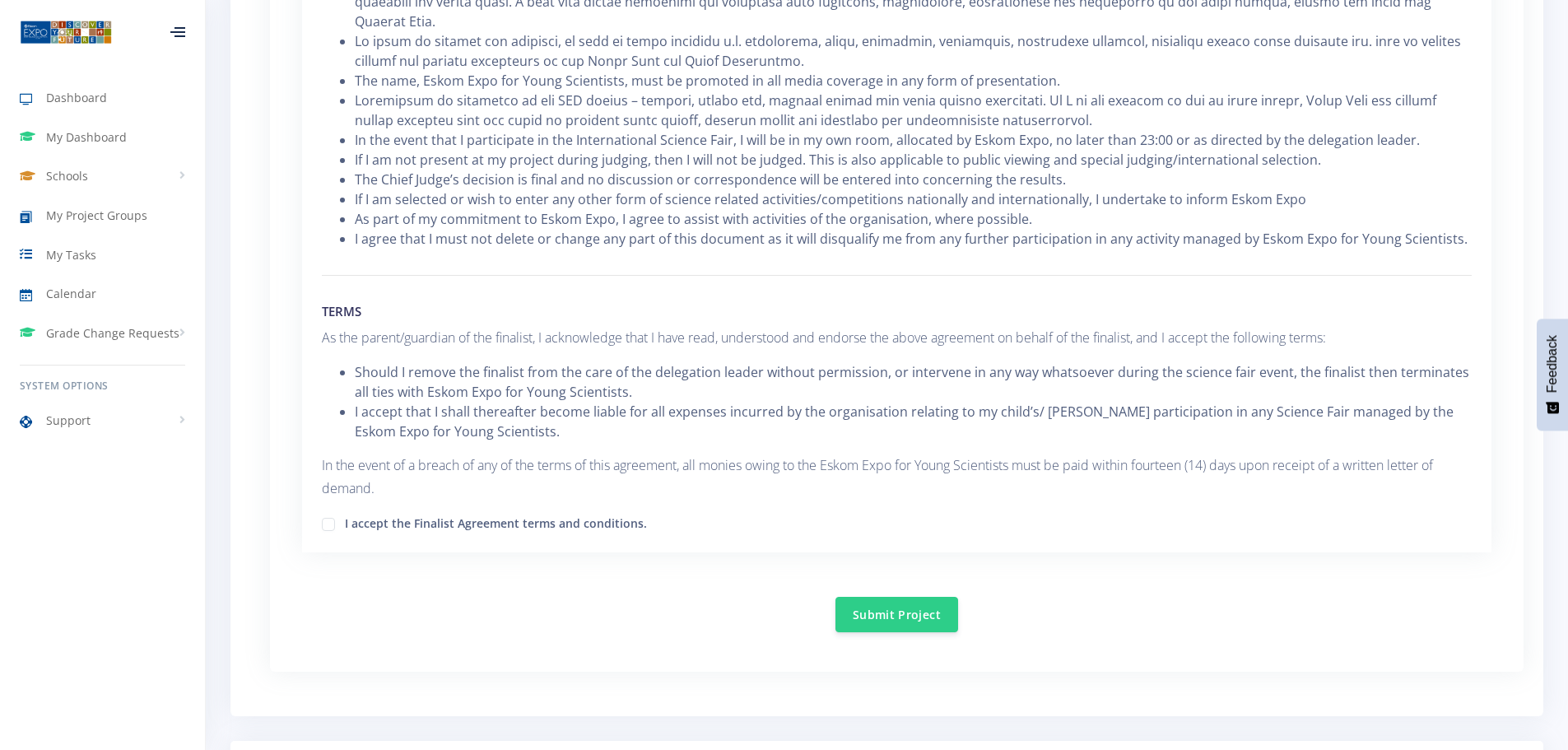
scroll to position [2424, 0]
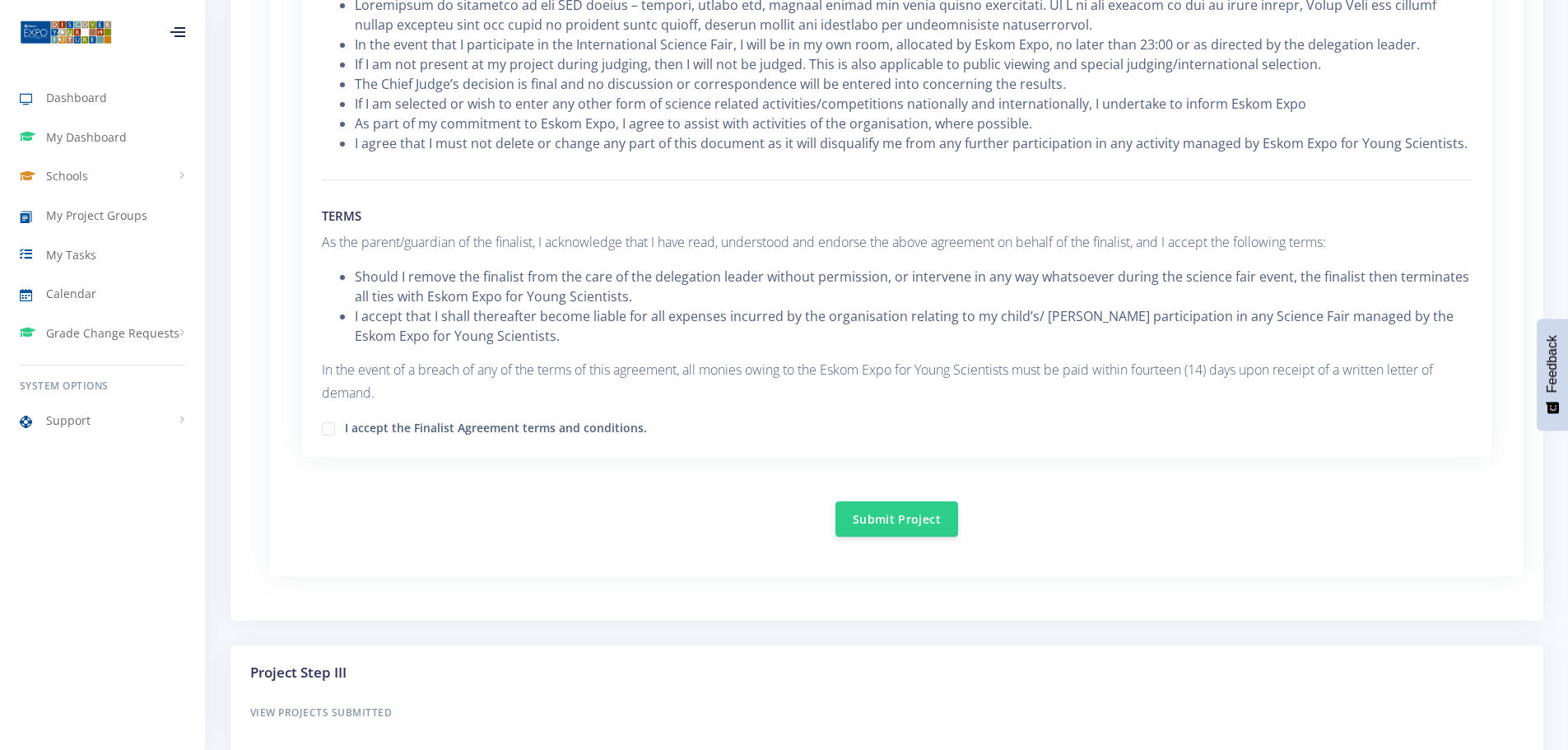
click at [345, 418] on label "I accept the Finalist Agreement terms and conditions." at bounding box center [497, 424] width 302 height 13
click at [345, 417] on input "I accept the Finalist Agreement terms and conditions." at bounding box center [350, 422] width 11 height 11
checkbox input "true"
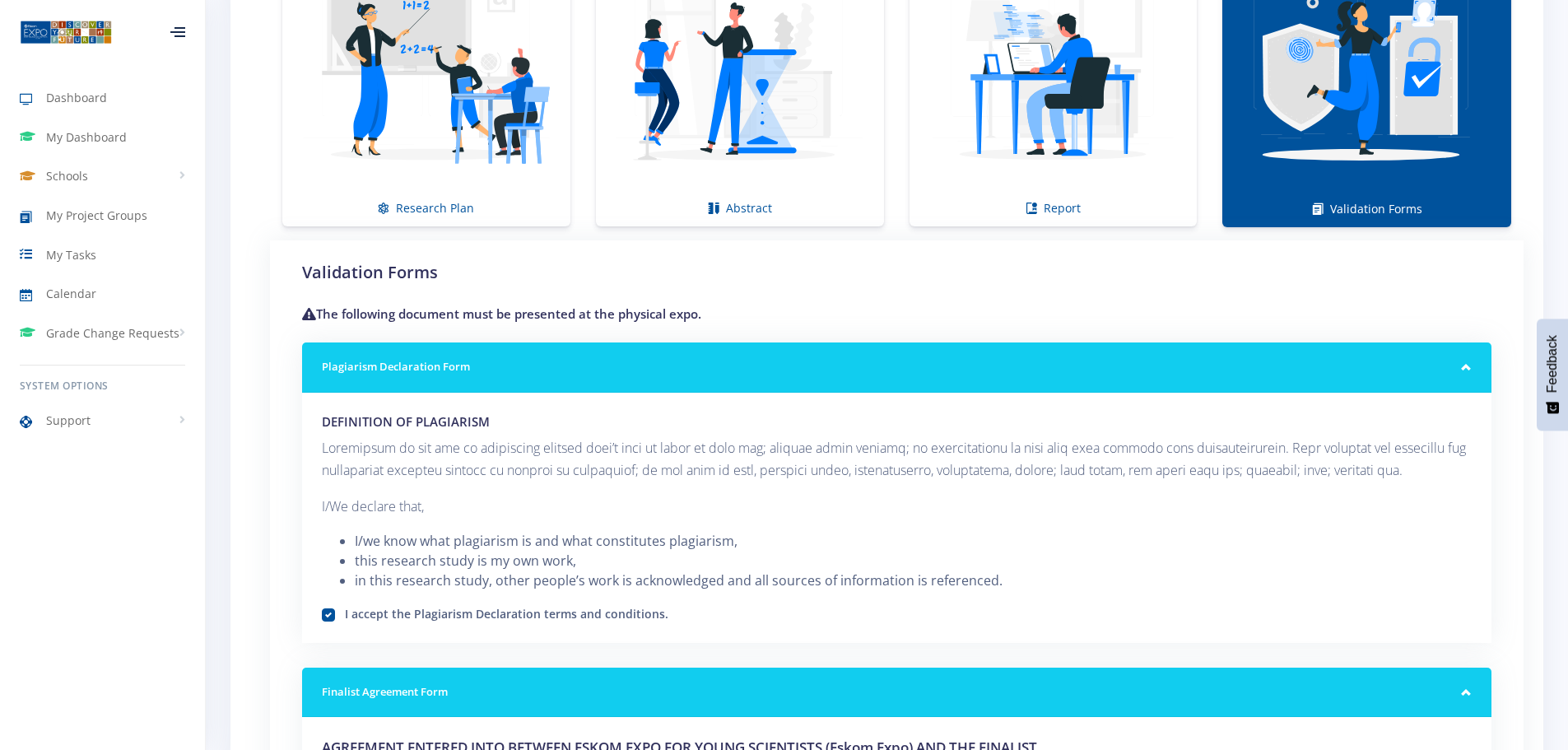
scroll to position [1107, 0]
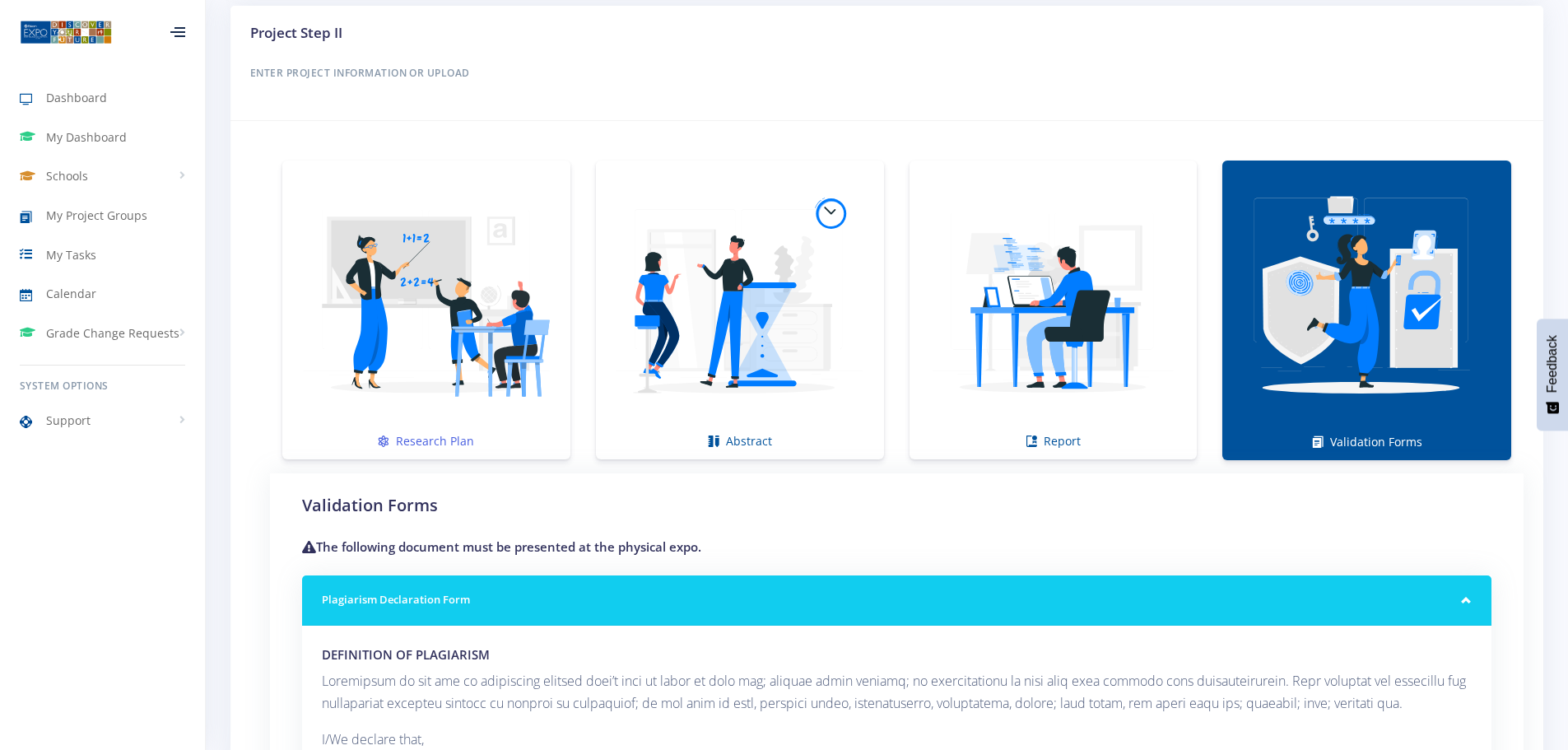
click at [423, 394] on img at bounding box center [426, 301] width 261 height 261
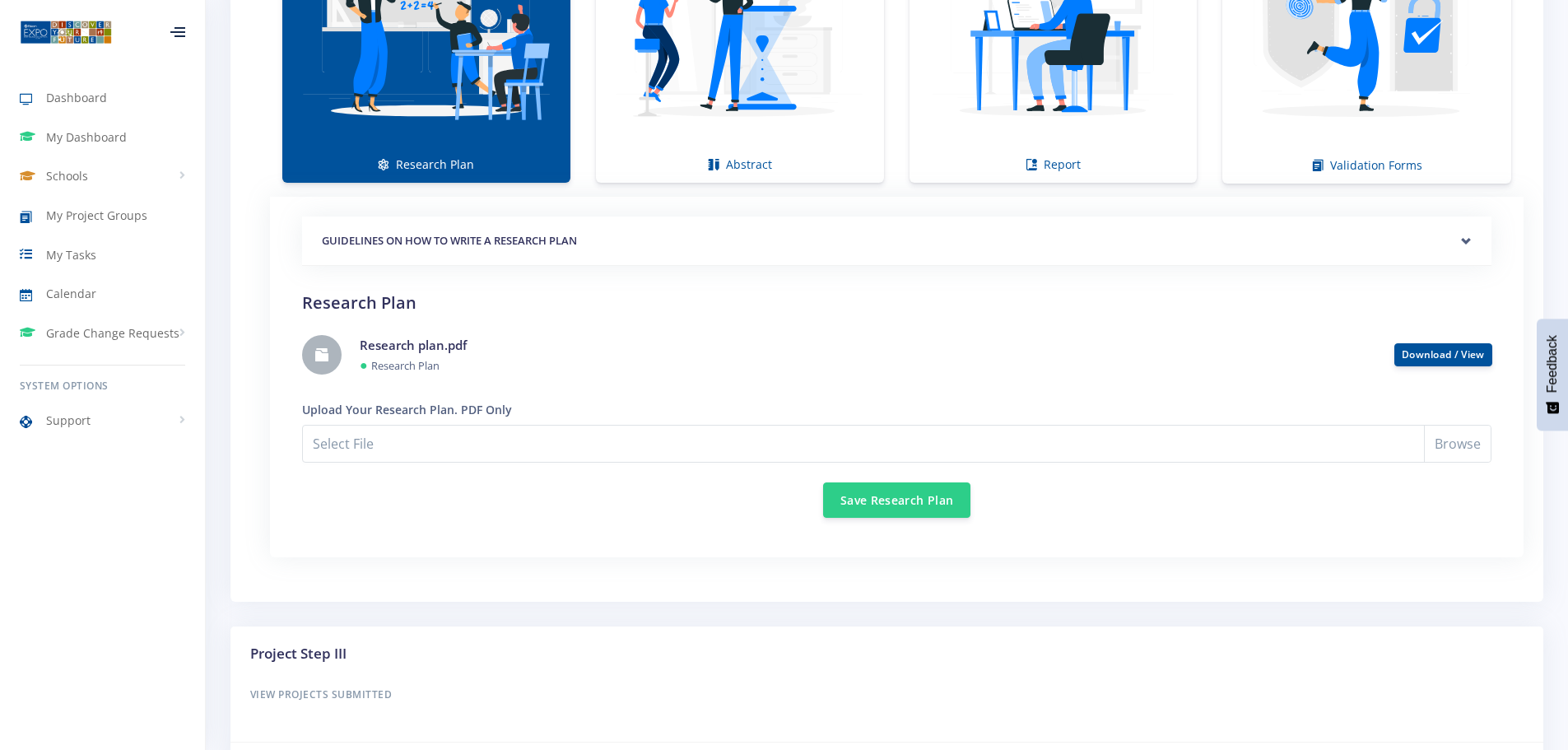
scroll to position [1354, 0]
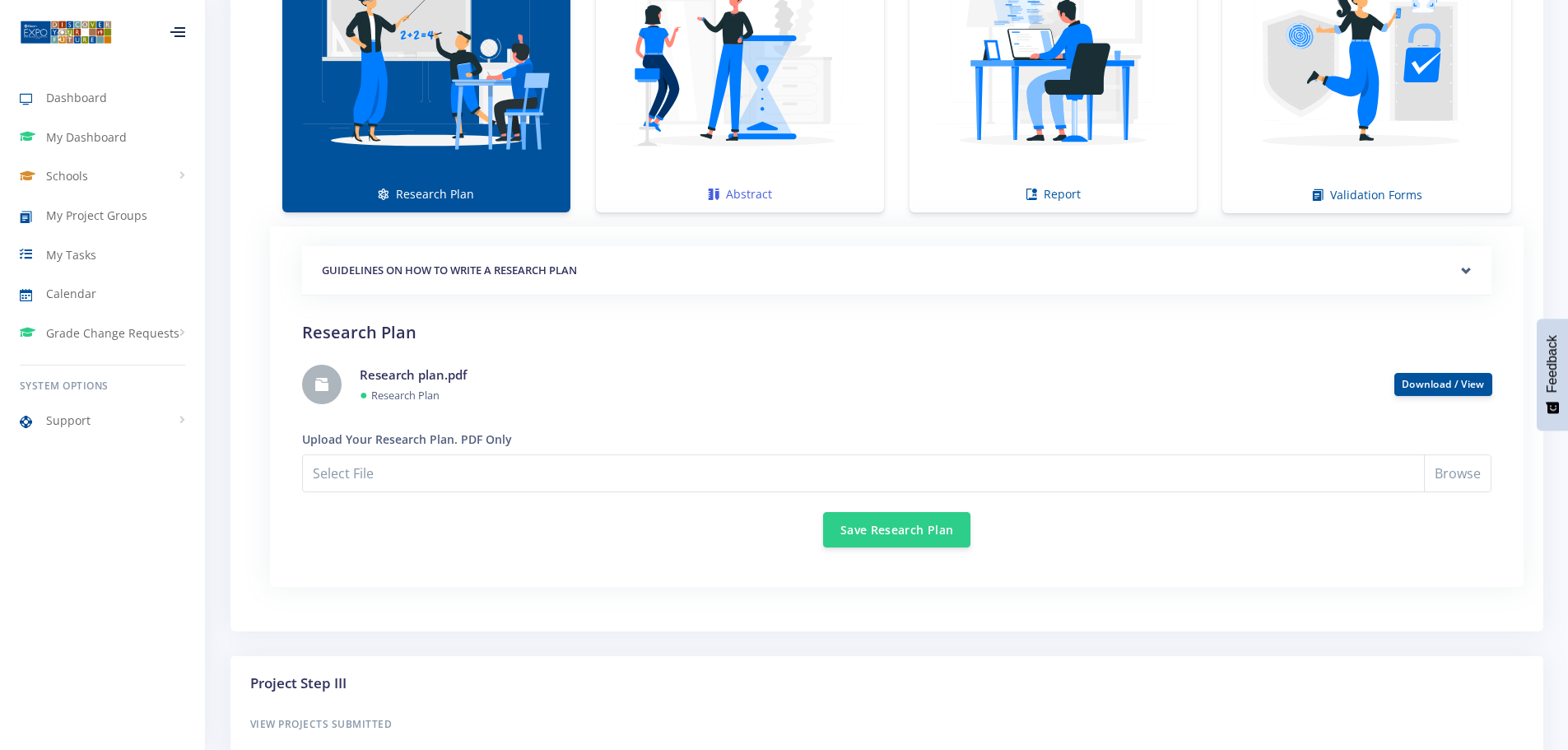
click at [718, 131] on img at bounding box center [740, 55] width 261 height 261
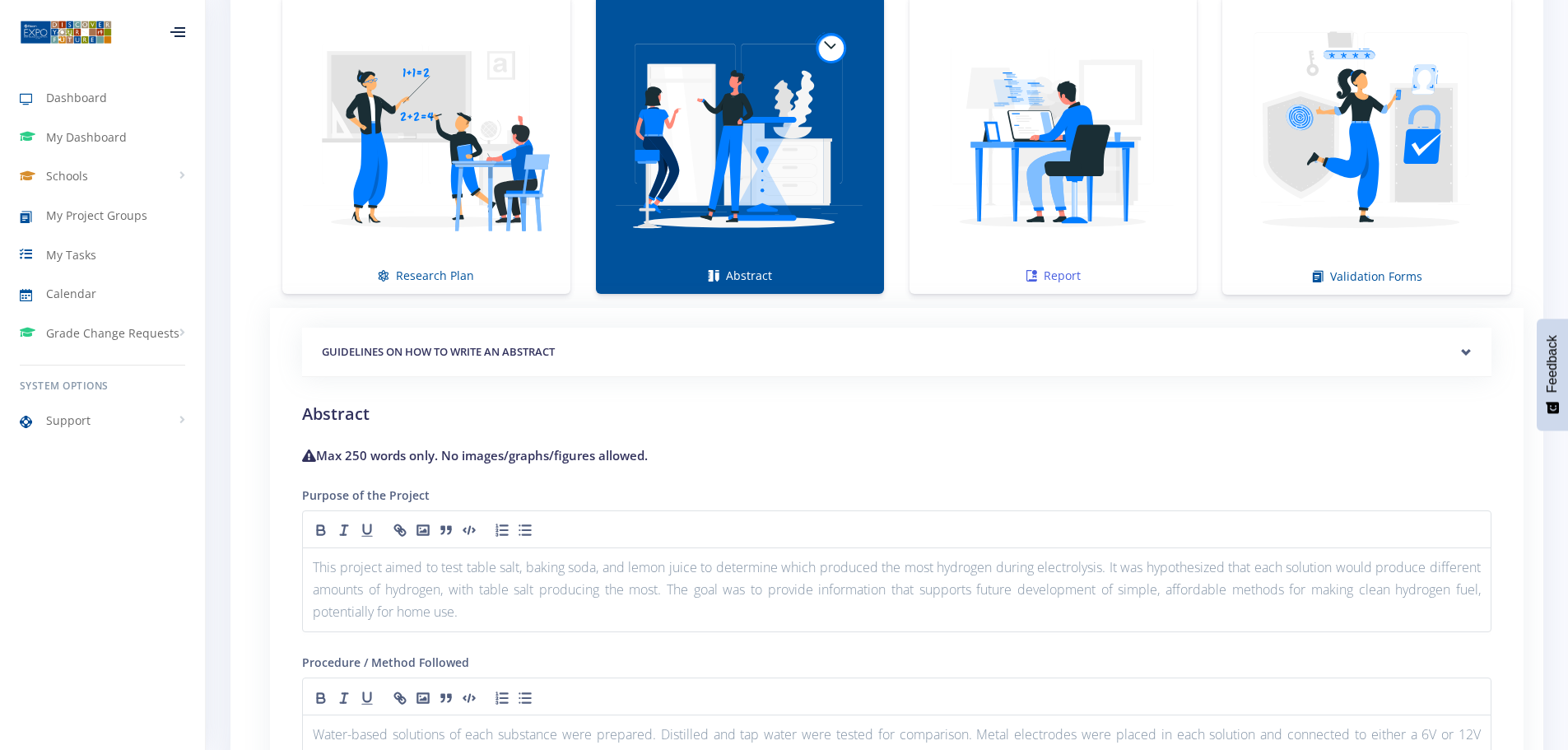
scroll to position [1272, 0]
click at [1106, 181] on img at bounding box center [1054, 137] width 261 height 261
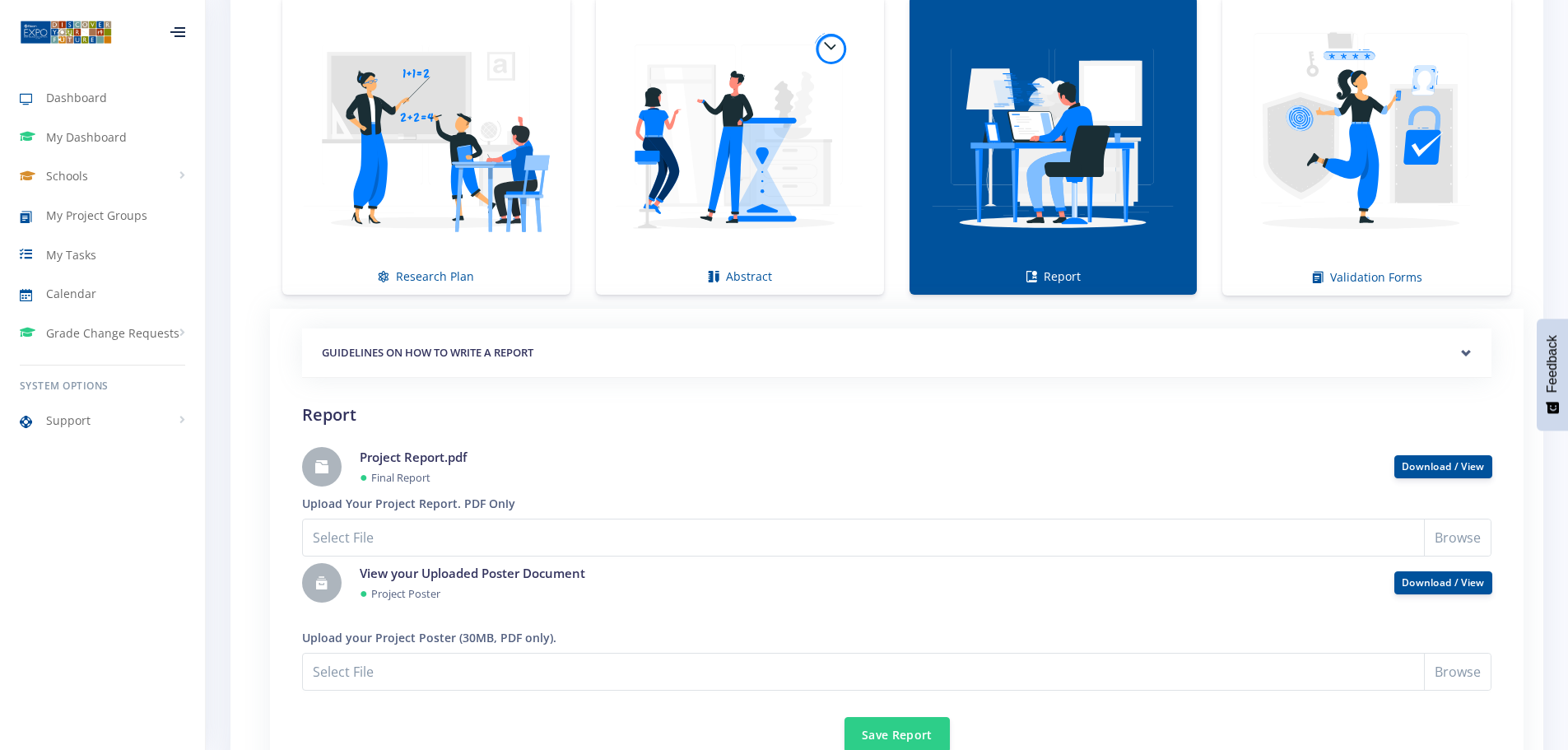
scroll to position [1107, 0]
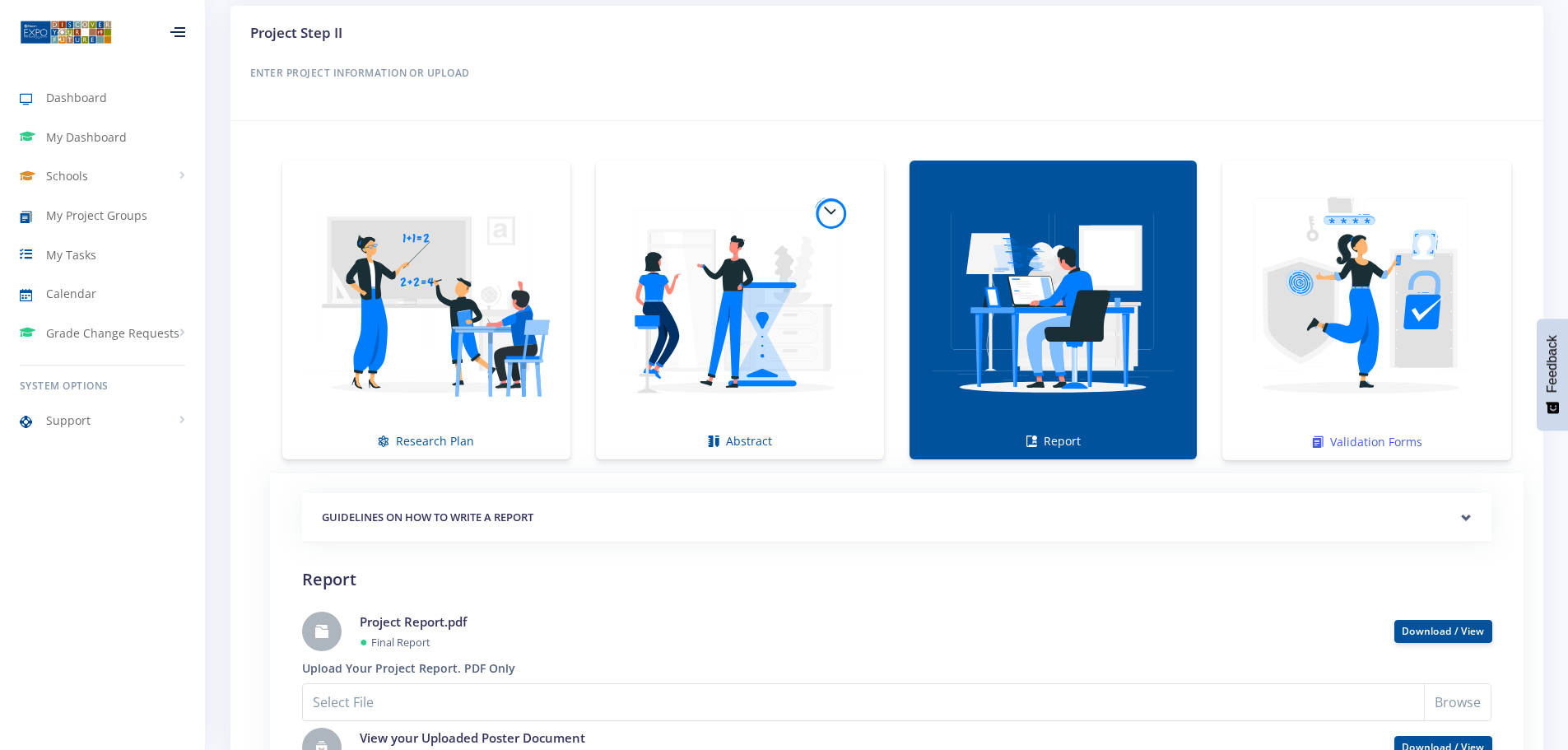
click at [1313, 331] on img at bounding box center [1366, 301] width 262 height 262
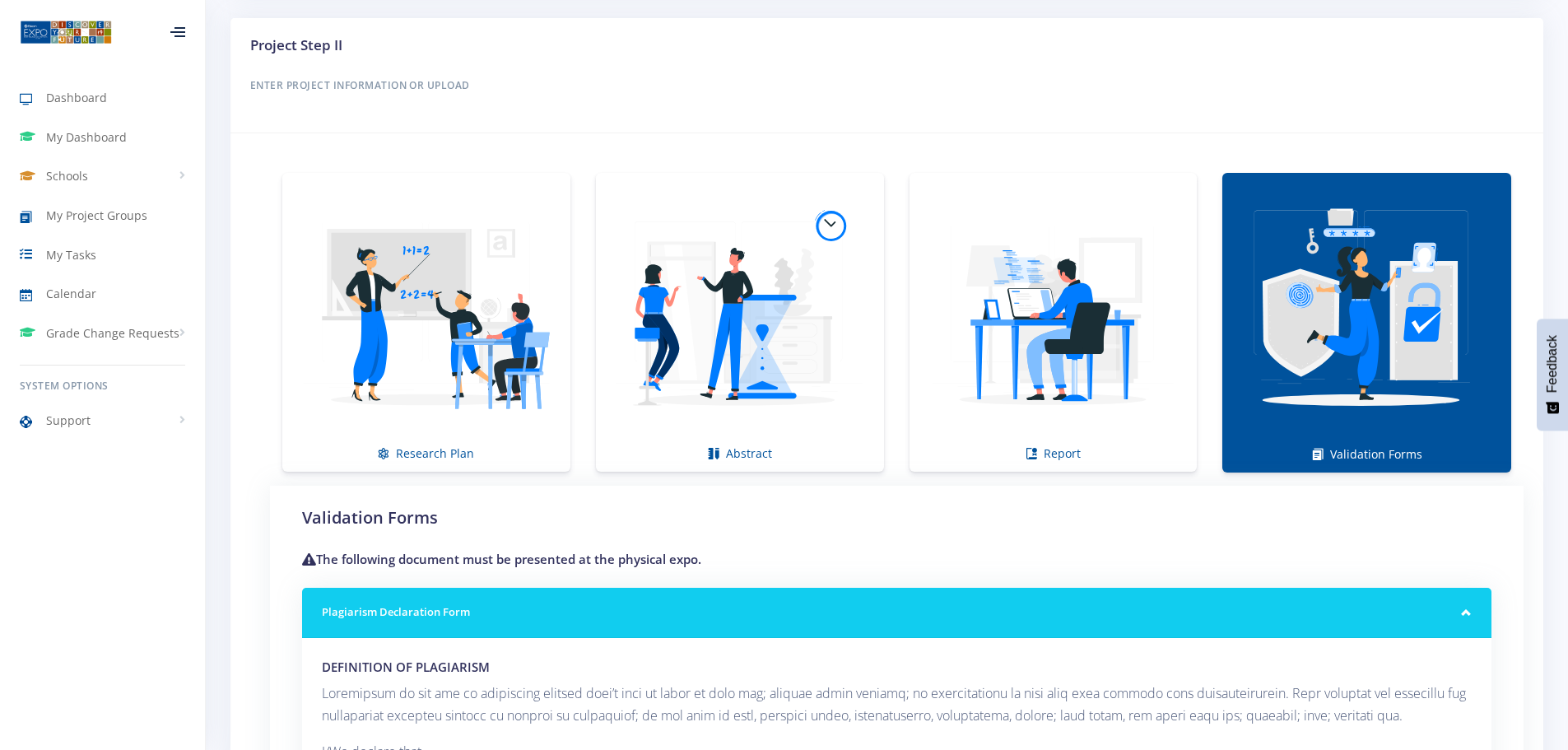
scroll to position [993, 0]
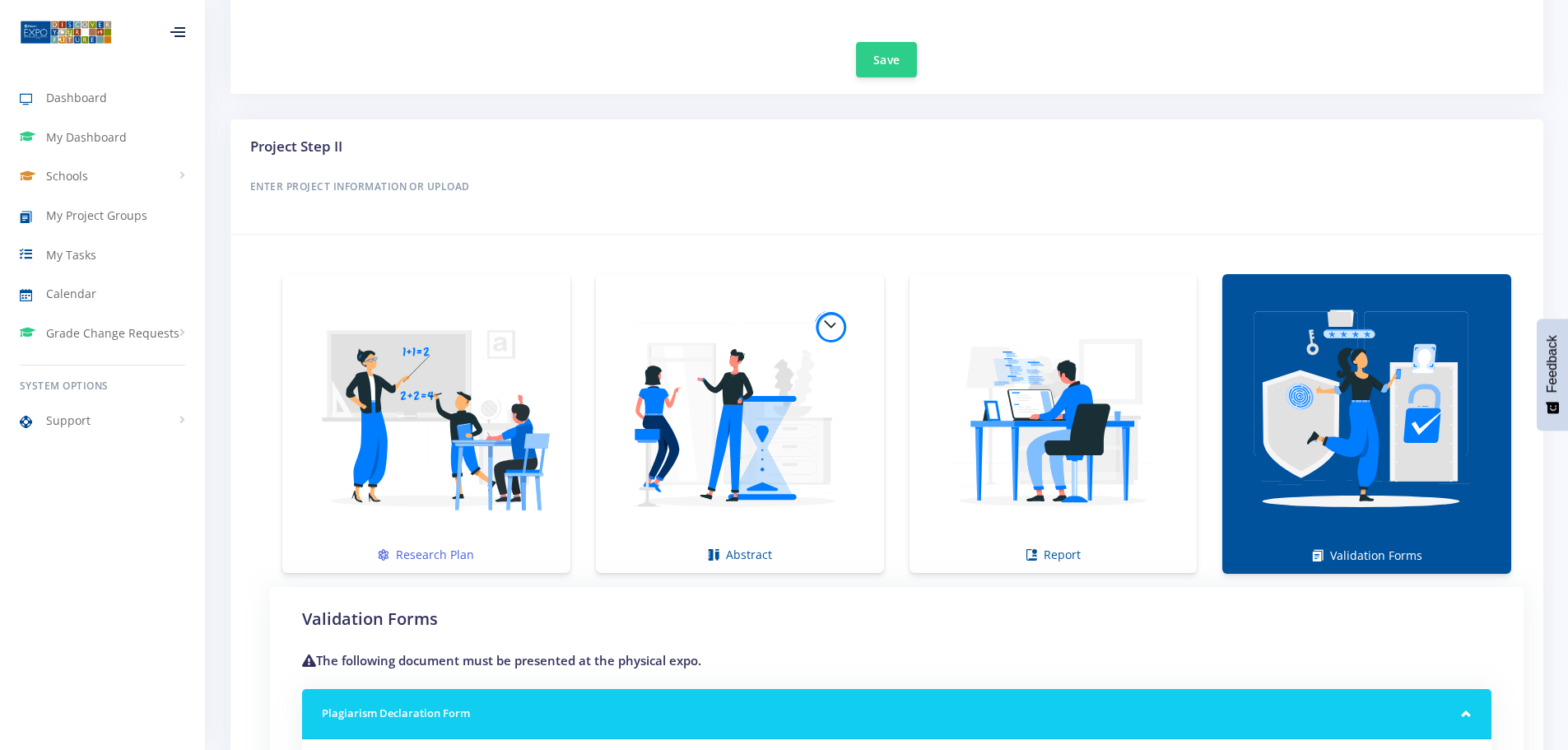
click at [383, 466] on img at bounding box center [426, 414] width 261 height 261
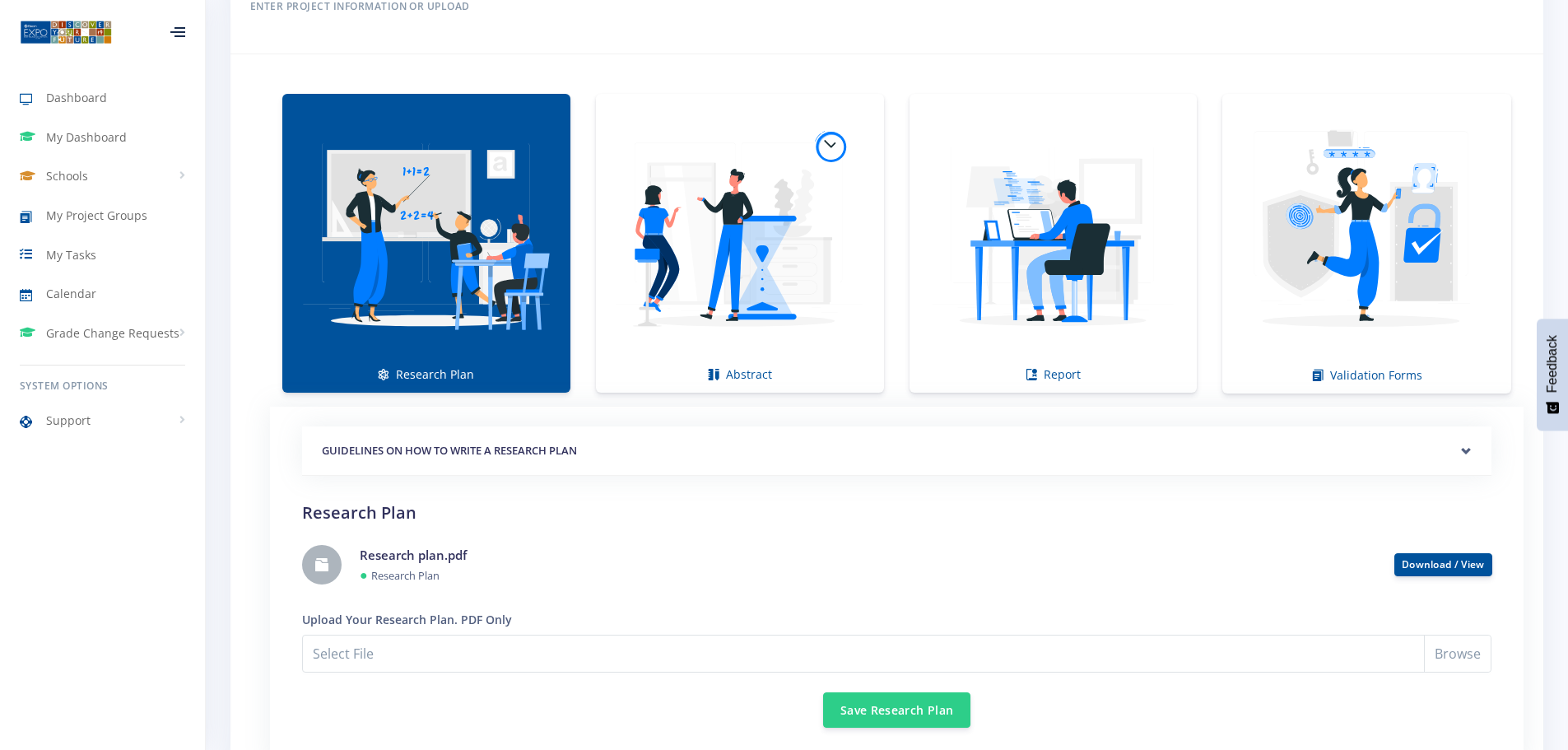
scroll to position [1024, 0]
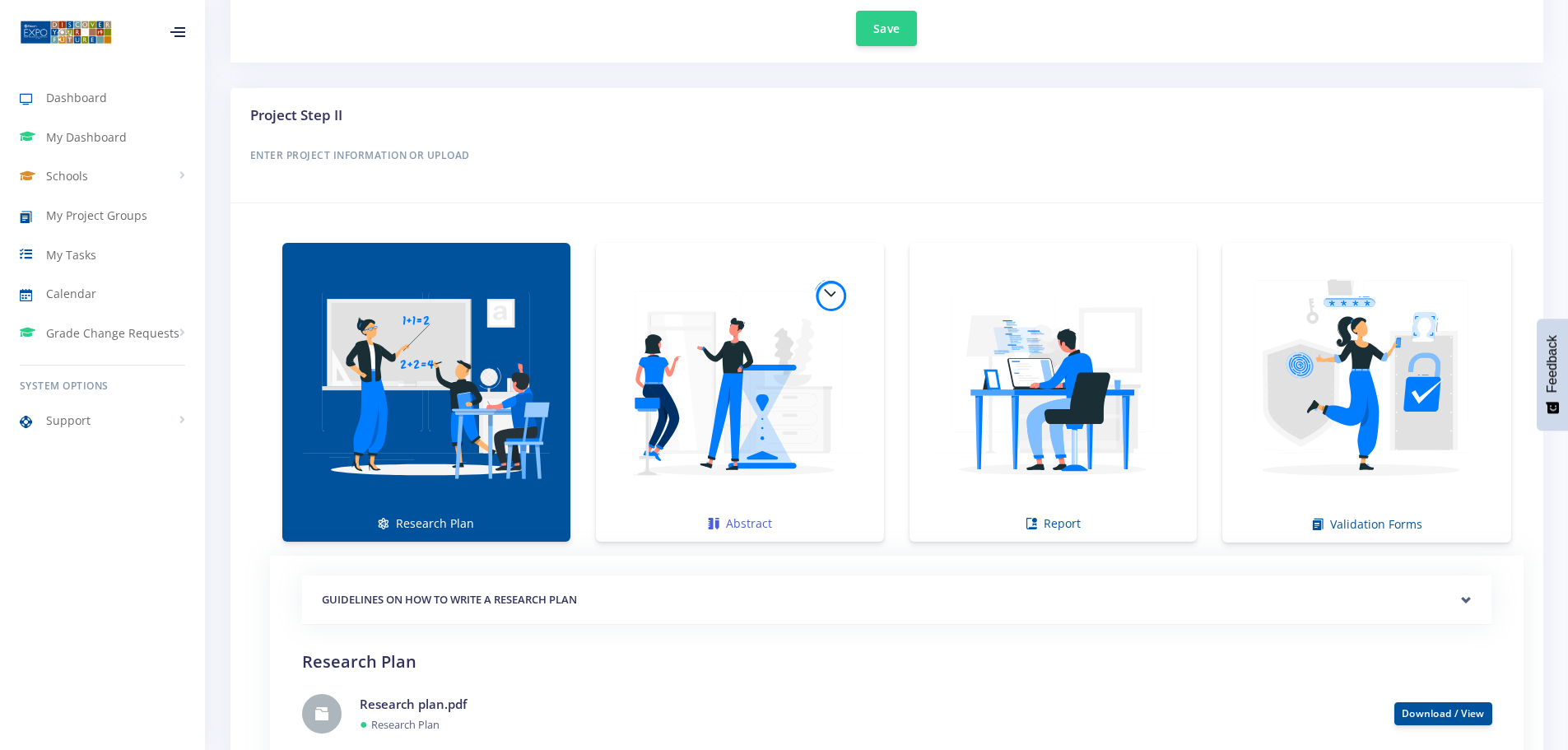
click at [709, 451] on img at bounding box center [740, 383] width 261 height 261
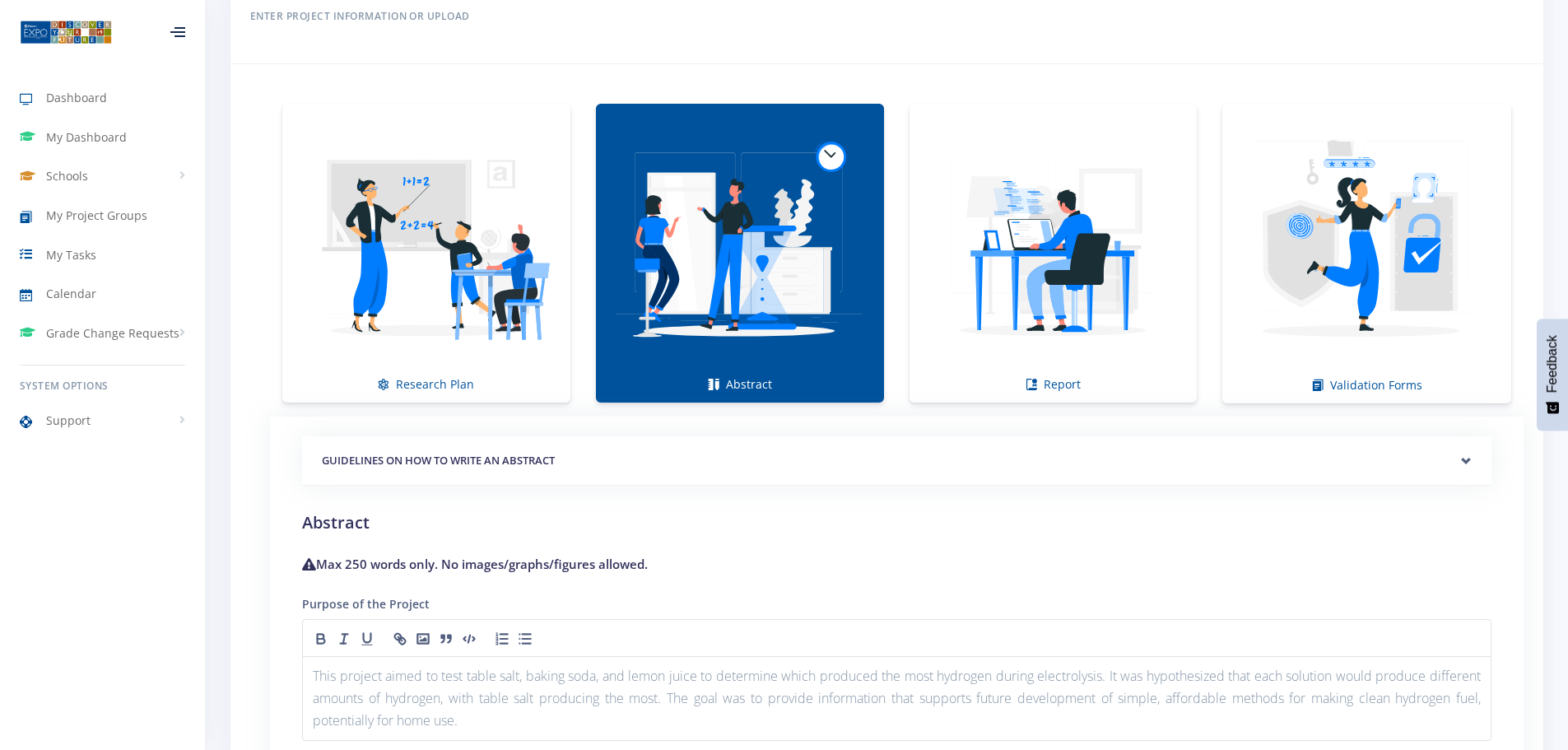
scroll to position [1166, 0]
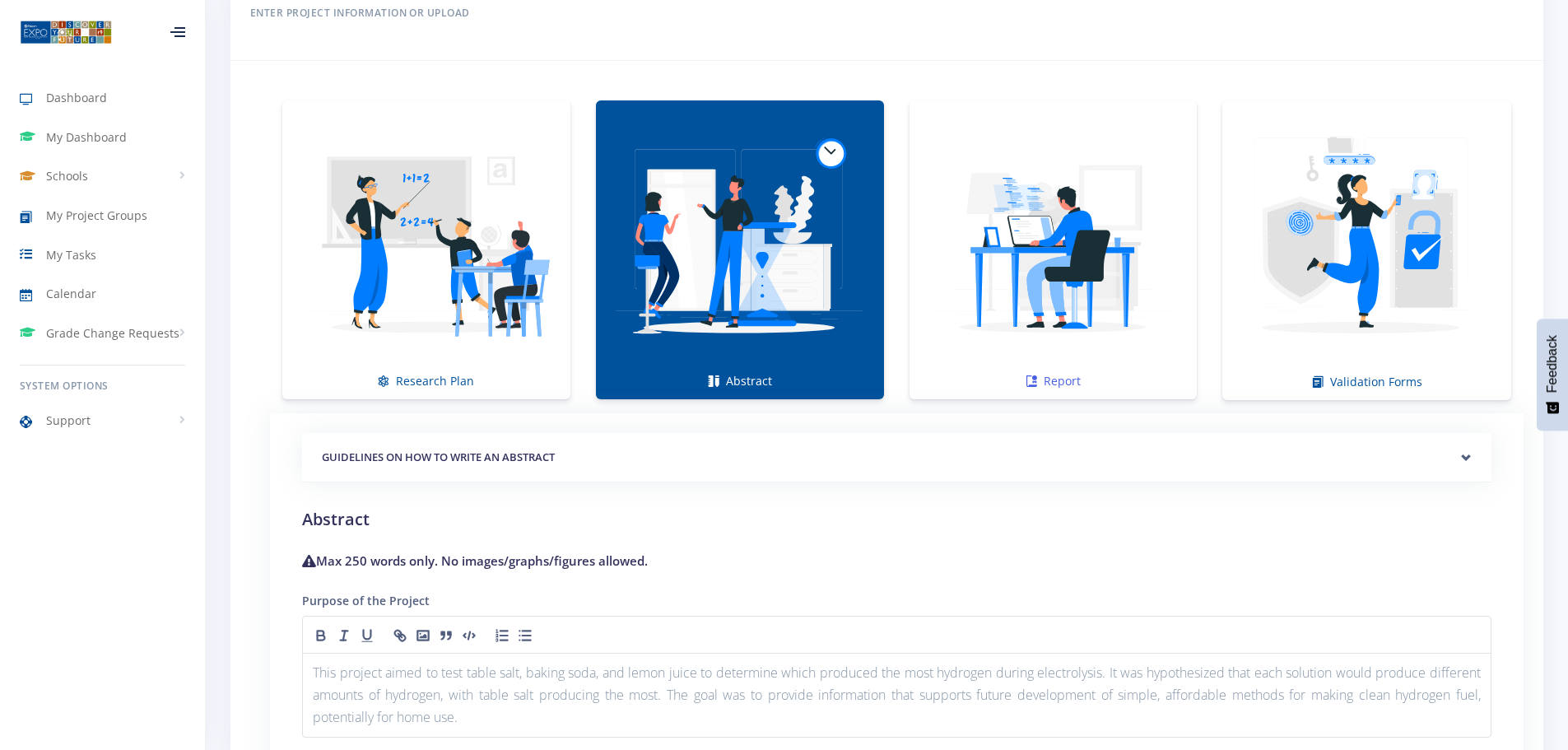
click at [1066, 298] on img at bounding box center [1054, 241] width 261 height 261
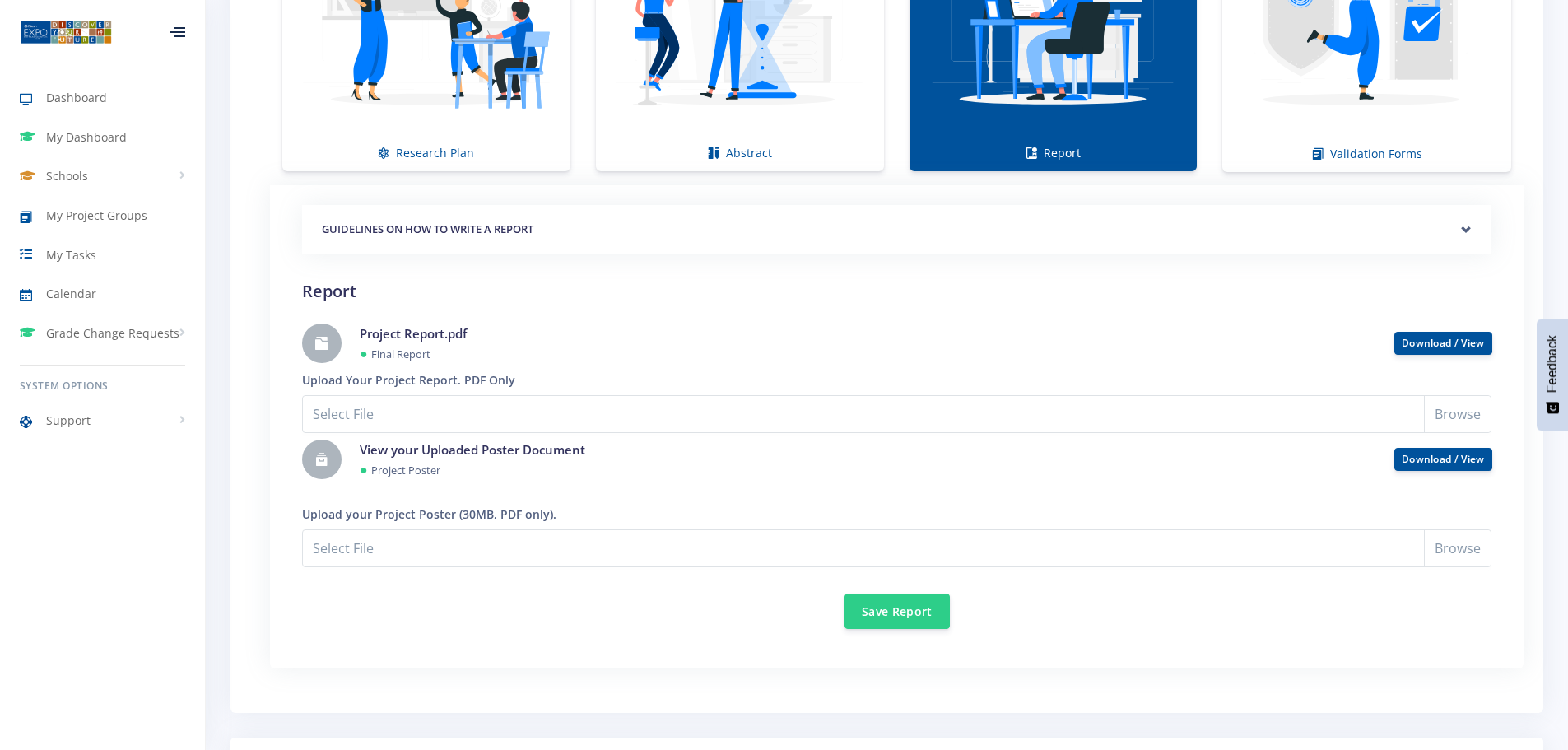
scroll to position [1414, 0]
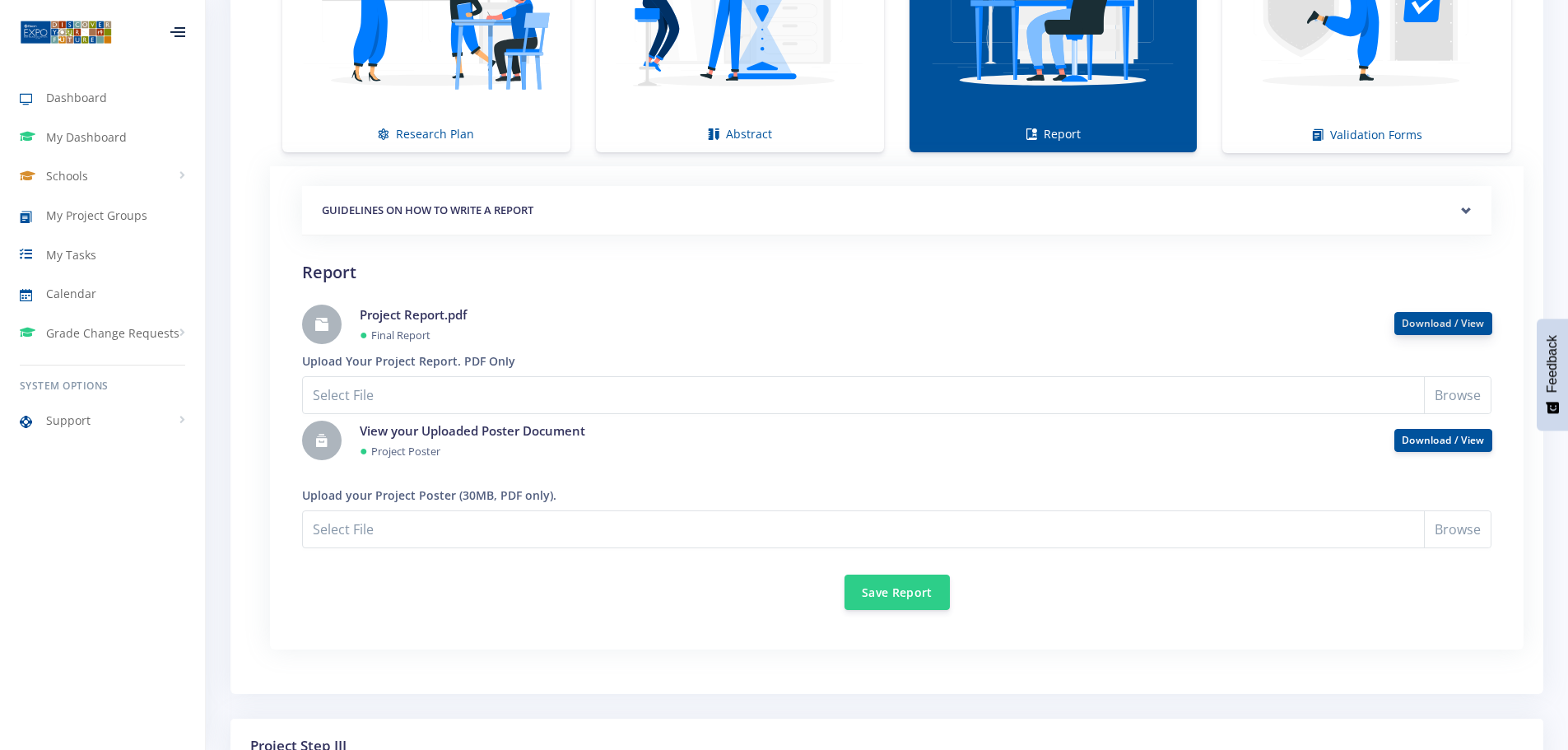
click at [1425, 322] on link "Download / View" at bounding box center [1443, 323] width 83 height 14
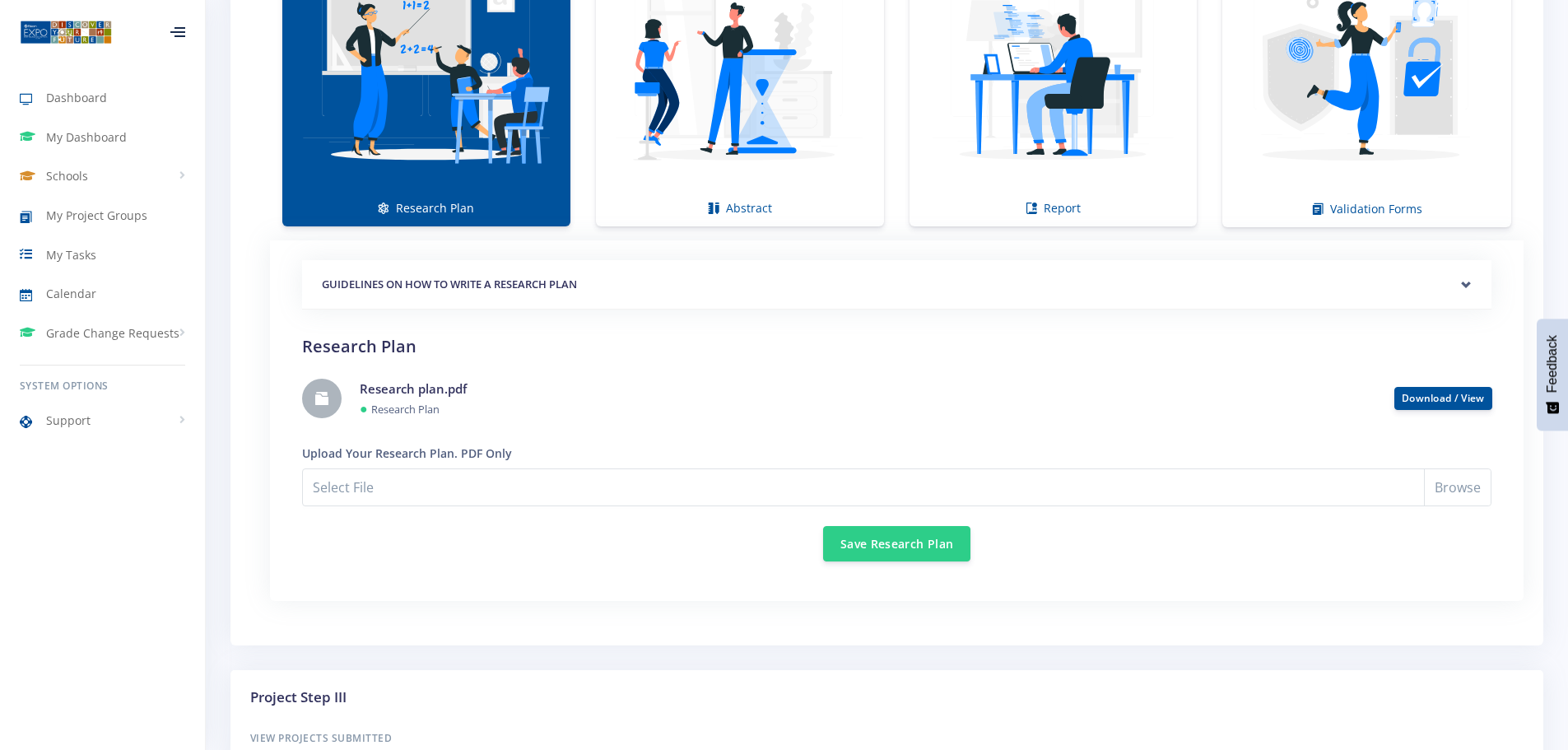
scroll to position [1166, 0]
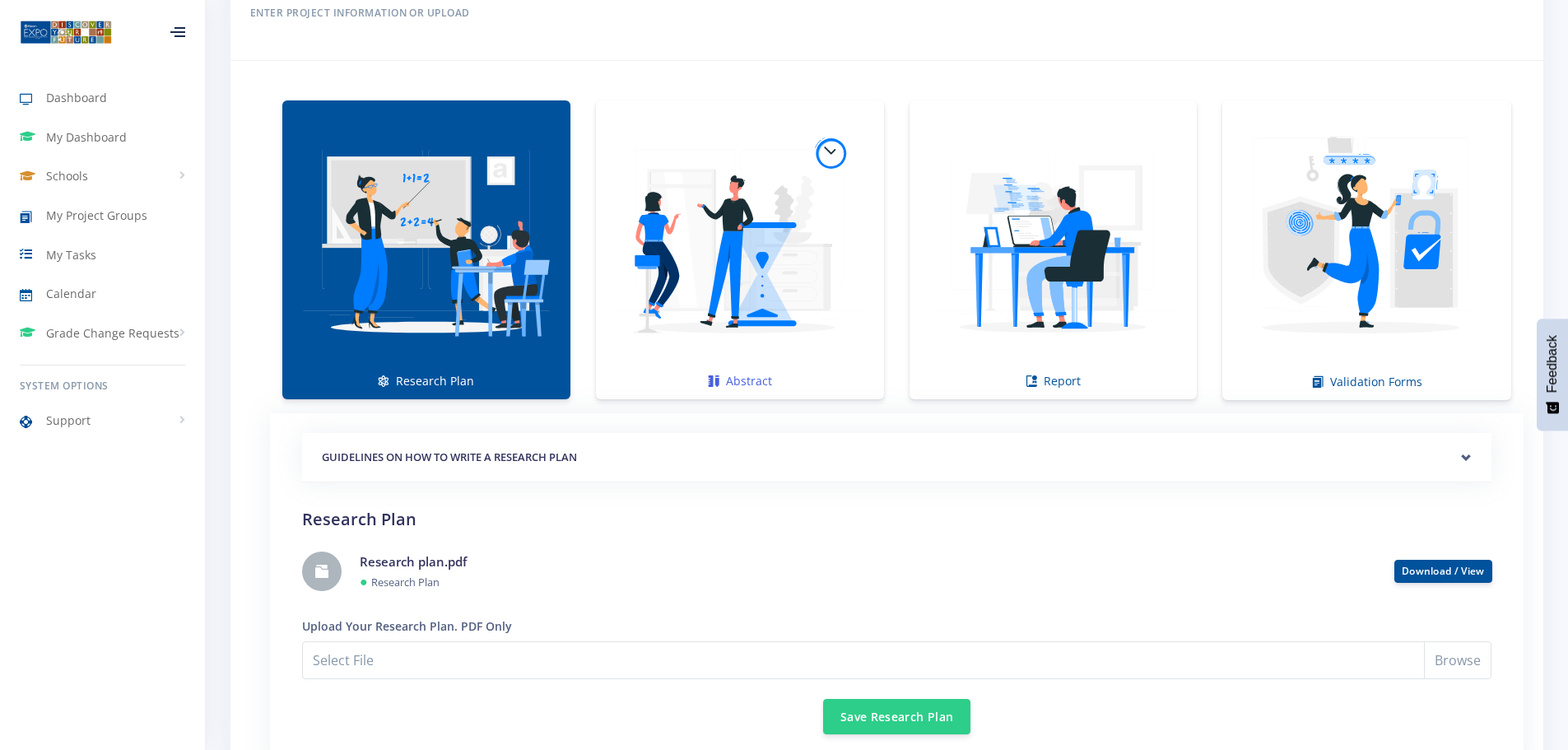
click at [724, 224] on img at bounding box center [740, 241] width 261 height 261
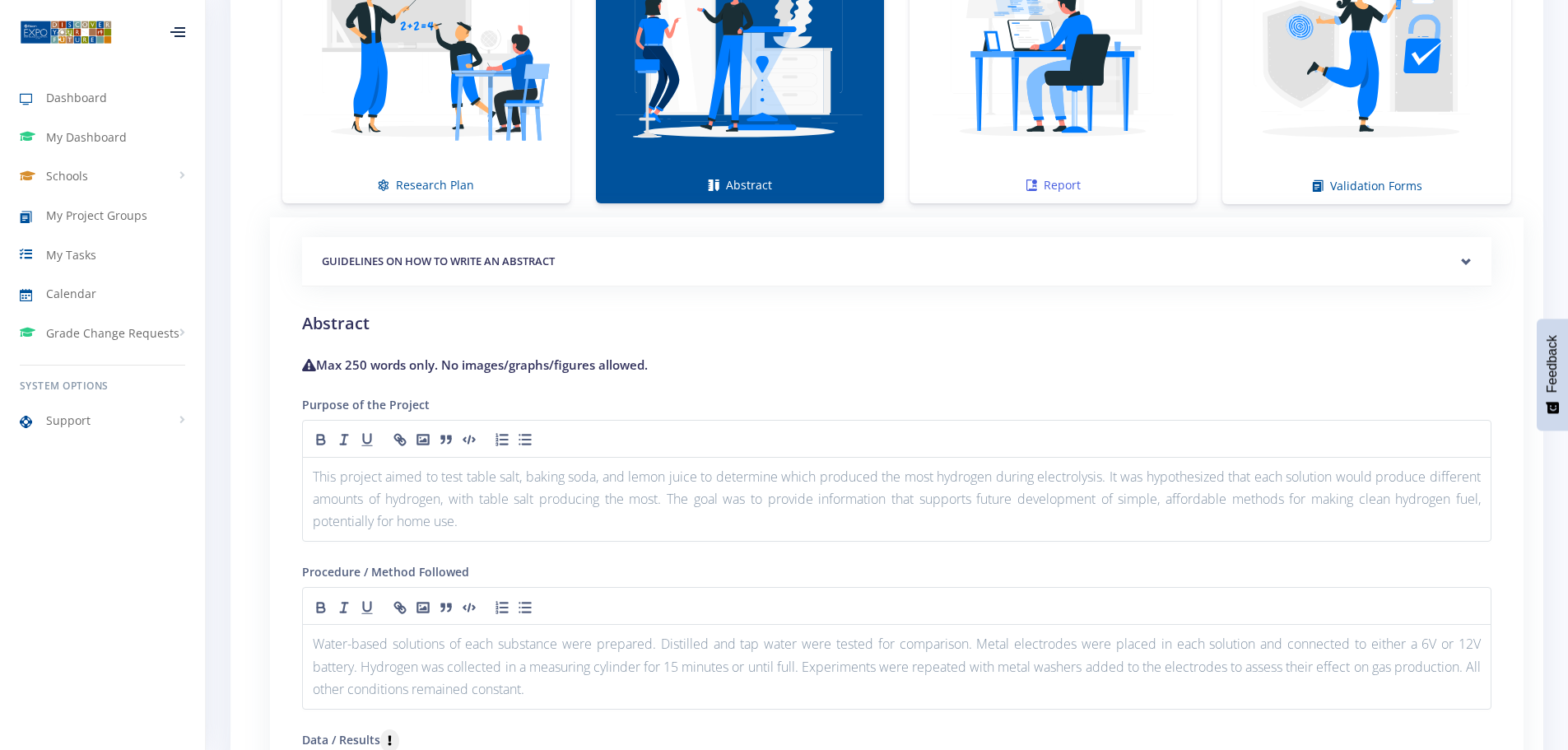
scroll to position [1331, 0]
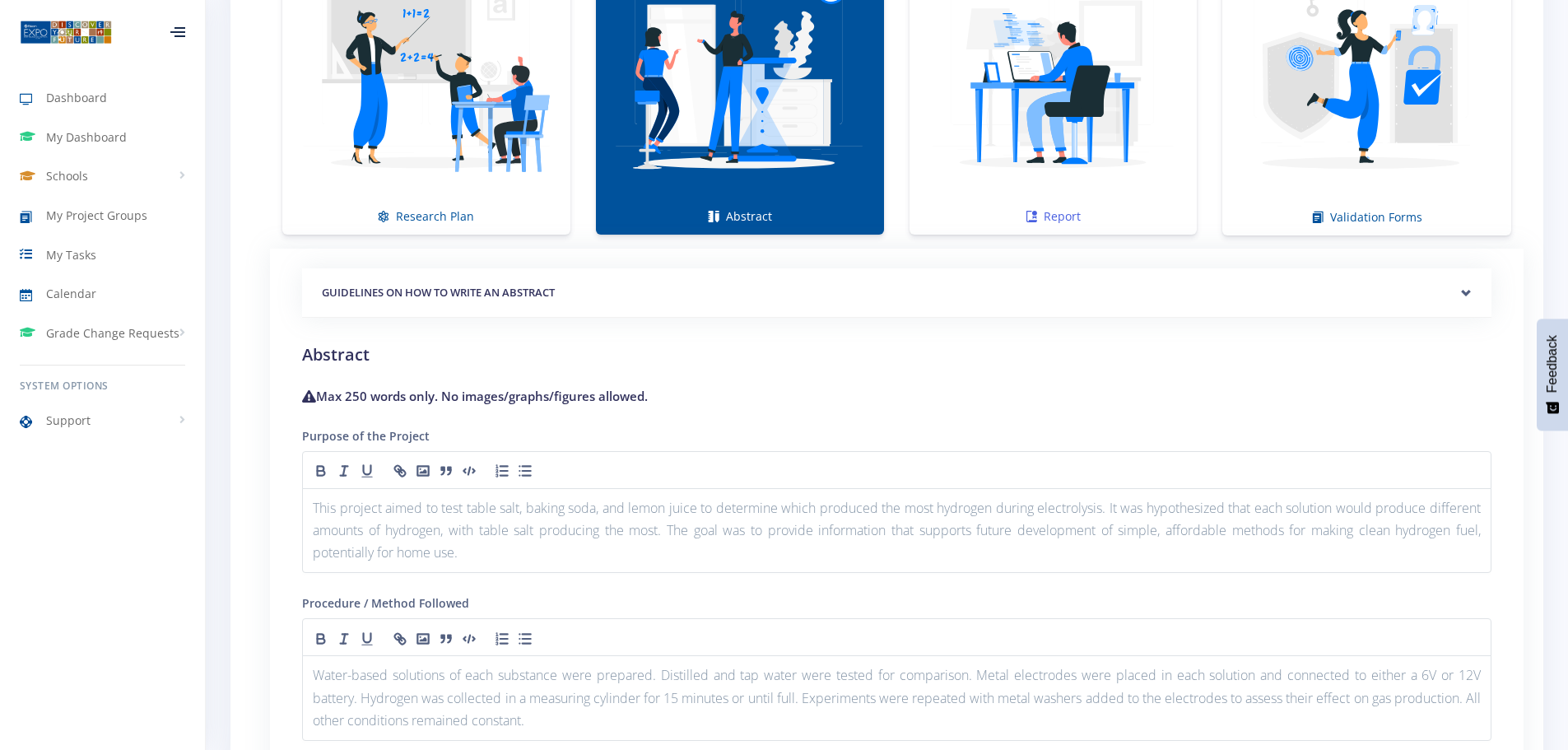
click at [1033, 129] on img at bounding box center [1054, 76] width 261 height 261
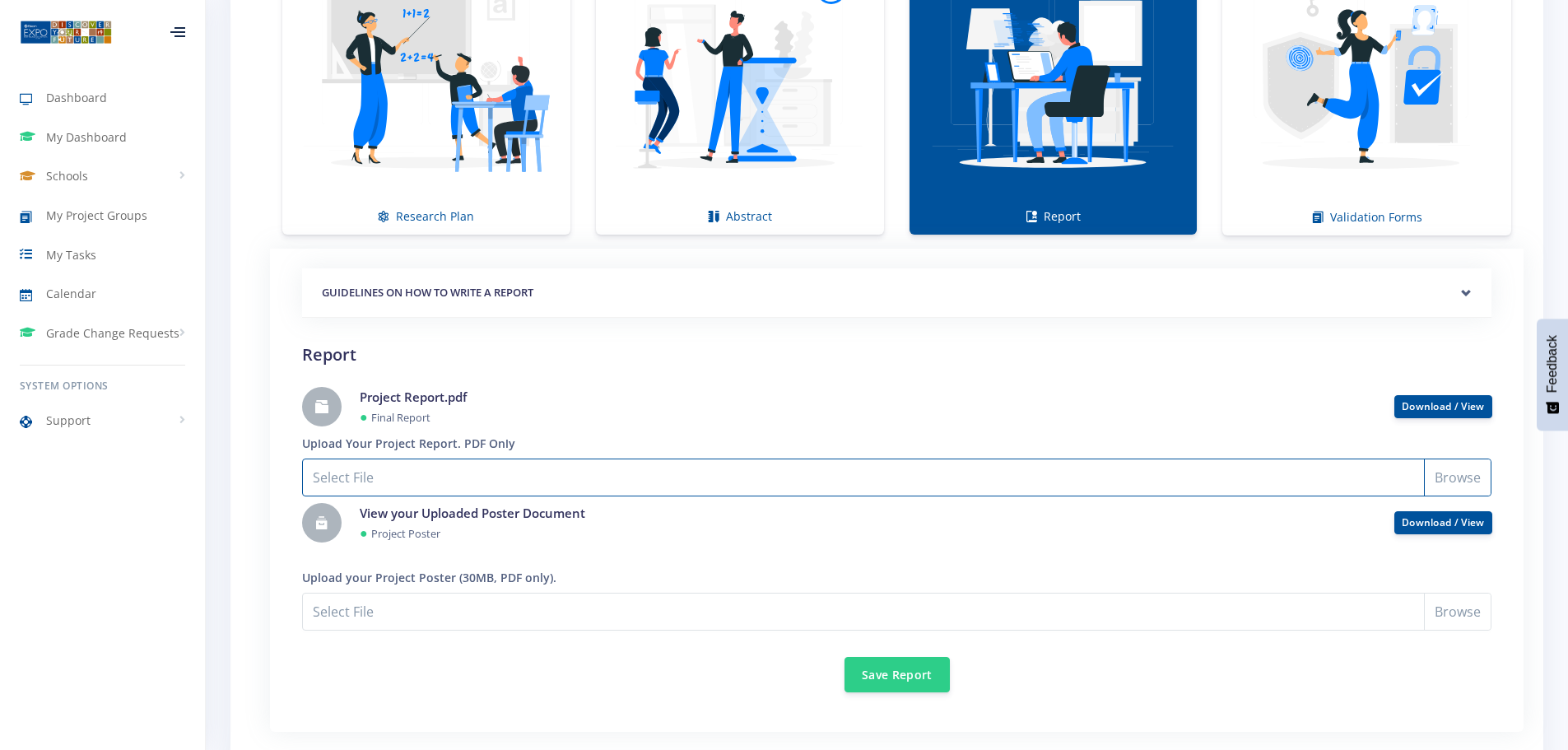
click at [439, 480] on input "Select File" at bounding box center [897, 477] width 1189 height 38
type input "C:\fakepath\Project Report.pdf"
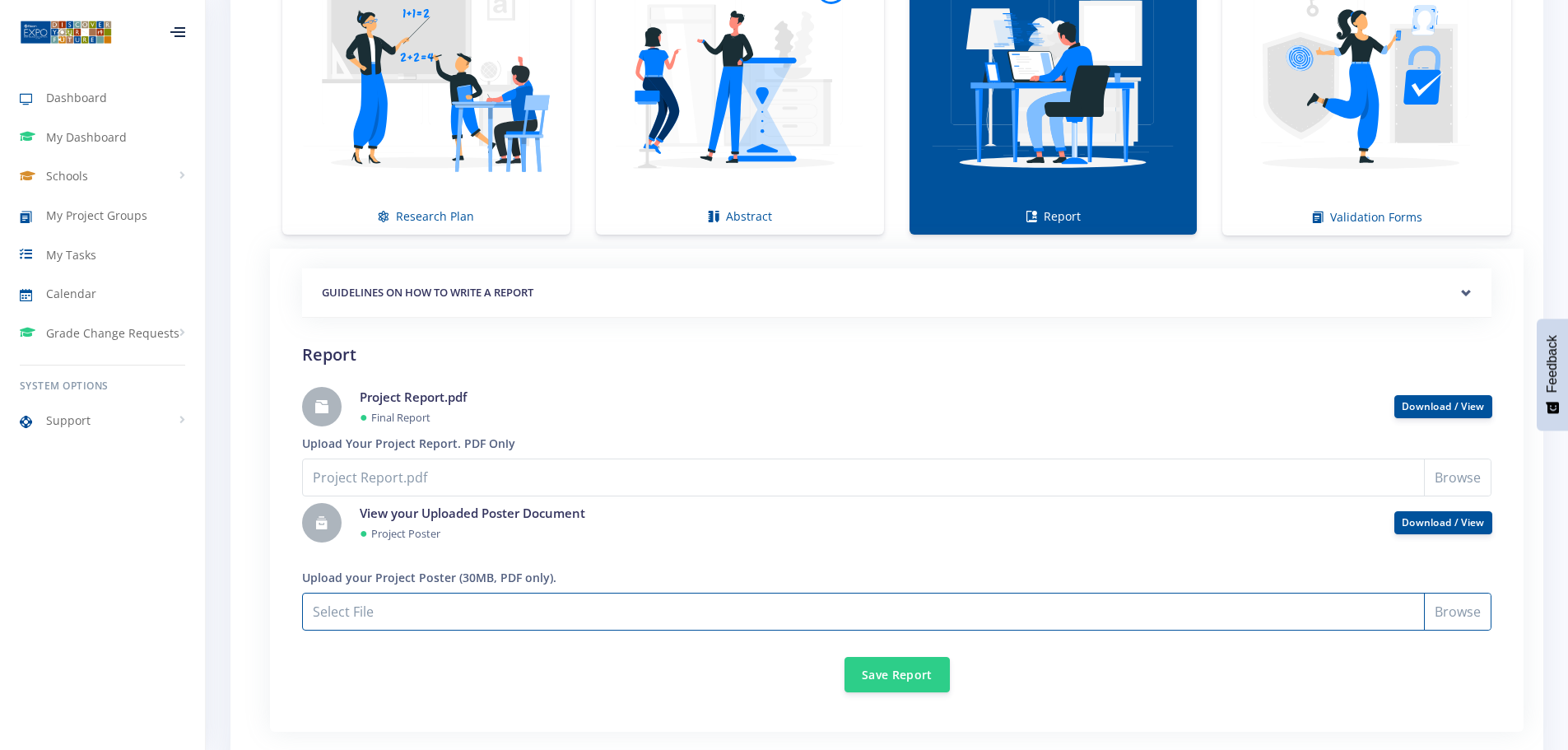
click at [411, 613] on input "Project Report.pdf" at bounding box center [897, 611] width 1189 height 38
type input "C:\fakepath\Poster.pdf"
click at [350, 612] on input "Poster.pdf" at bounding box center [897, 611] width 1189 height 38
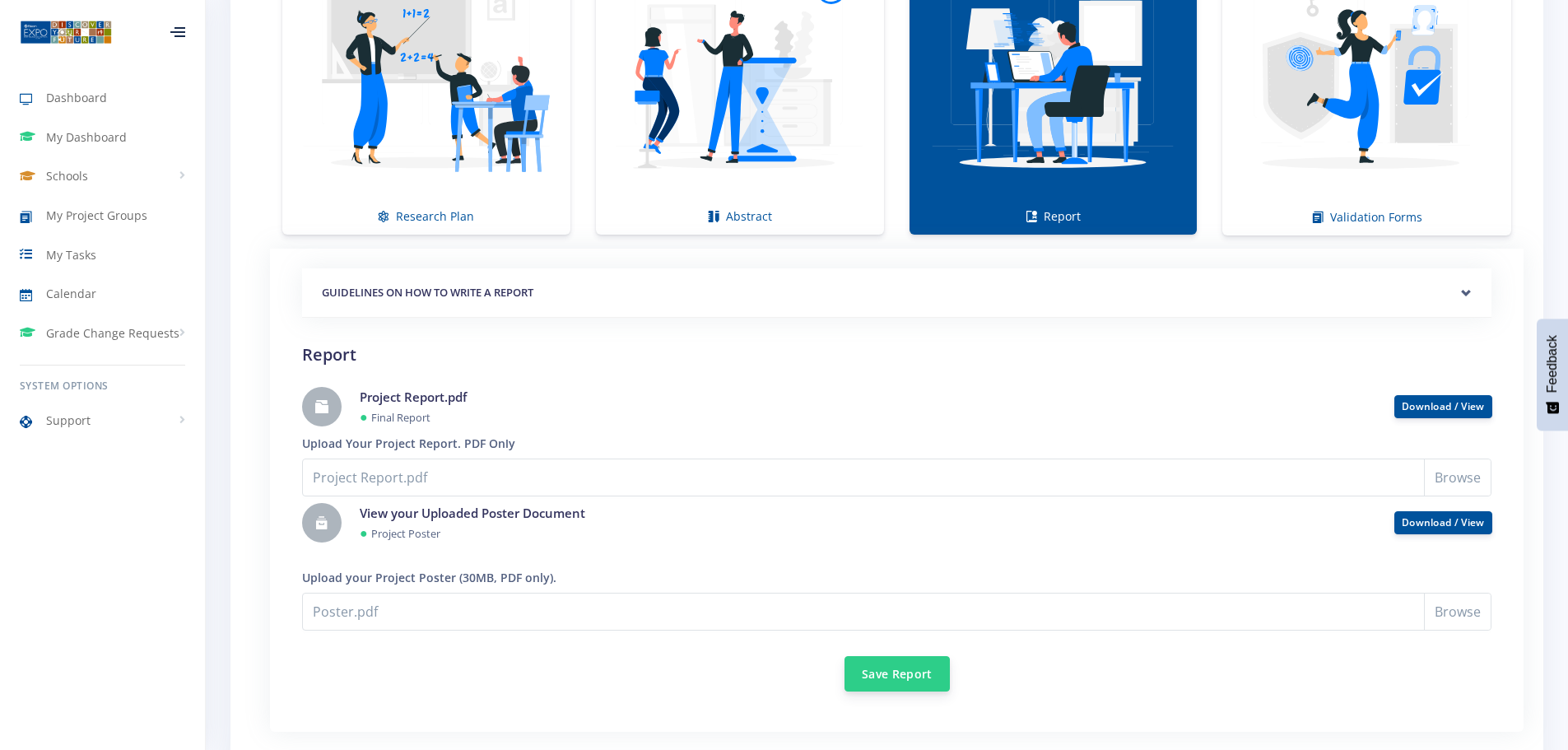
click at [886, 677] on button "Save Report" at bounding box center [898, 673] width 105 height 35
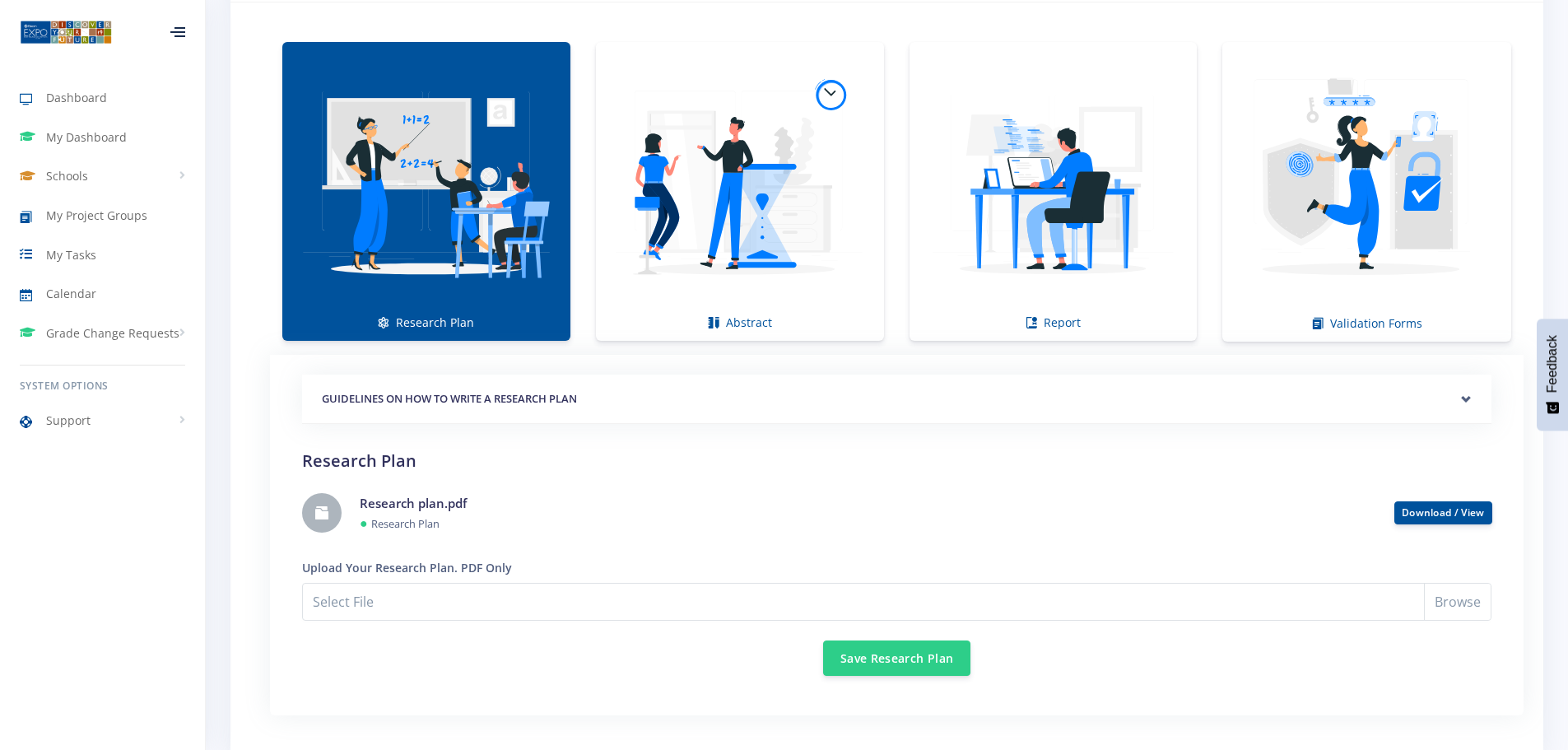
scroll to position [1317, 0]
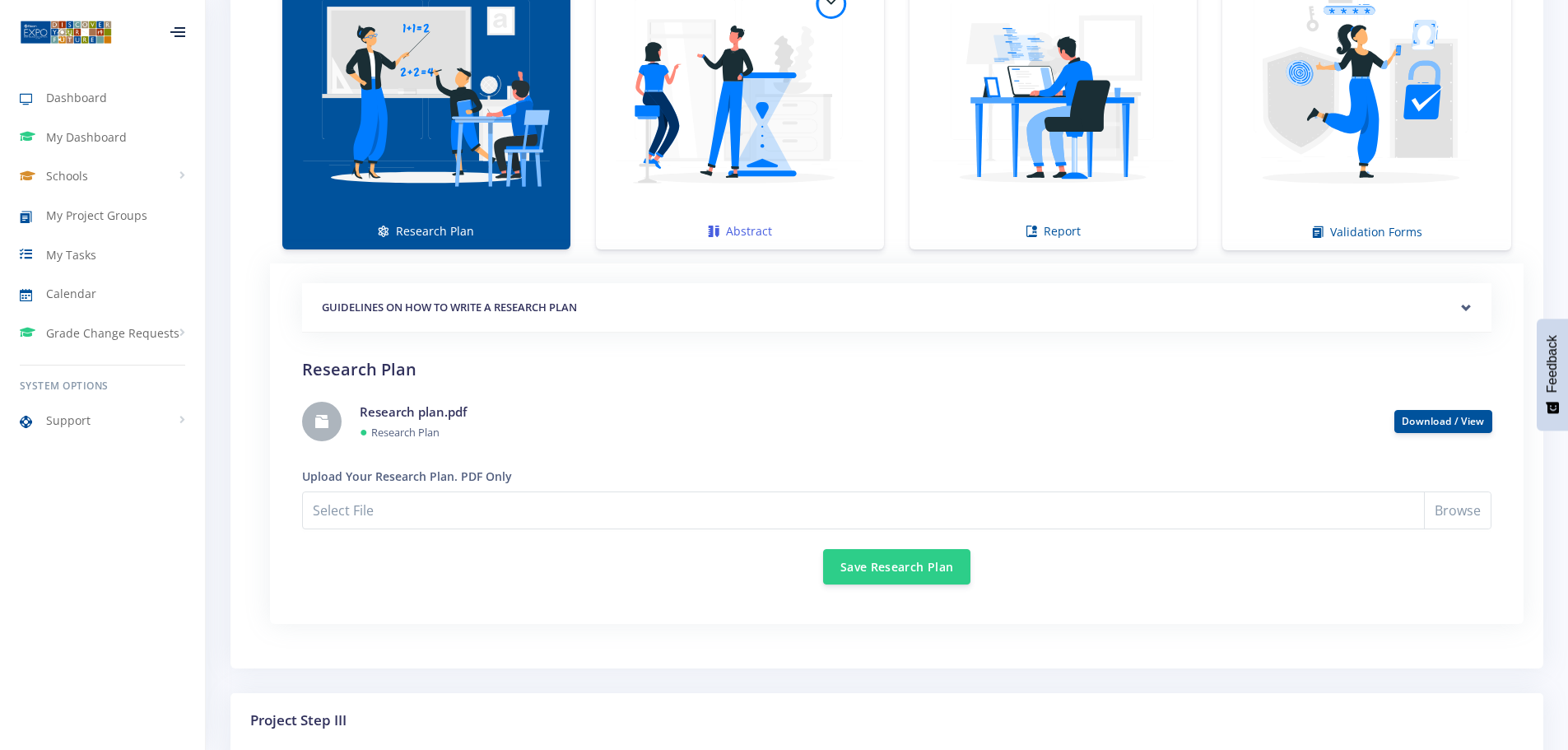
click at [705, 144] on img at bounding box center [740, 92] width 261 height 261
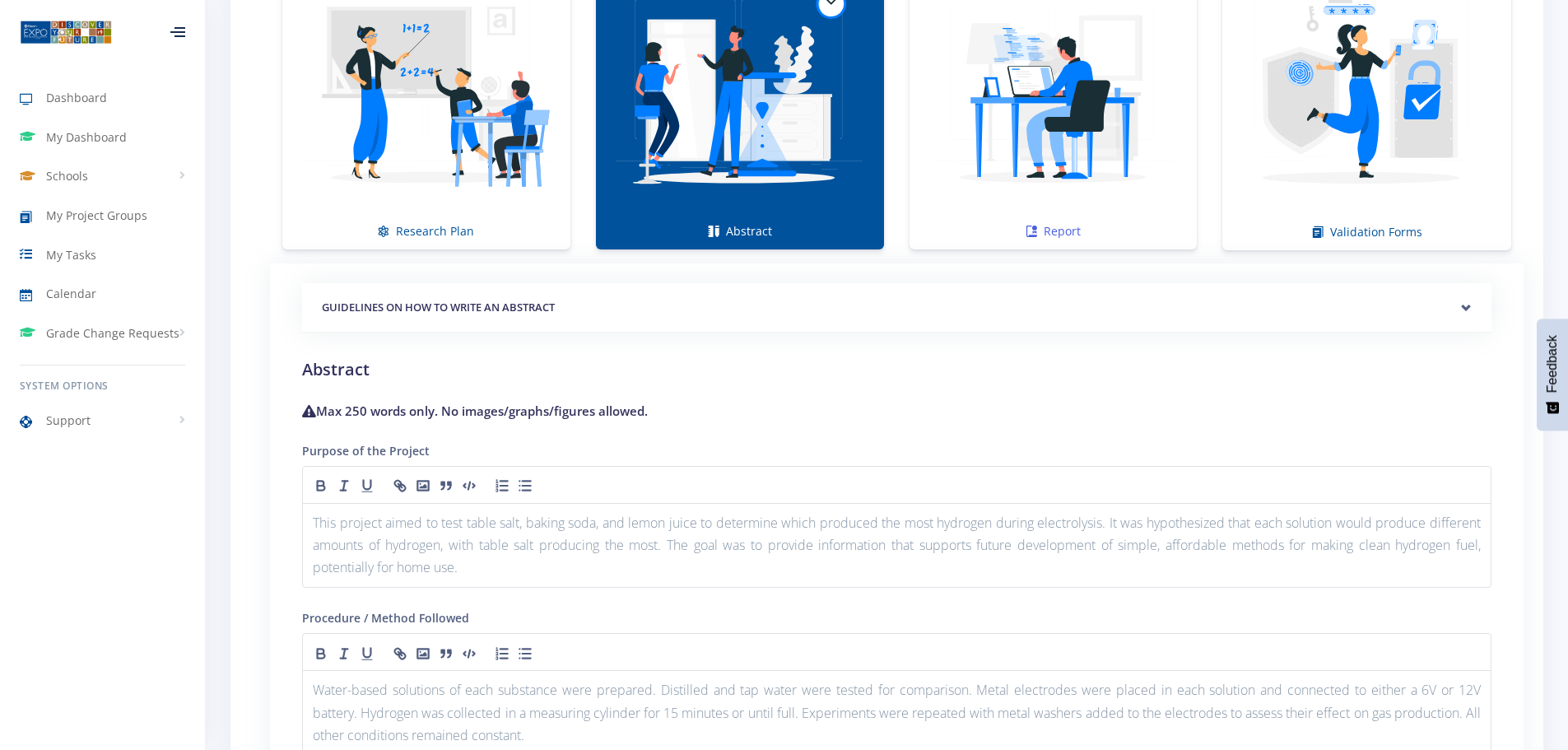
click at [1025, 92] on img at bounding box center [1054, 92] width 261 height 261
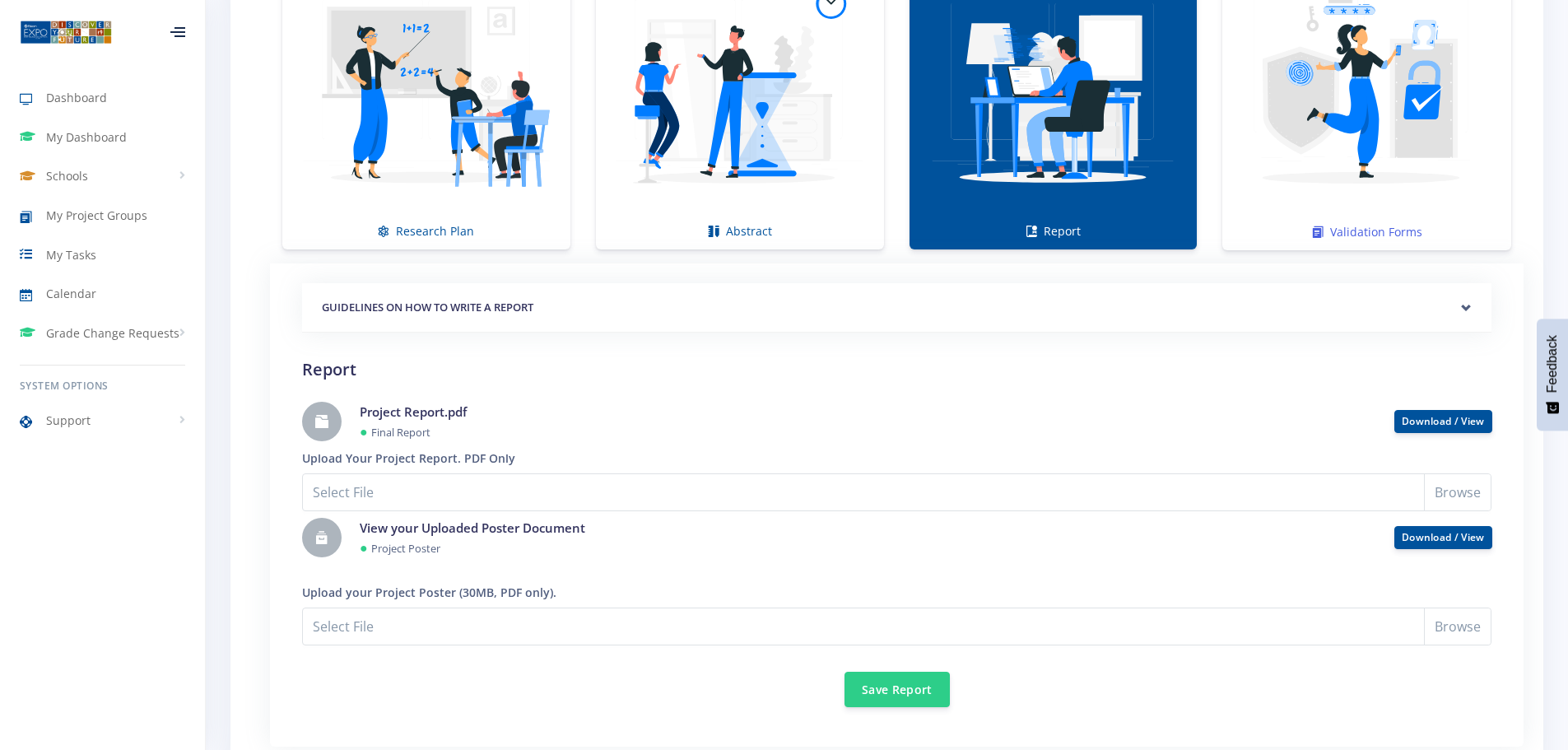
click at [1348, 108] on img at bounding box center [1366, 92] width 262 height 262
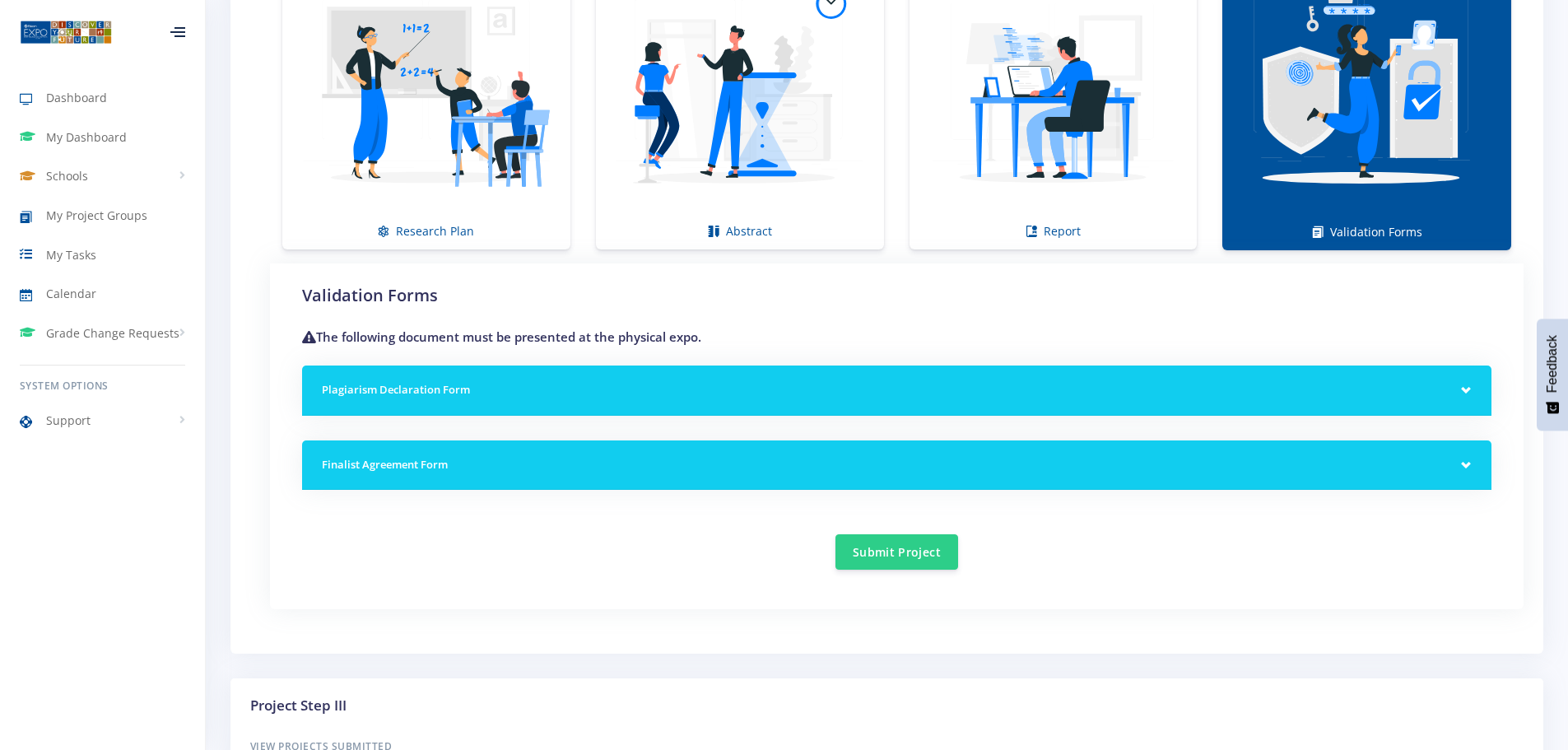
click at [751, 391] on h5 "Plagiarism Declaration Form" at bounding box center [897, 389] width 1150 height 17
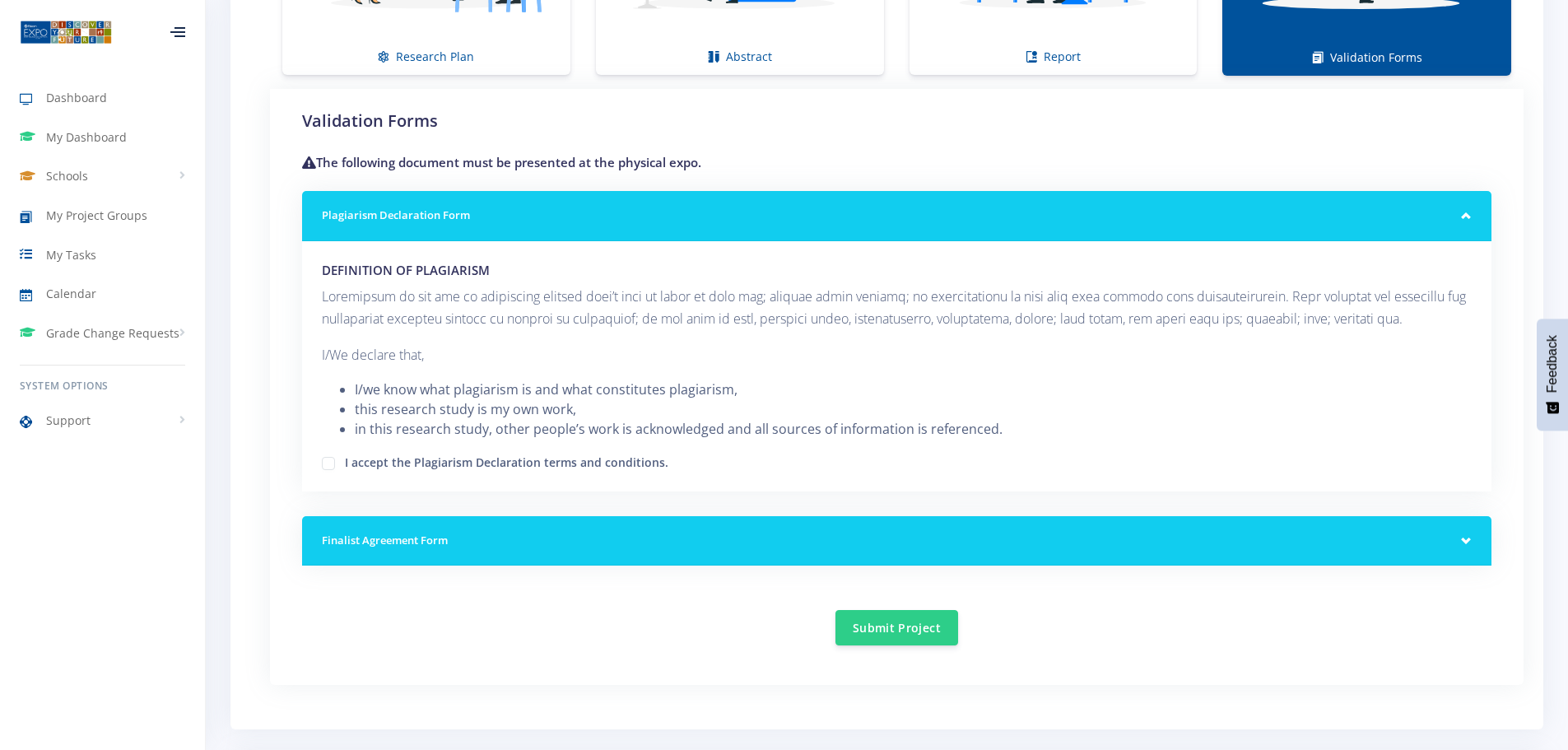
scroll to position [1563, 0]
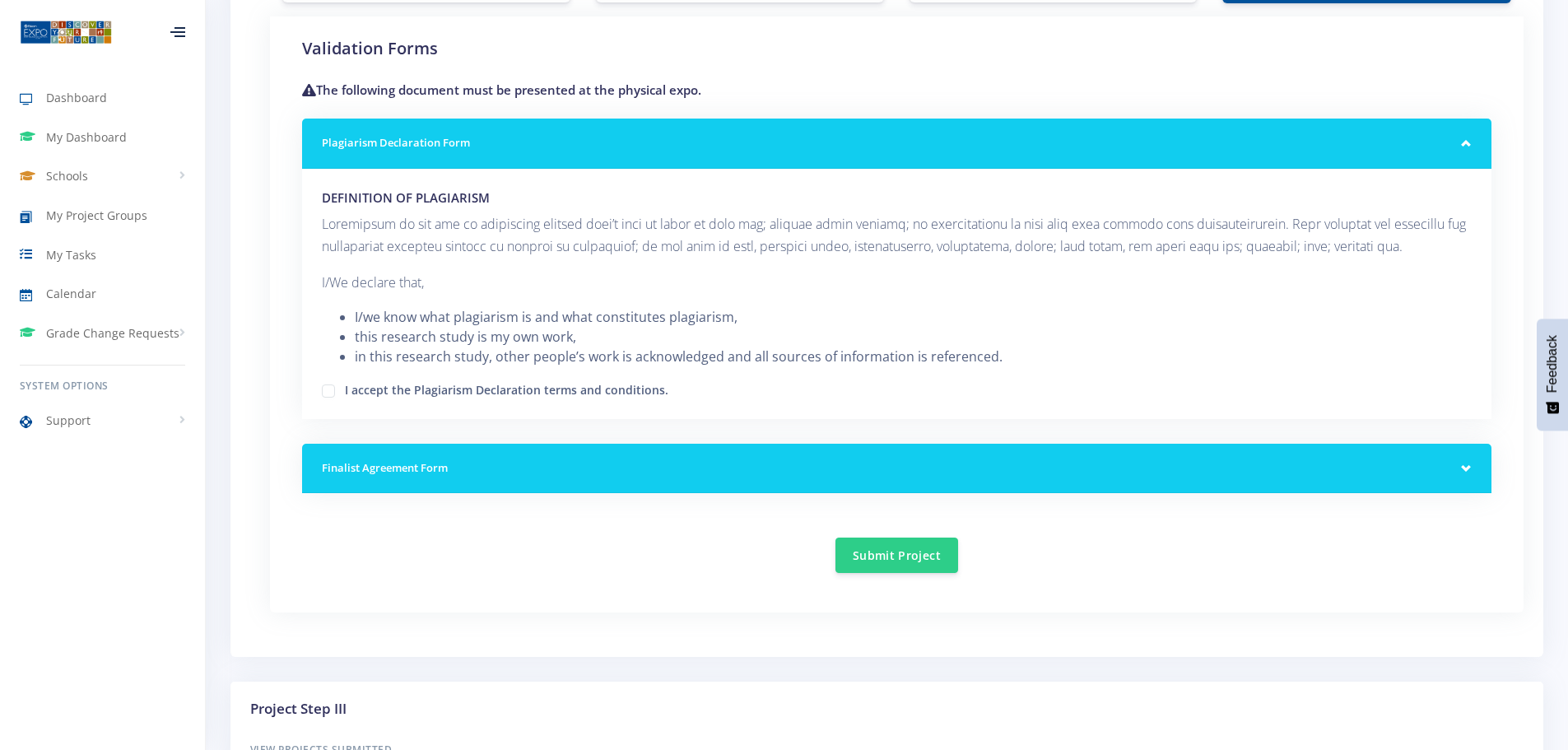
click at [345, 390] on label "I accept the Plagiarism Declaration terms and conditions." at bounding box center [507, 387] width 324 height 13
click at [345, 390] on input "I accept the Plagiarism Declaration terms and conditions." at bounding box center [350, 384] width 11 height 11
checkbox input "true"
click at [566, 482] on div "Finalist Agreement Form" at bounding box center [897, 468] width 1189 height 50
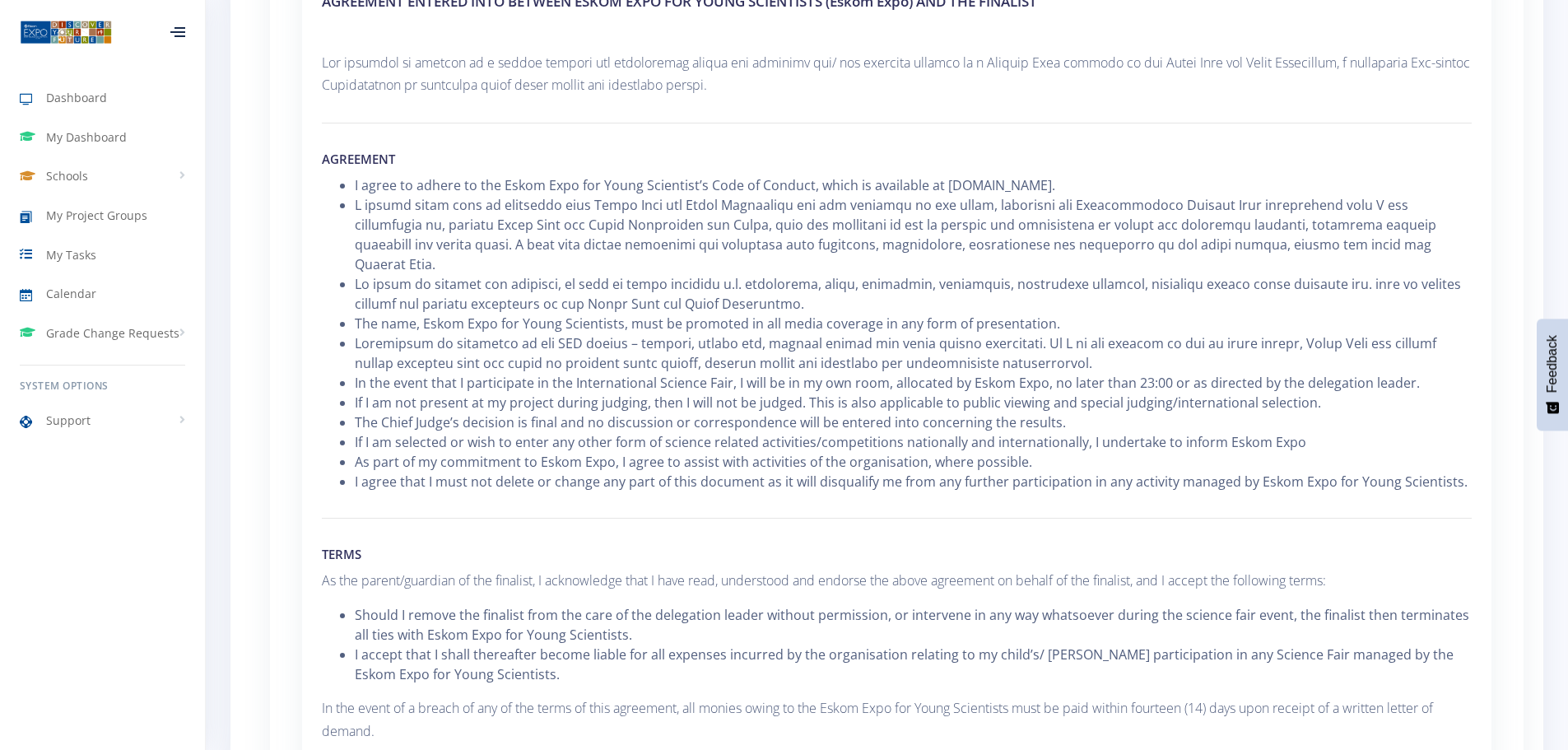
scroll to position [2304, 0]
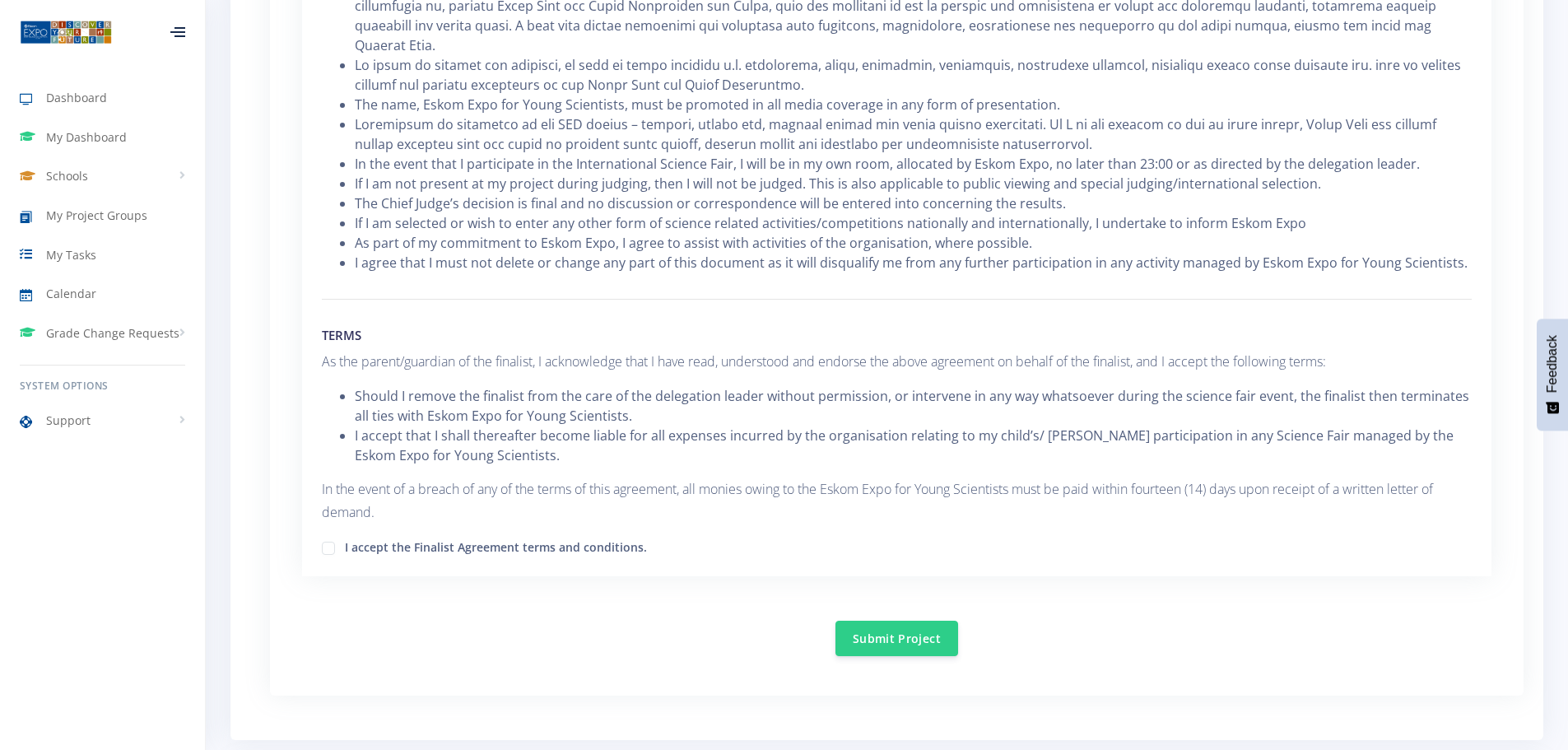
click at [345, 538] on label "I accept the Finalist Agreement terms and conditions." at bounding box center [497, 544] width 302 height 13
click at [345, 536] on input "I accept the Finalist Agreement terms and conditions." at bounding box center [350, 541] width 11 height 11
checkbox input "true"
click at [899, 619] on button "Submit Project" at bounding box center [897, 637] width 123 height 35
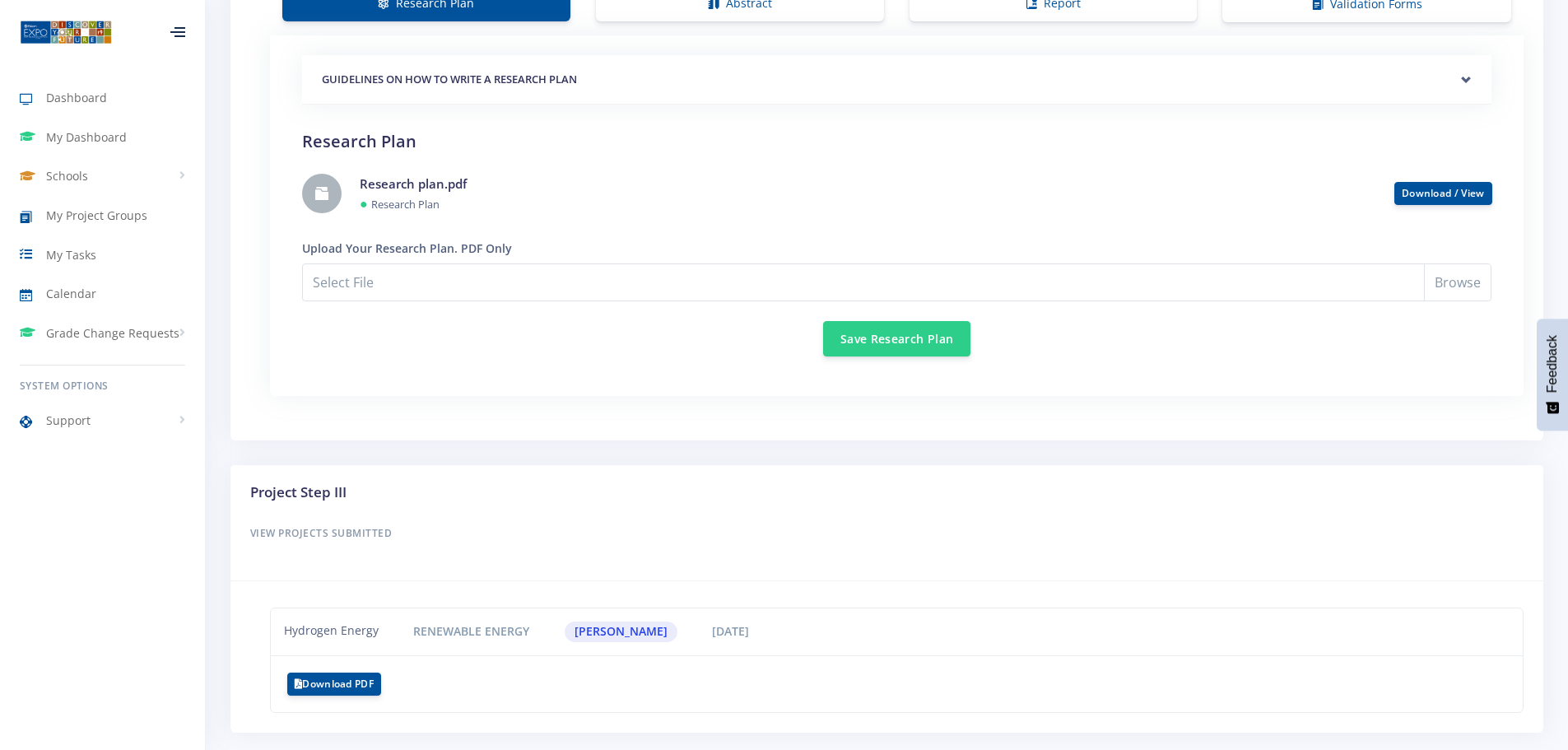
scroll to position [1600, 0]
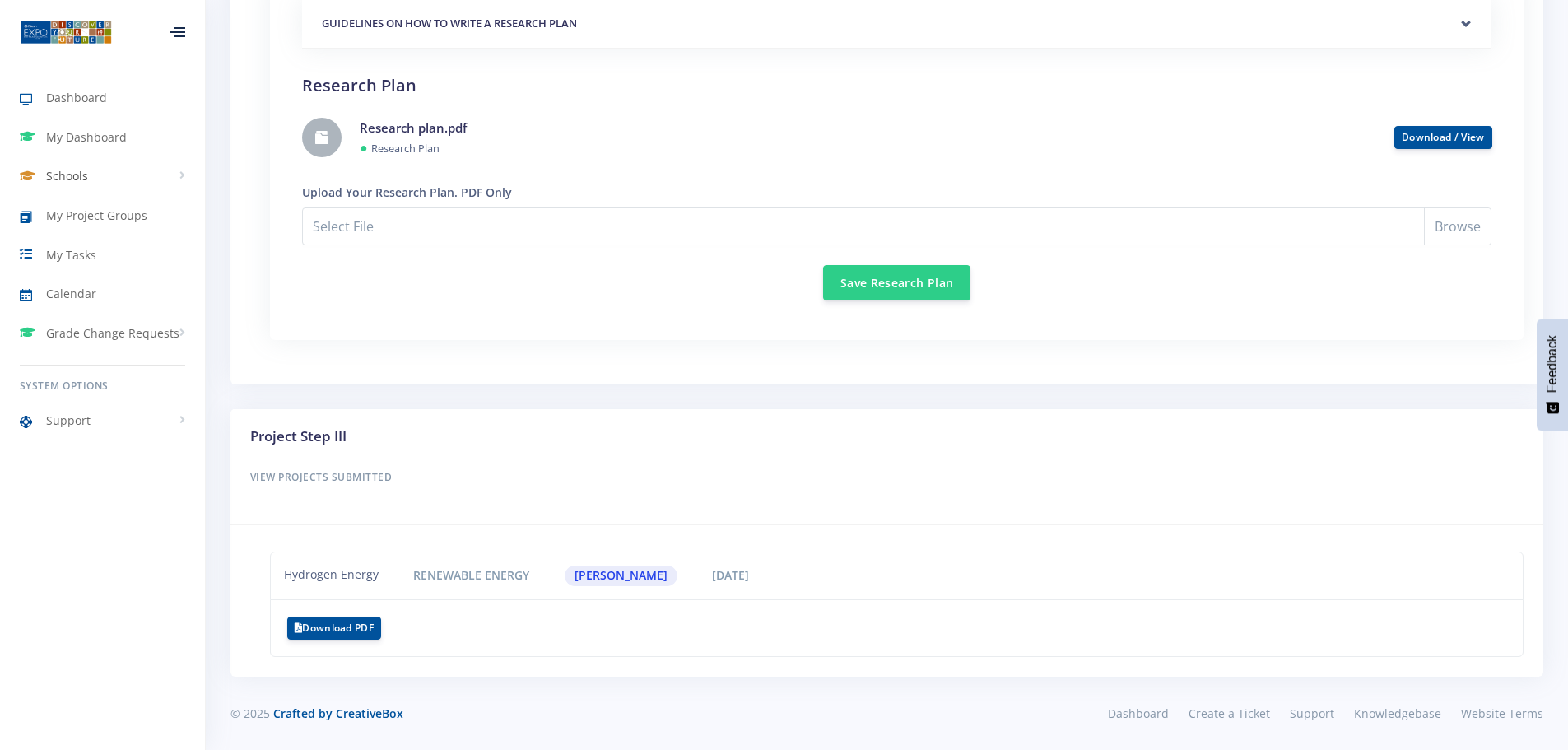
click at [60, 169] on span "Schools" at bounding box center [66, 176] width 42 height 18
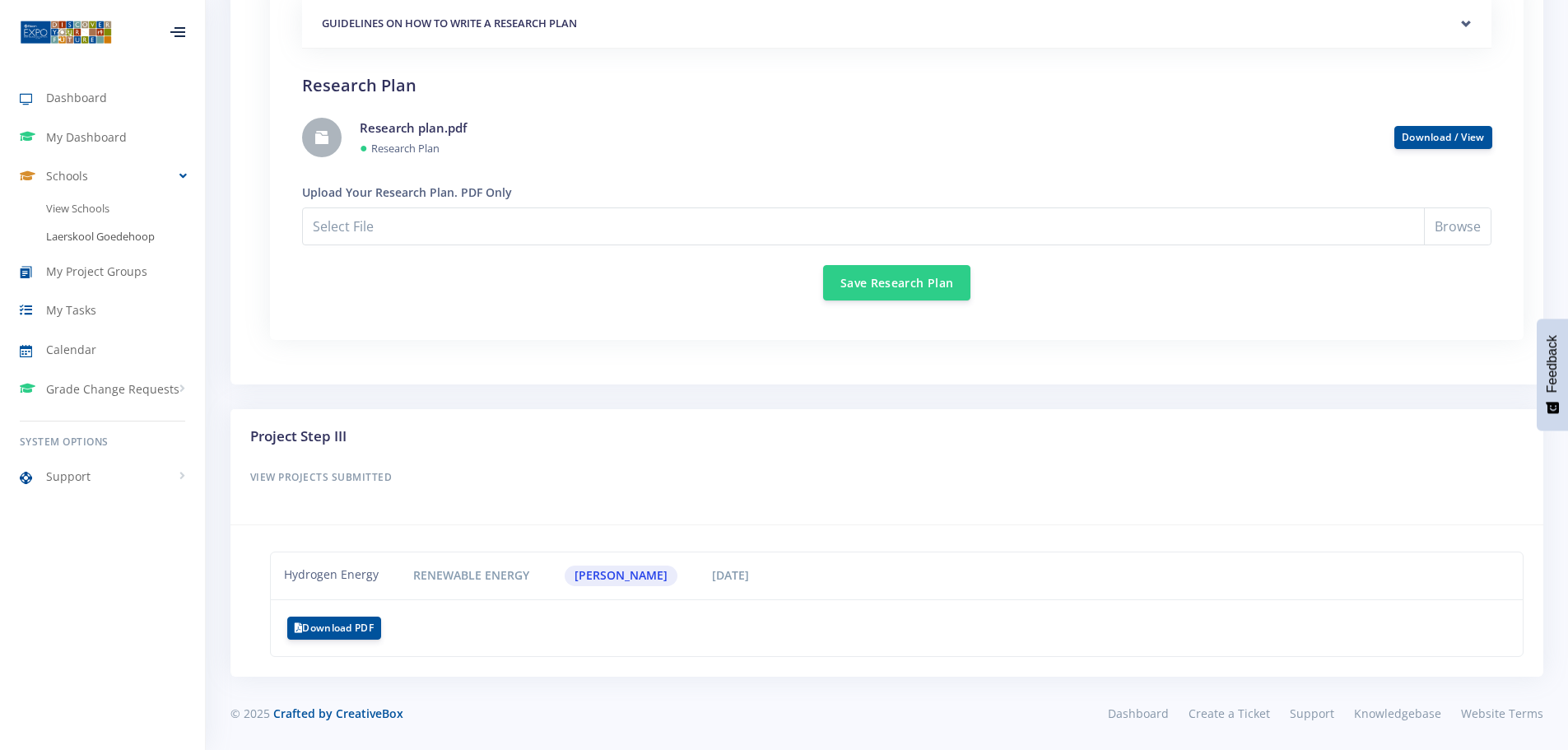
click at [84, 237] on link "Laerskool Goedehoop" at bounding box center [102, 237] width 205 height 28
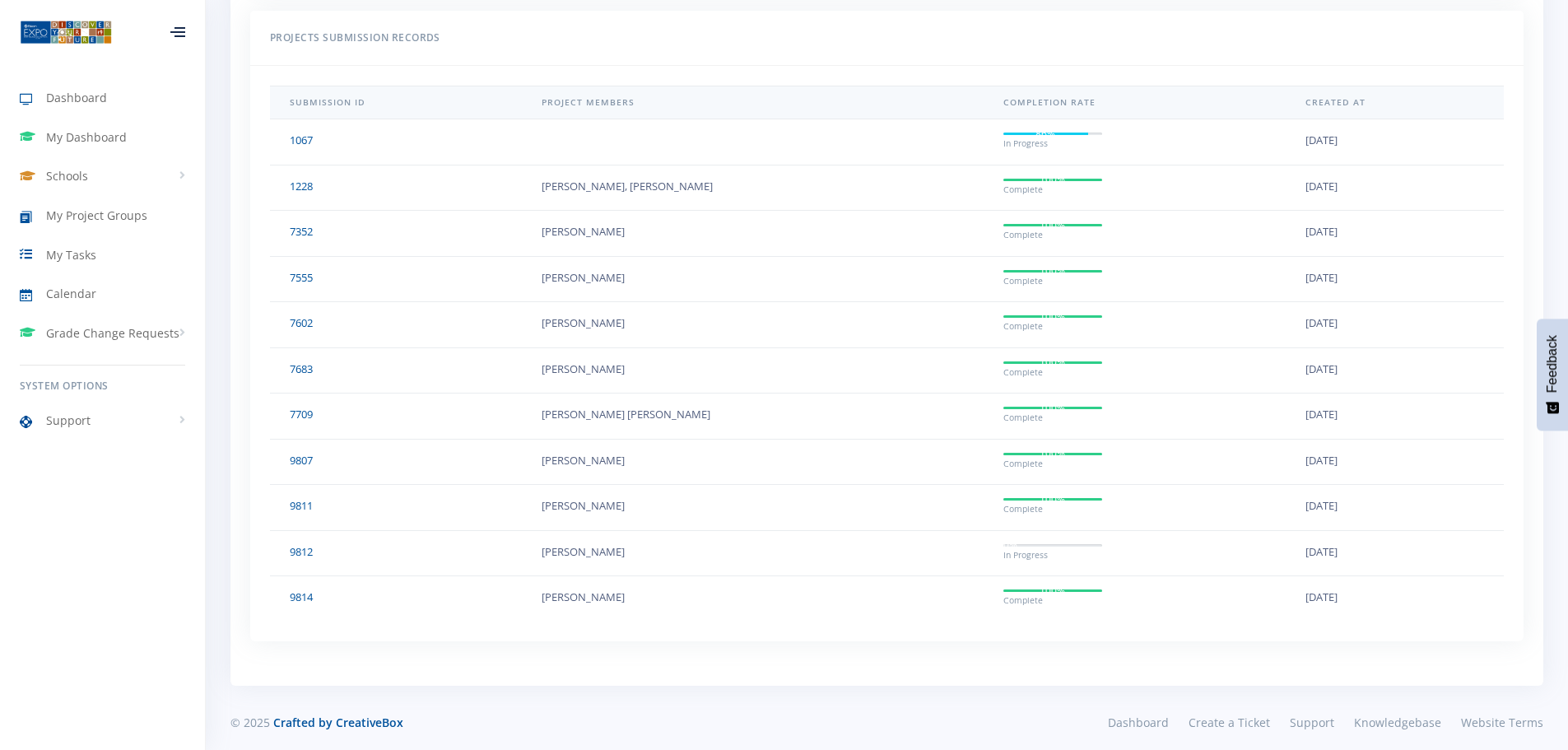
scroll to position [1441, 0]
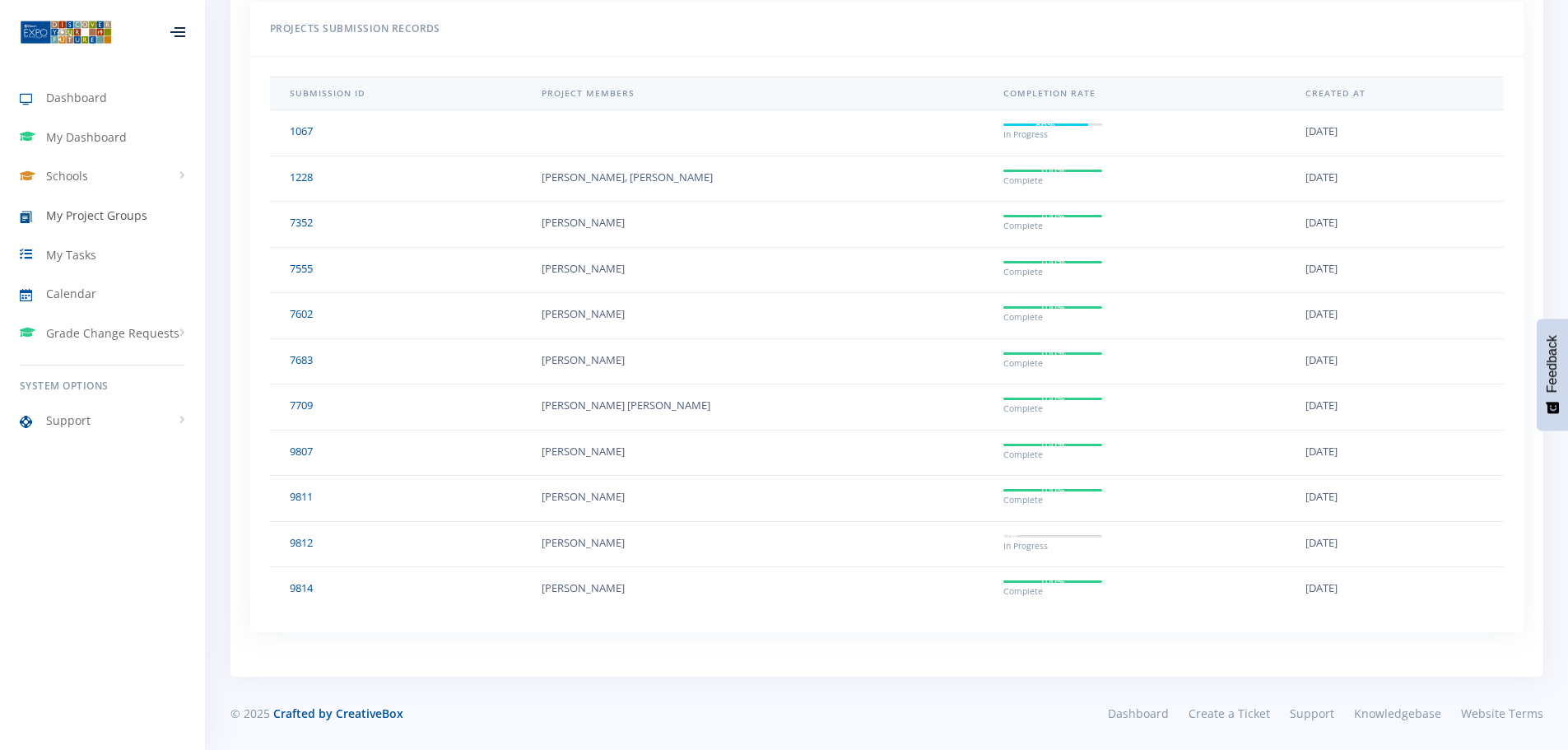
click at [86, 208] on span "My Project Groups" at bounding box center [97, 216] width 101 height 18
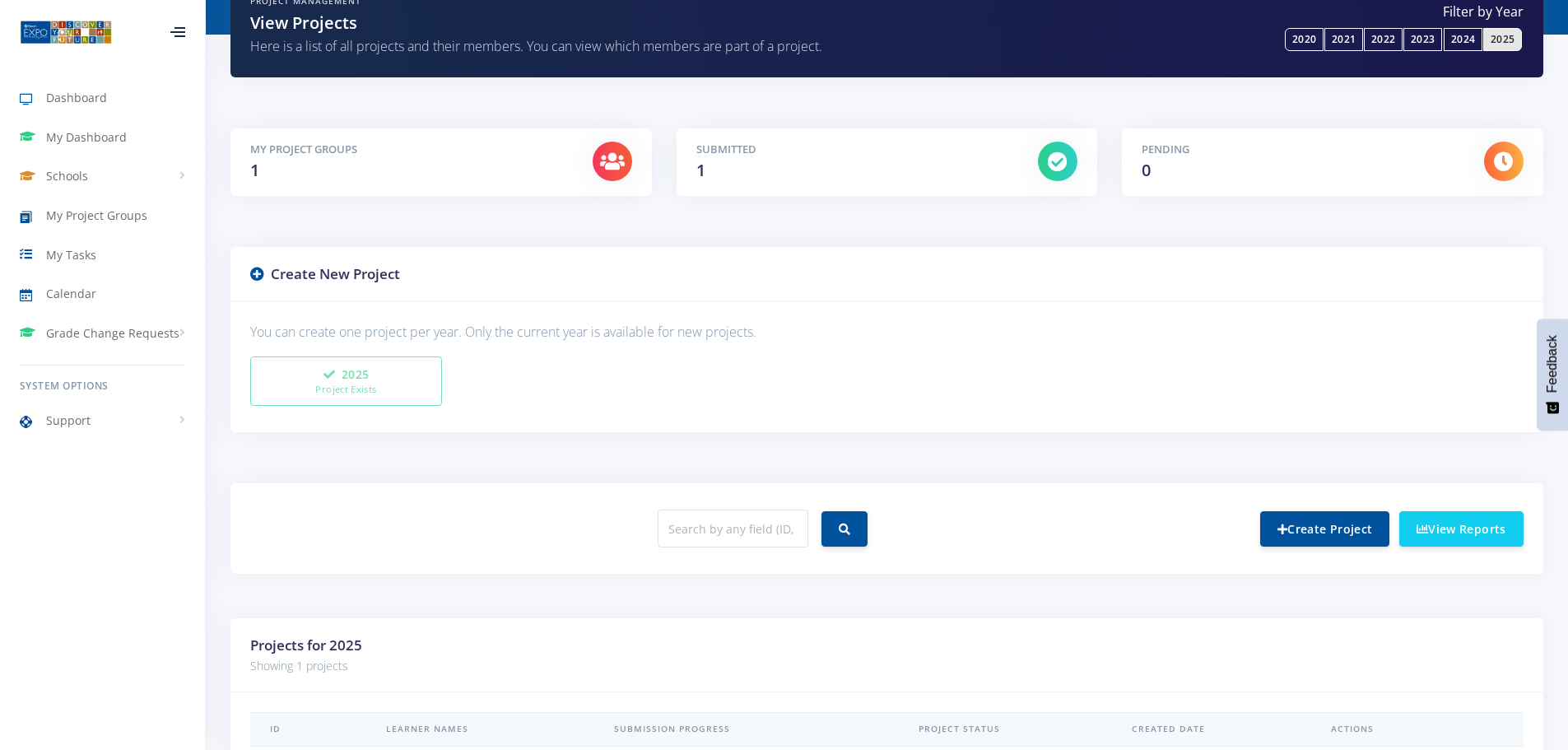
scroll to position [314, 0]
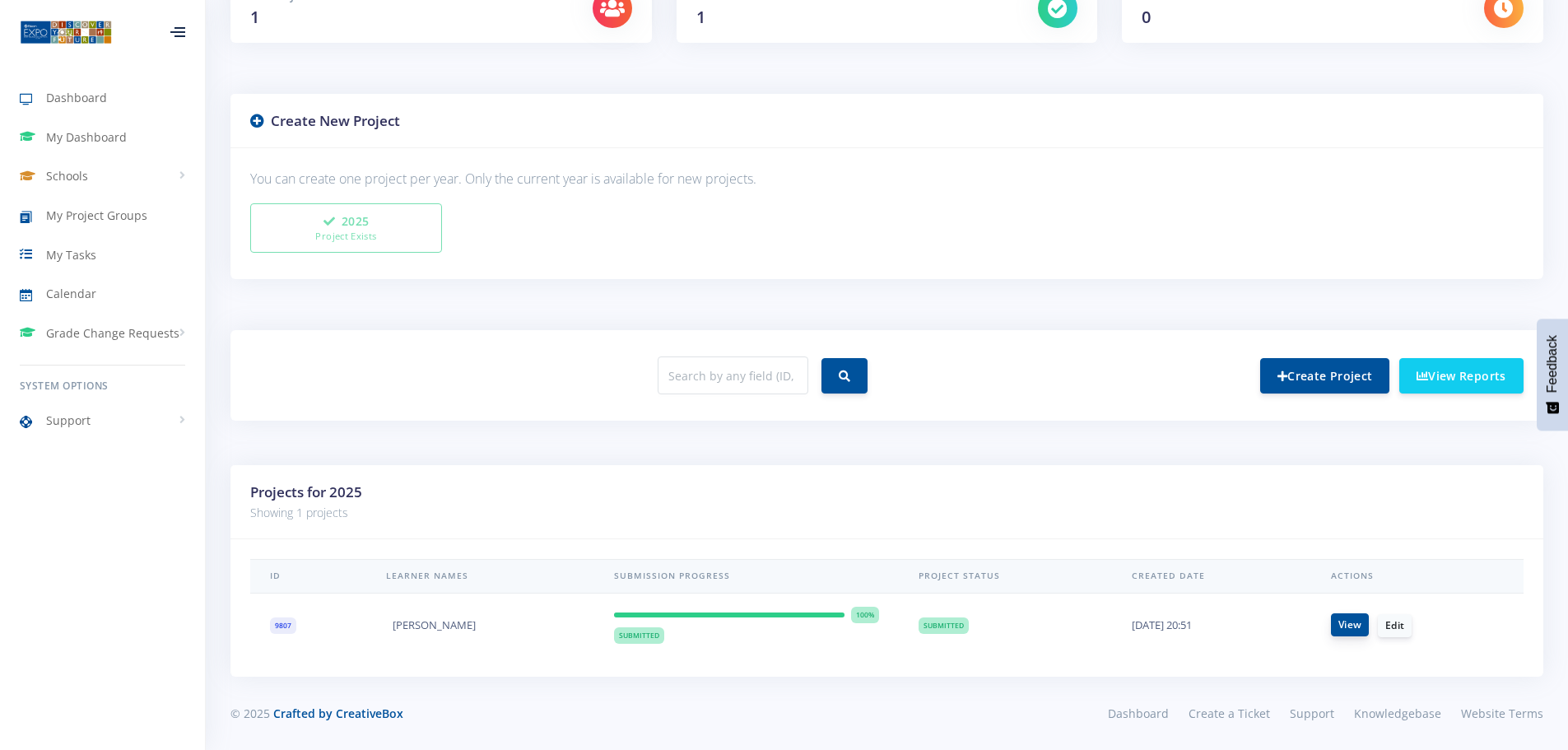
click at [1356, 629] on link "View" at bounding box center [1349, 625] width 38 height 23
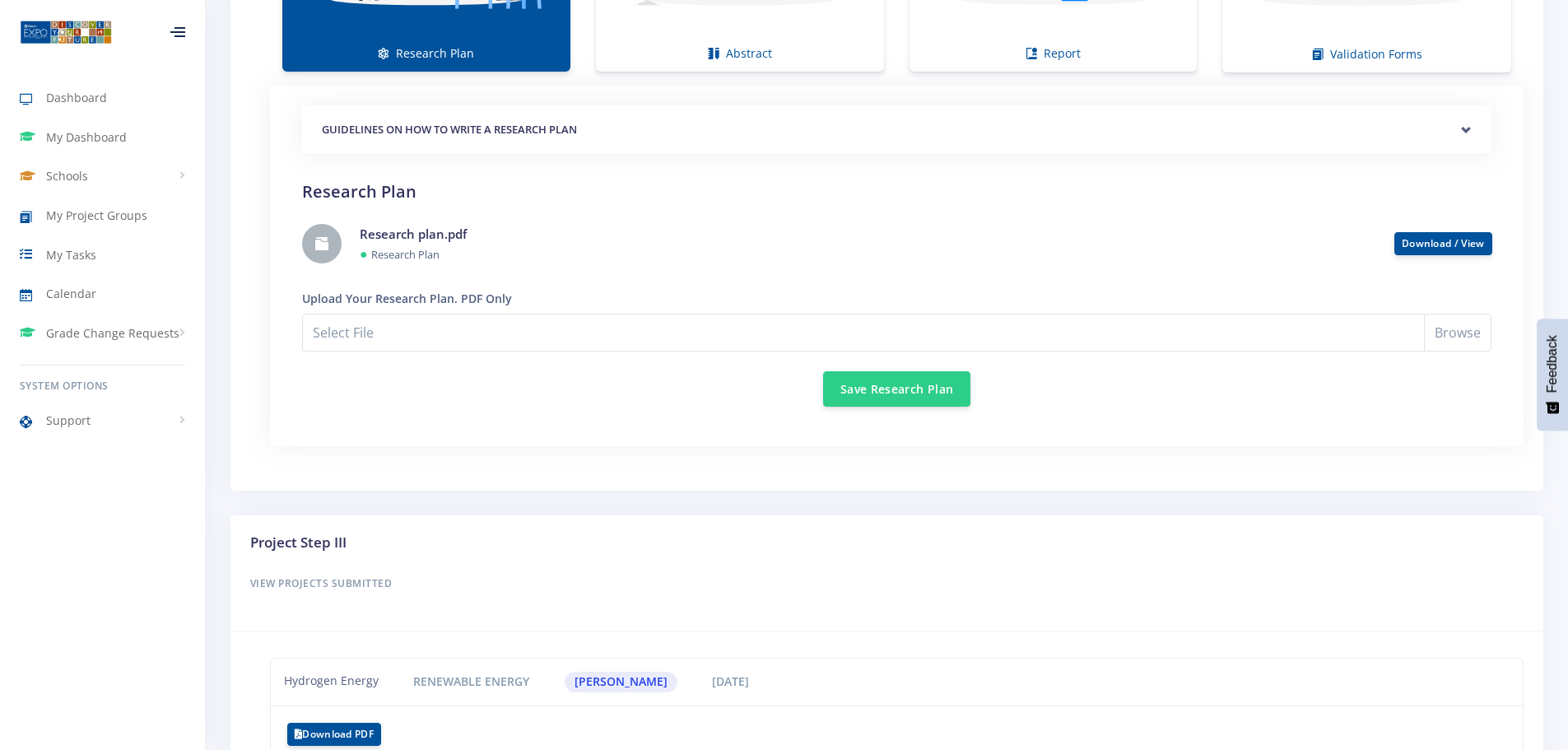
scroll to position [1543, 0]
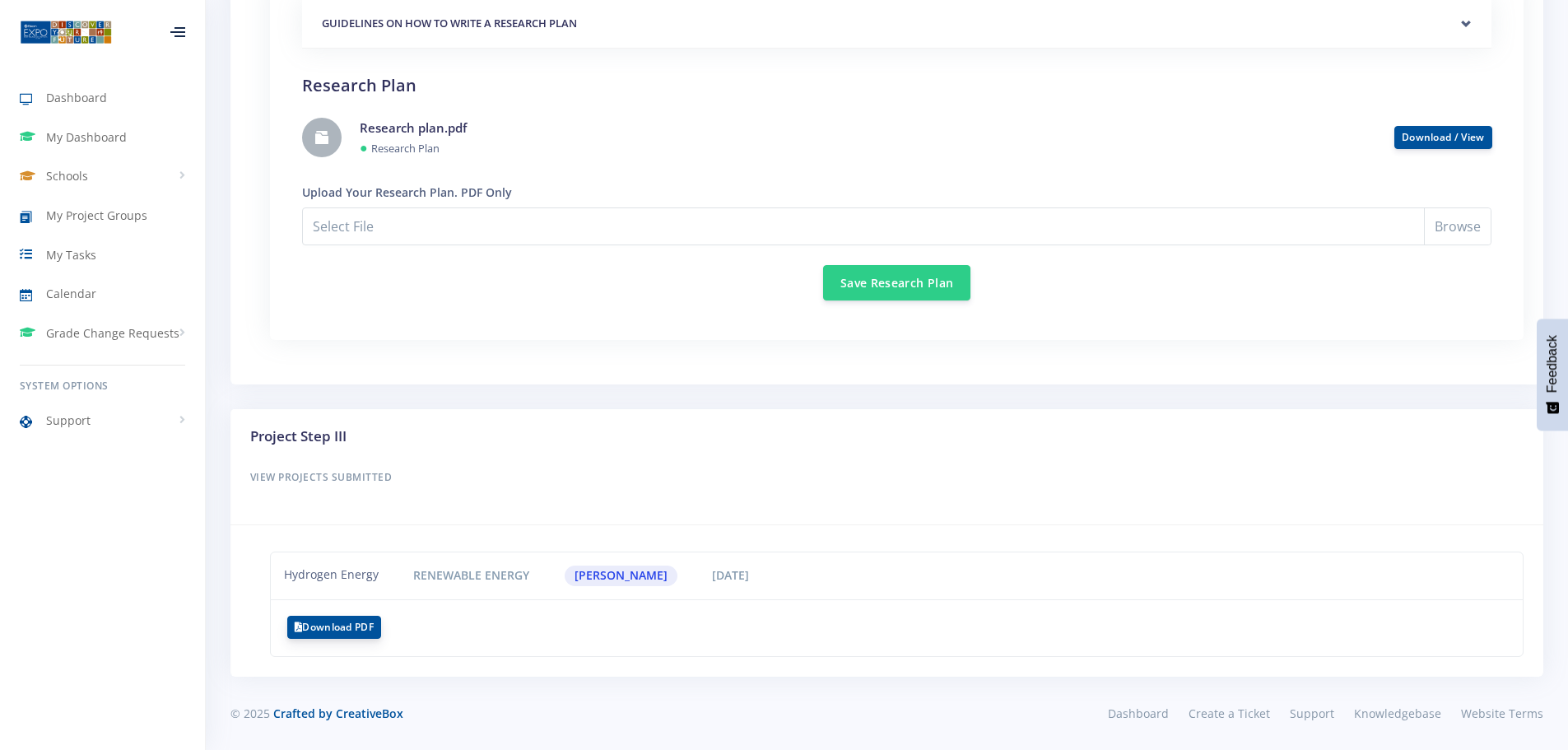
click at [366, 629] on button "Download PDF" at bounding box center [334, 627] width 94 height 23
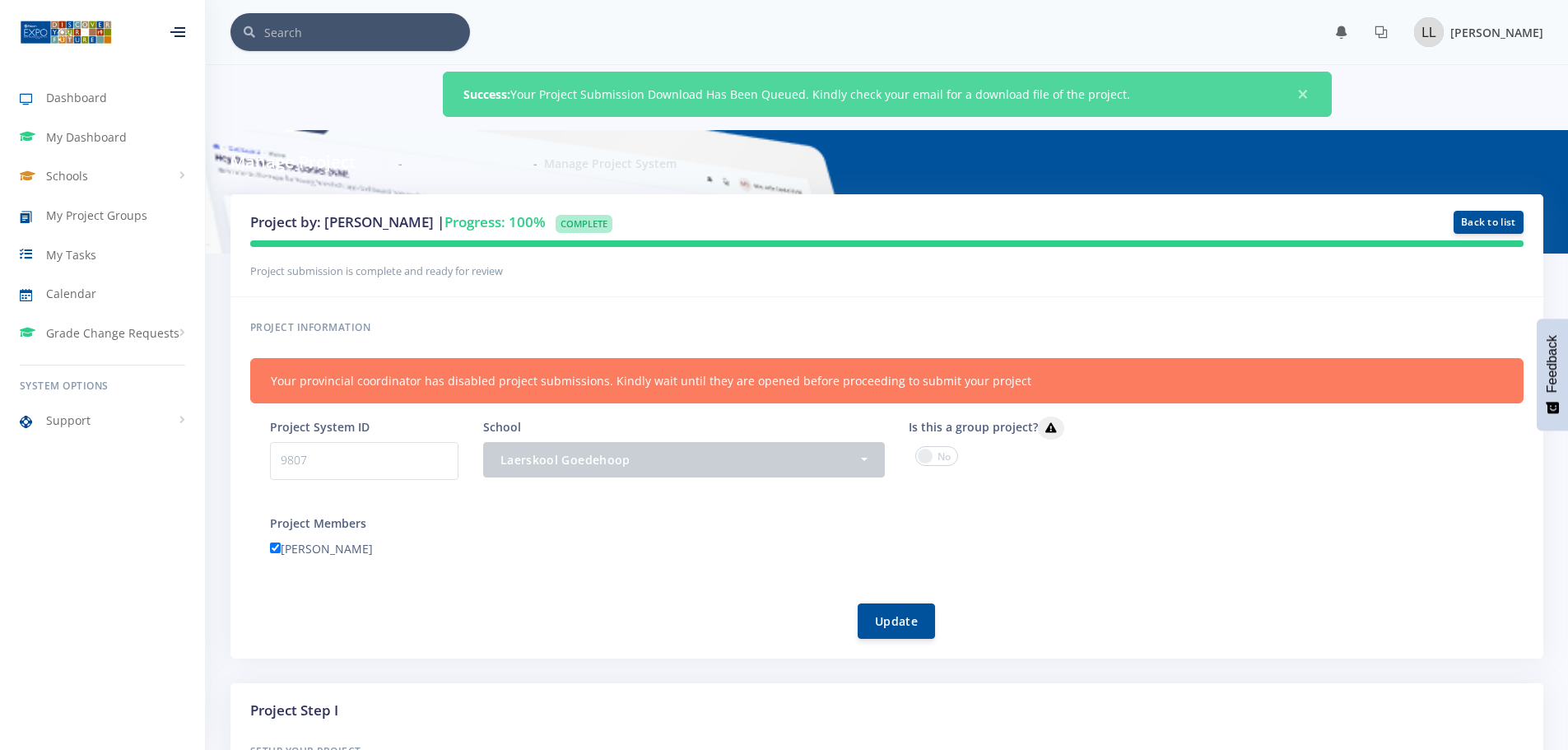
click at [1479, 34] on span "[PERSON_NAME]" at bounding box center [1497, 32] width 93 height 16
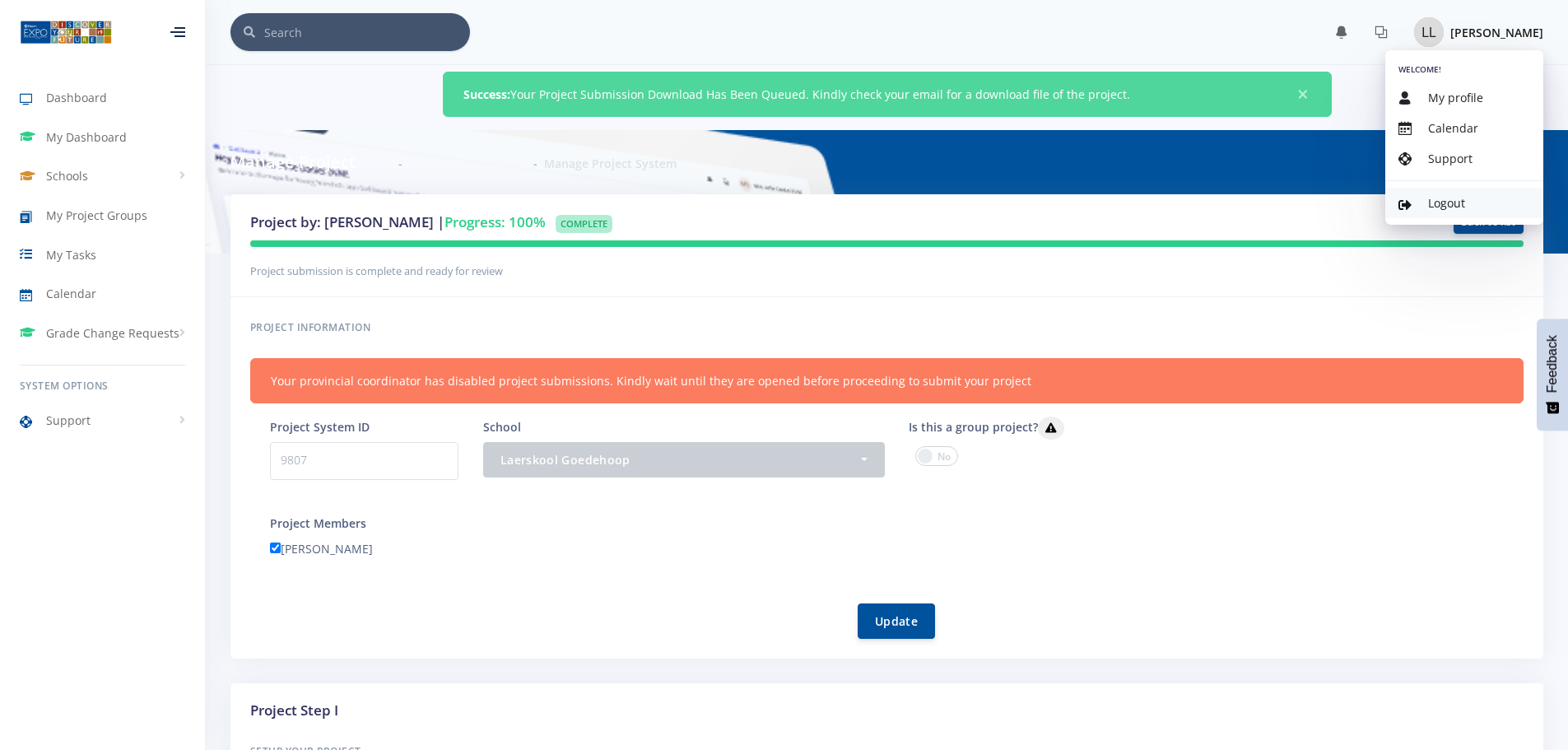
click at [1448, 207] on span "Logout" at bounding box center [1447, 203] width 37 height 16
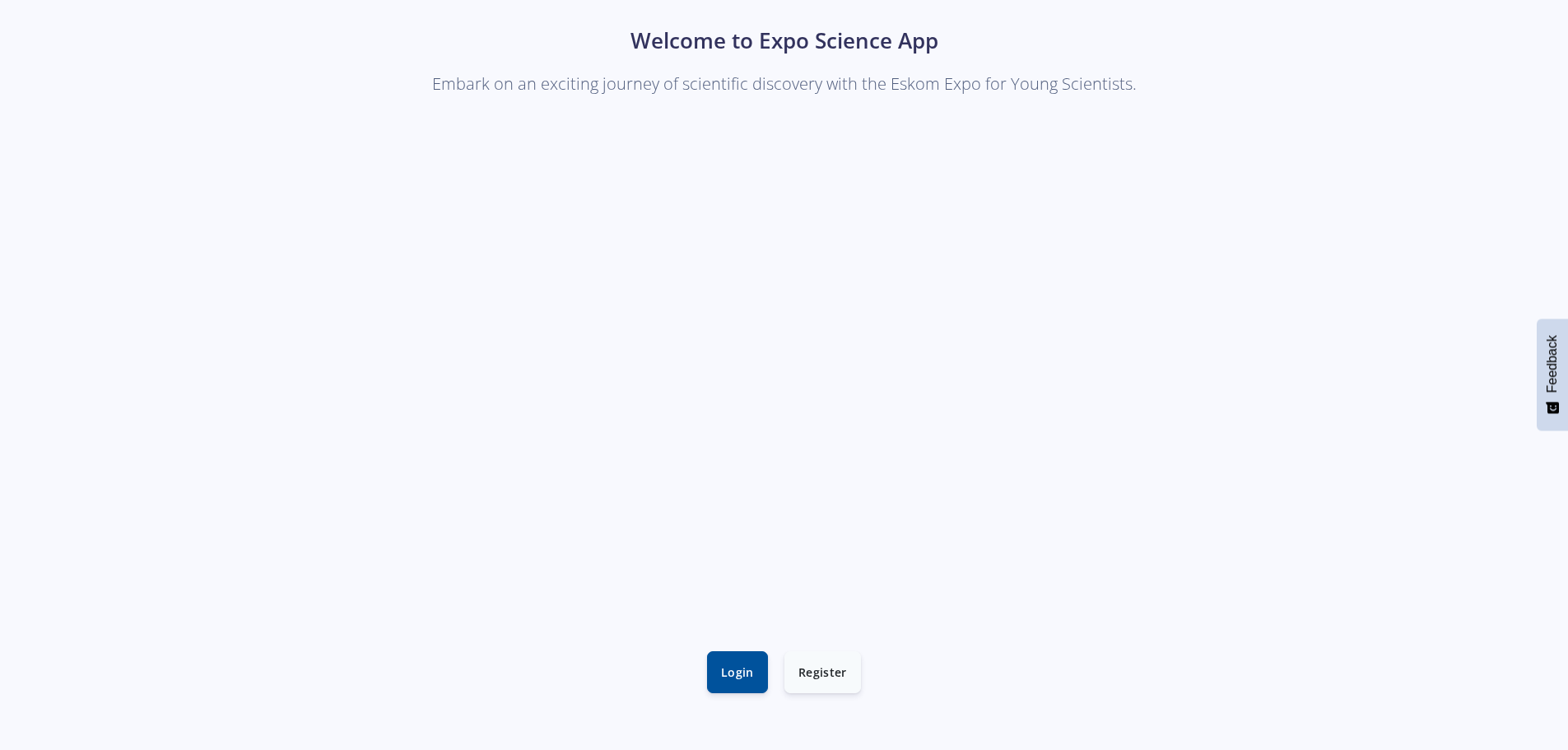
scroll to position [165, 0]
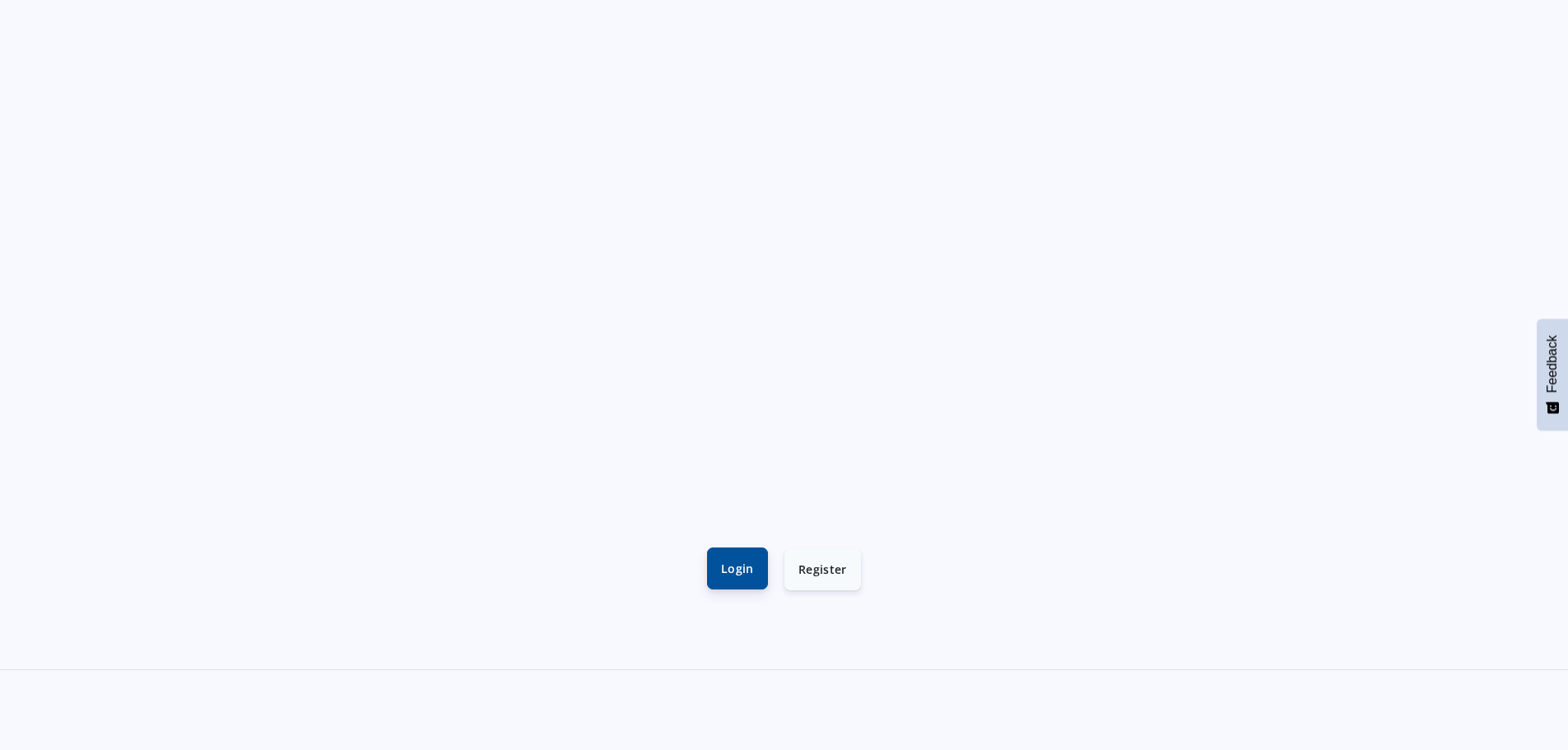
click at [741, 570] on link "Login" at bounding box center [738, 568] width 60 height 42
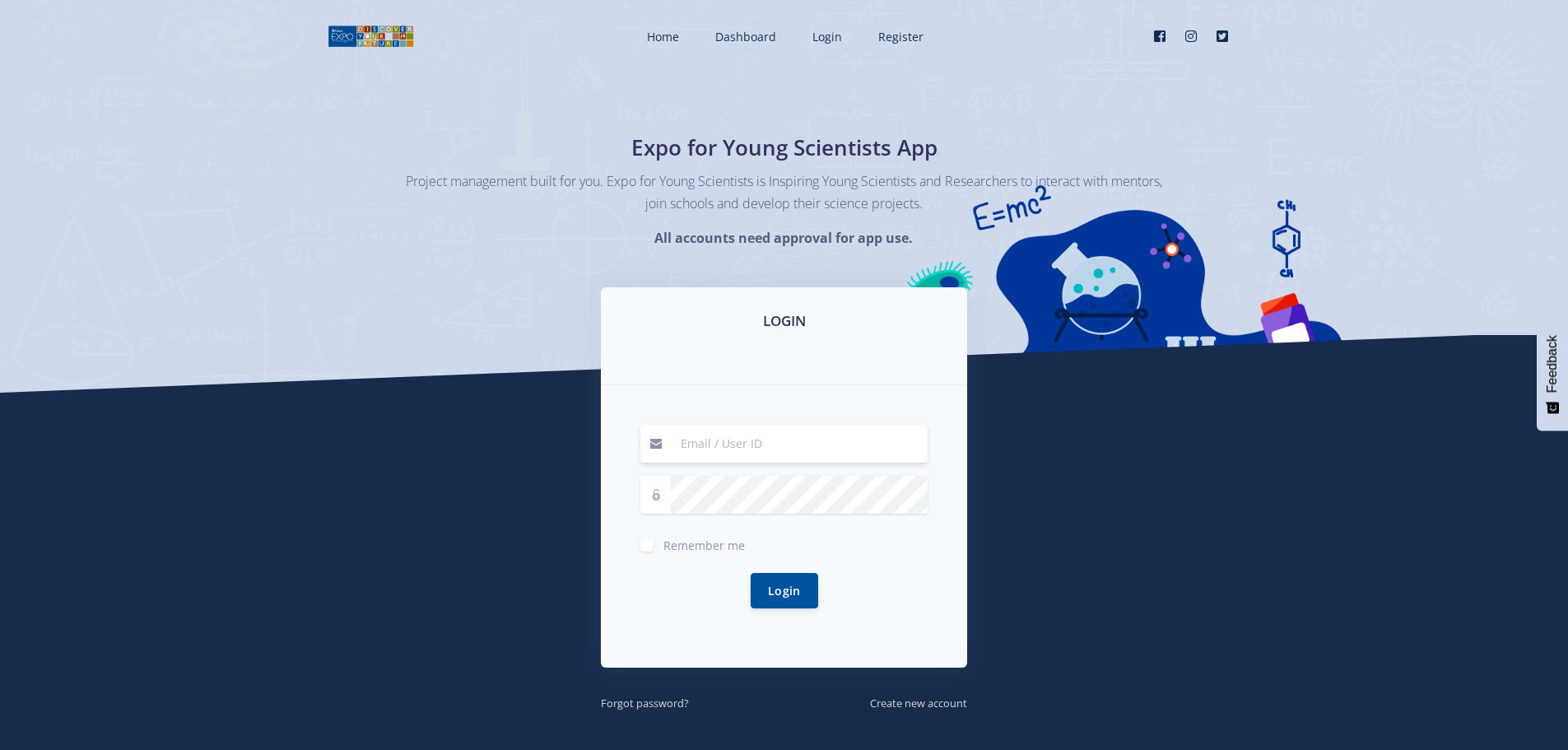
click at [688, 451] on input at bounding box center [799, 443] width 257 height 38
type input "[EMAIL_ADDRESS][DOMAIN_NAME]"
click at [775, 594] on button "Login" at bounding box center [784, 589] width 67 height 35
